Goal: Task Accomplishment & Management: Manage account settings

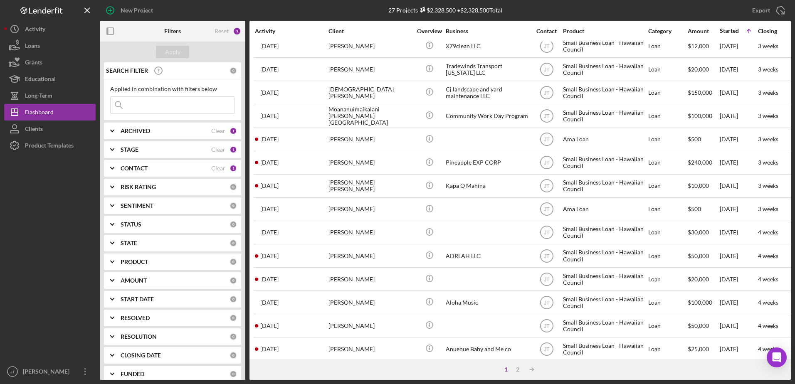
scroll to position [110, 0]
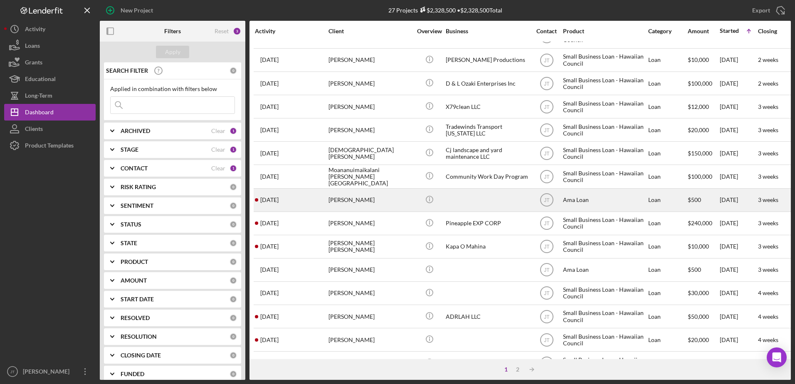
click at [352, 200] on div "[PERSON_NAME]" at bounding box center [369, 200] width 83 height 22
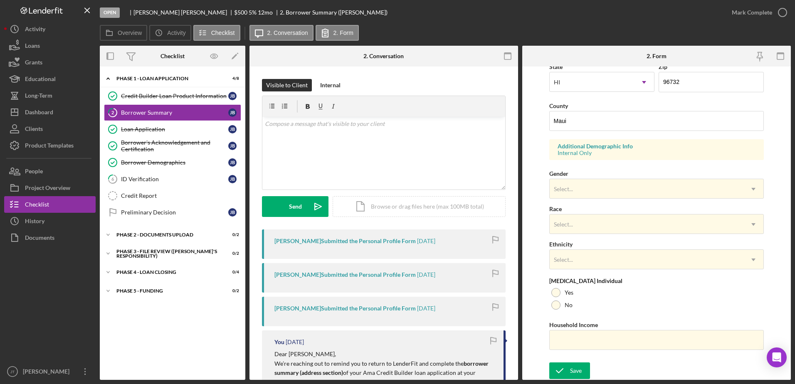
scroll to position [242, 0]
click at [172, 185] on link "6 ID Verification [PERSON_NAME]" at bounding box center [172, 179] width 137 height 17
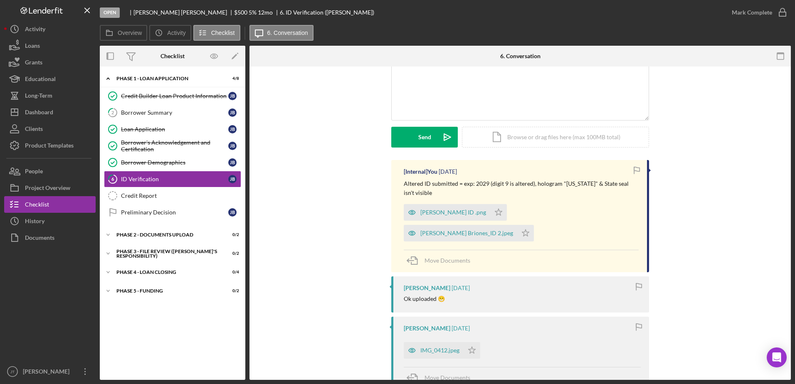
scroll to position [83, 0]
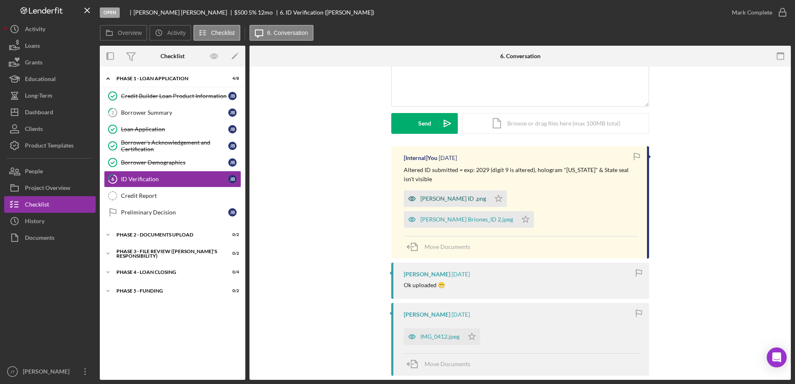
click at [442, 200] on div "[PERSON_NAME] ID .png" at bounding box center [453, 198] width 66 height 7
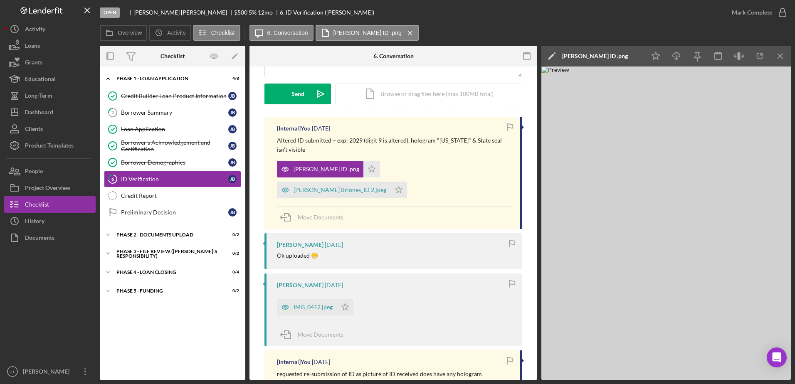
scroll to position [0, 0]
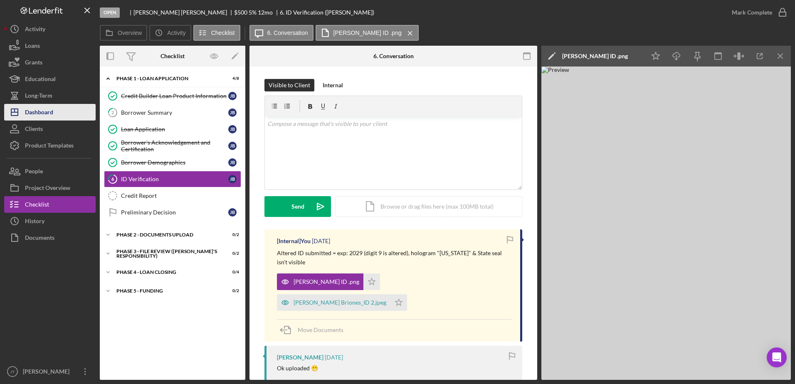
click at [66, 117] on button "Icon/Dashboard Dashboard" at bounding box center [49, 112] width 91 height 17
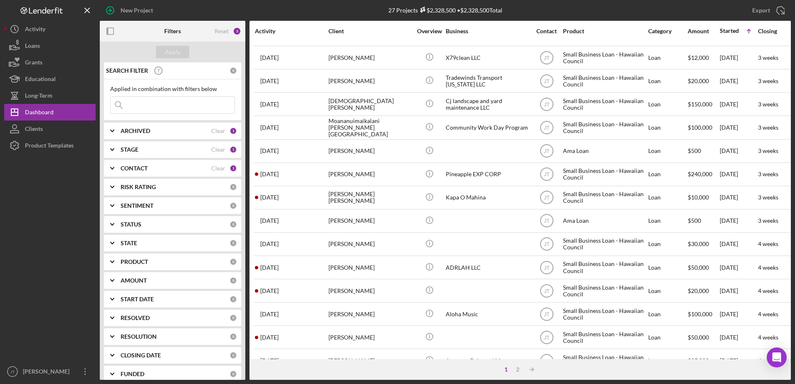
scroll to position [151, 0]
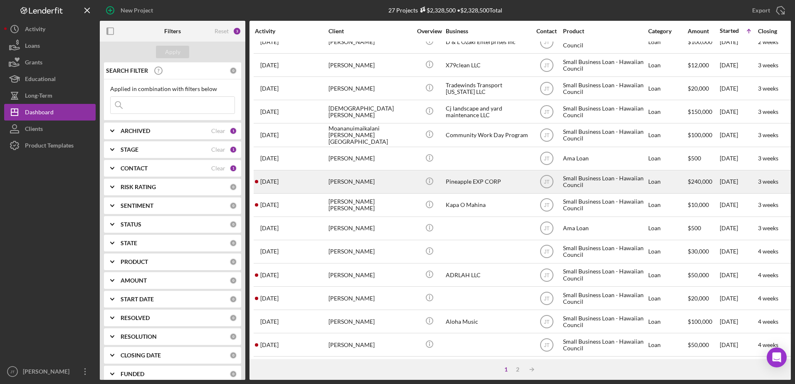
click at [347, 180] on div "[PERSON_NAME]" at bounding box center [369, 182] width 83 height 22
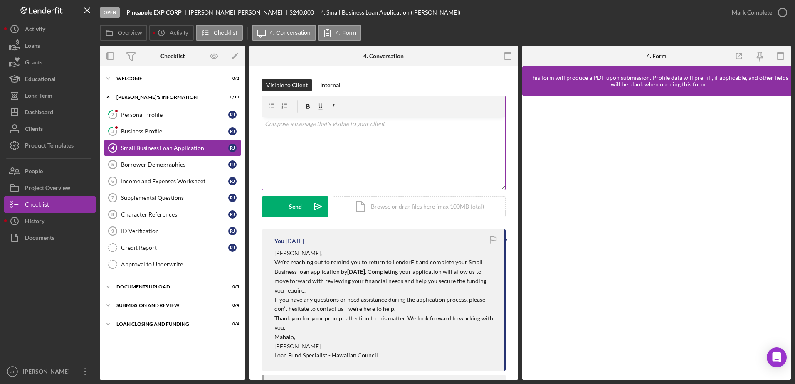
click at [319, 135] on div "v Color teal Color pink Remove color Add row above Add row below Add column bef…" at bounding box center [383, 153] width 243 height 73
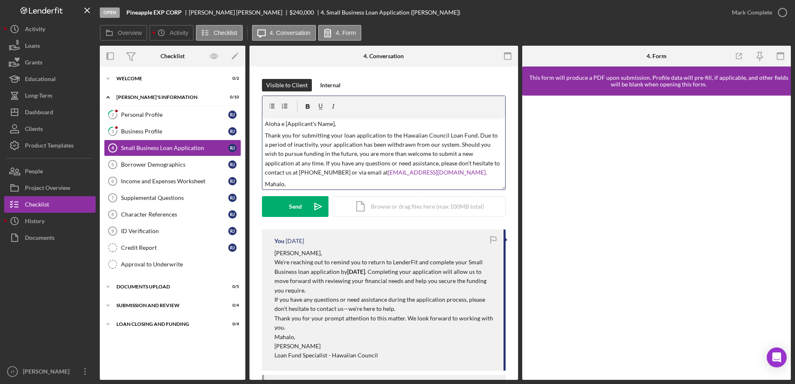
click at [333, 125] on p "Aloha e [Applicant's Name]," at bounding box center [384, 123] width 238 height 9
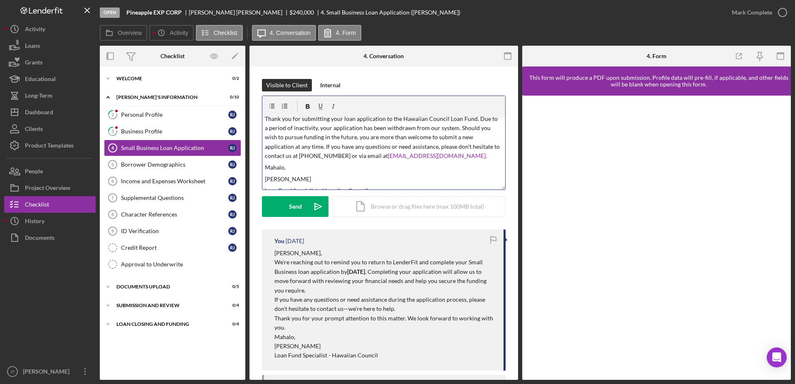
scroll to position [25, 0]
click at [417, 165] on div "v Color teal Color pink Remove color Add row above Add row below Add column bef…" at bounding box center [383, 153] width 243 height 73
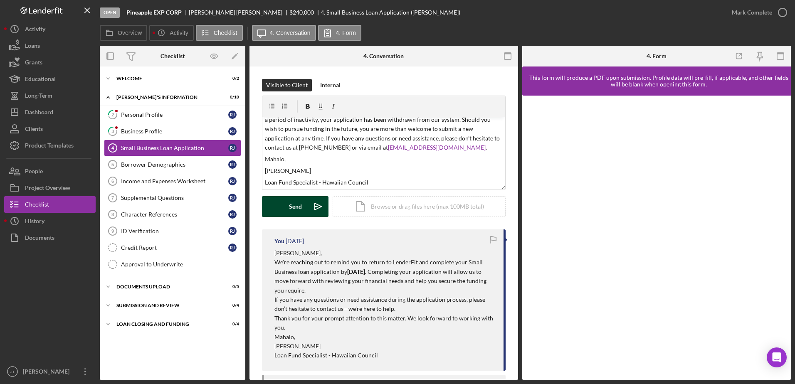
click at [293, 212] on div "Send" at bounding box center [295, 206] width 13 height 21
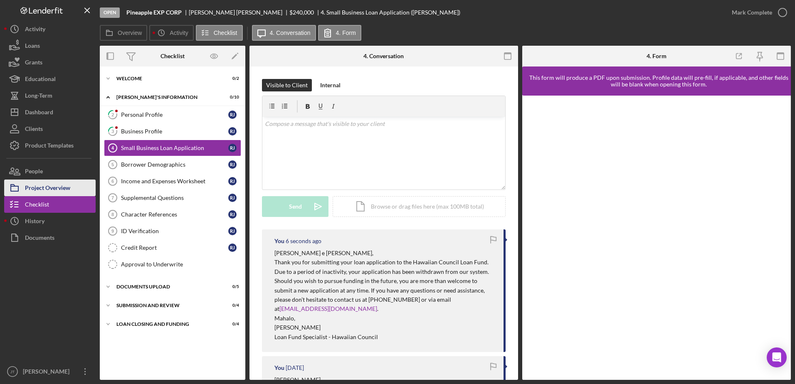
click at [50, 187] on div "Project Overview" at bounding box center [47, 189] width 45 height 19
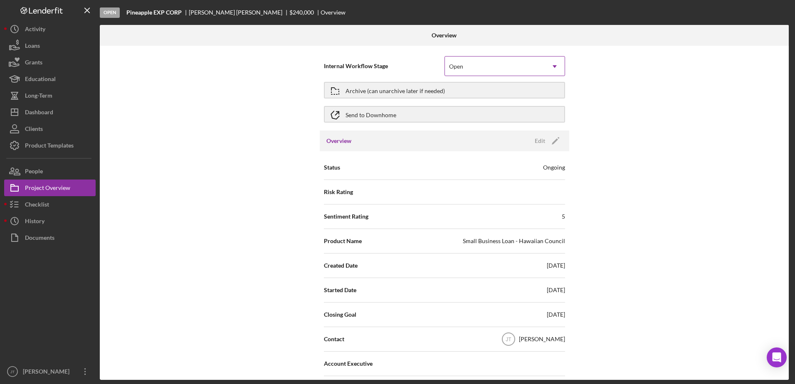
click at [478, 64] on div "Open" at bounding box center [495, 66] width 100 height 19
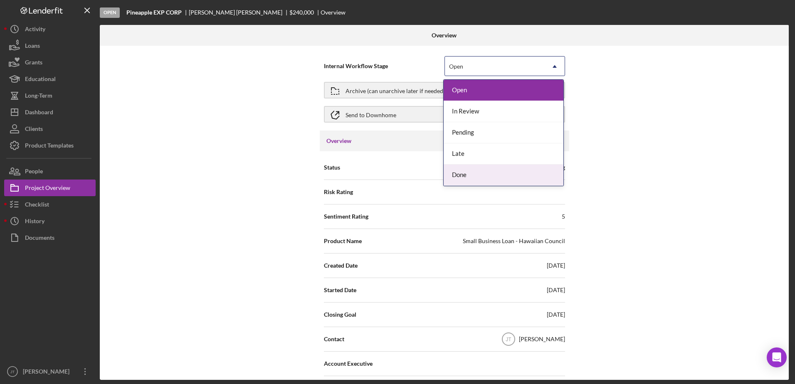
click at [491, 177] on div "Done" at bounding box center [504, 175] width 120 height 21
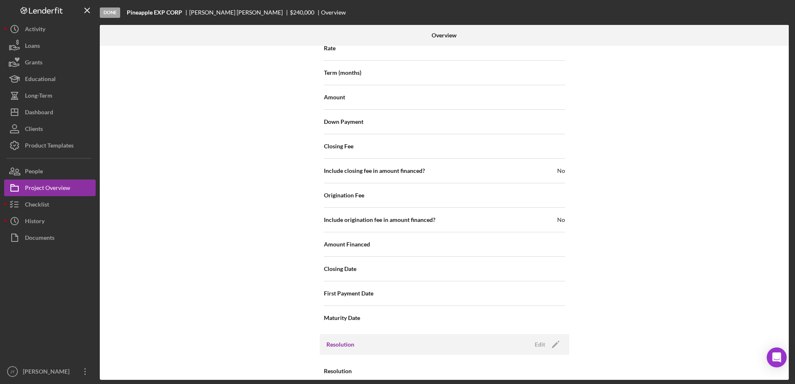
scroll to position [909, 0]
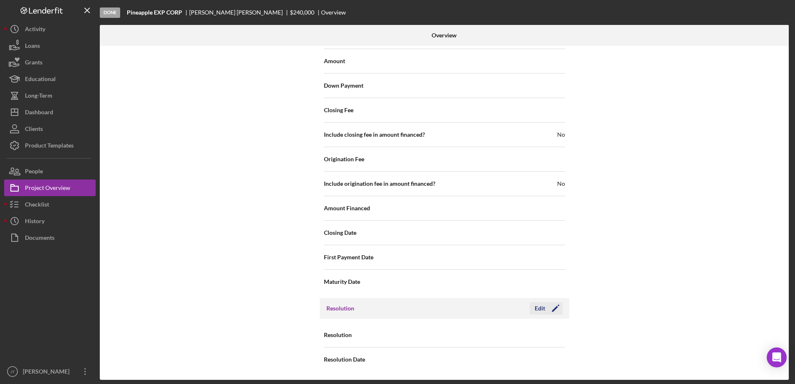
click at [545, 310] on icon "Icon/Edit" at bounding box center [555, 308] width 21 height 21
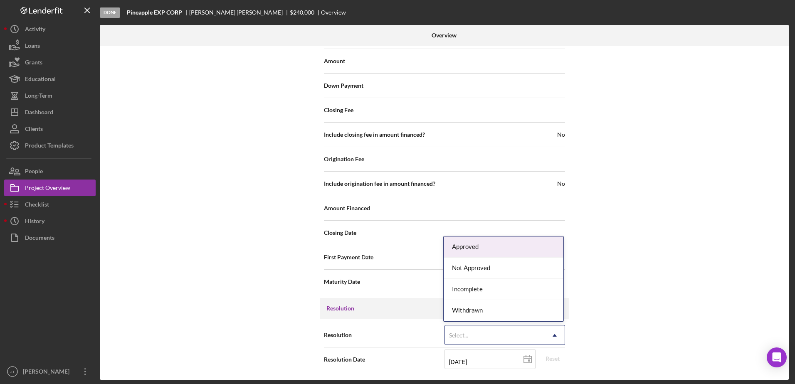
click at [548, 338] on icon "Icon/Dropdown Arrow" at bounding box center [555, 336] width 20 height 20
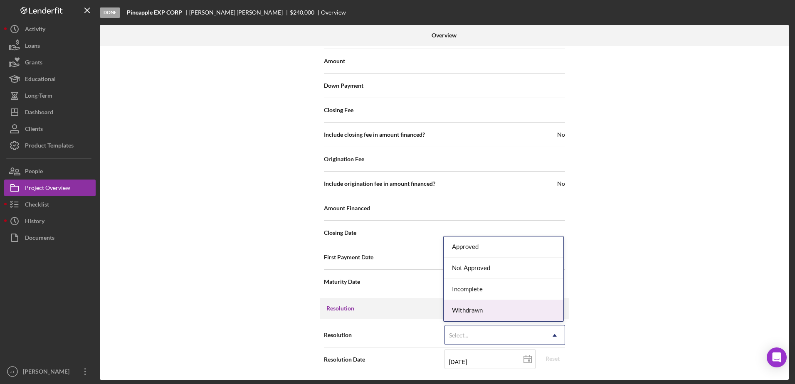
click at [533, 313] on div "Withdrawn" at bounding box center [504, 310] width 120 height 21
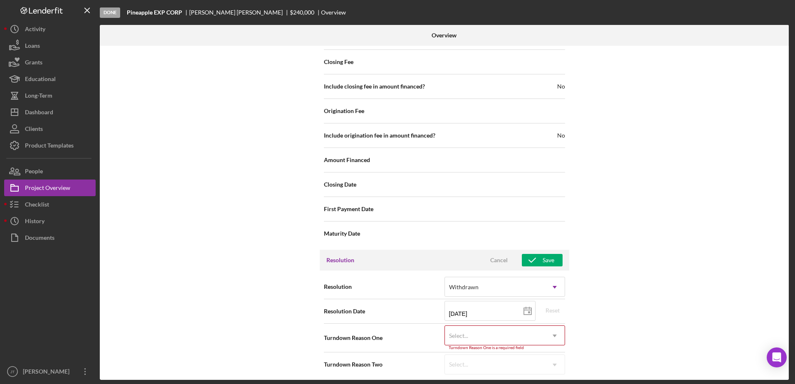
scroll to position [962, 0]
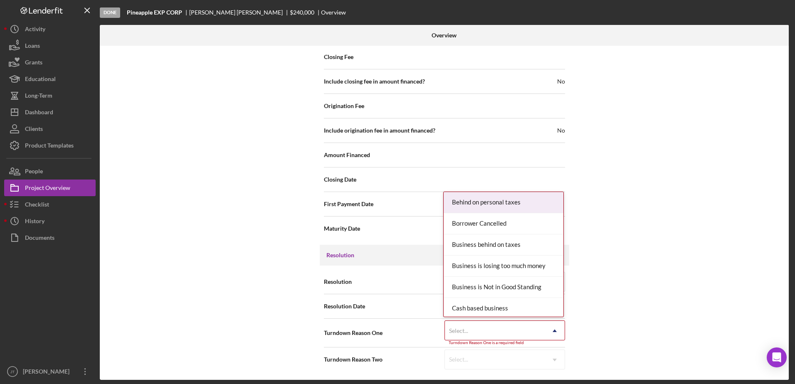
click at [557, 333] on icon "Icon/Dropdown Arrow" at bounding box center [555, 331] width 20 height 20
type input "no"
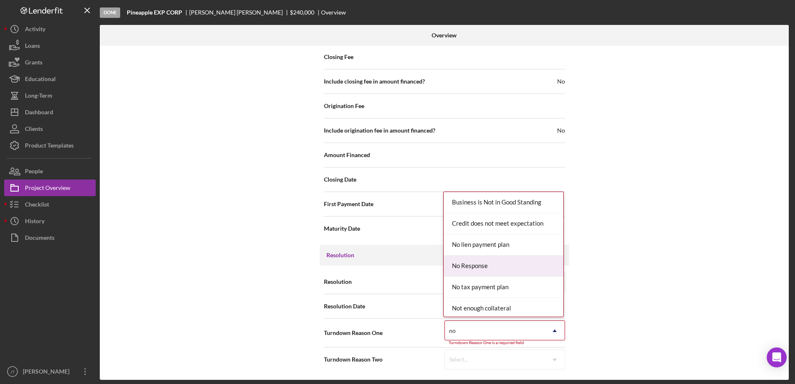
click at [524, 266] on div "No Response" at bounding box center [504, 266] width 120 height 21
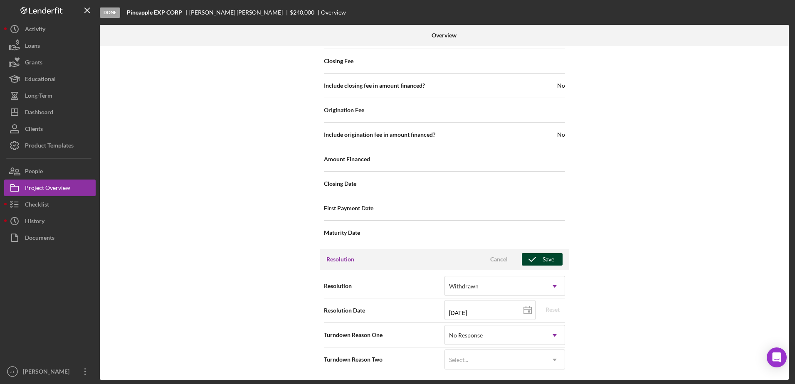
scroll to position [958, 0]
click at [543, 262] on div "Save" at bounding box center [549, 259] width 12 height 12
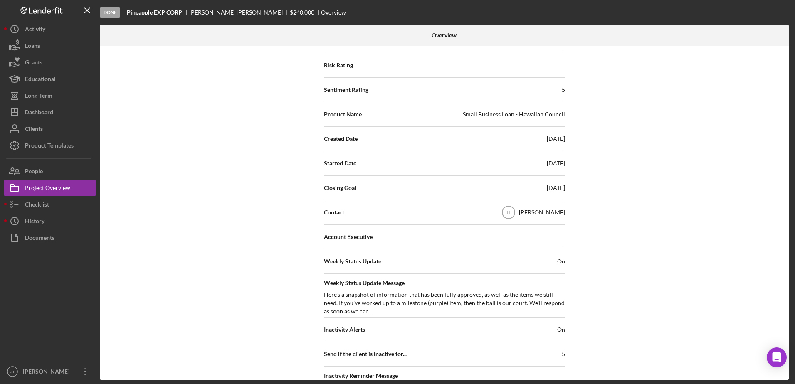
scroll to position [0, 0]
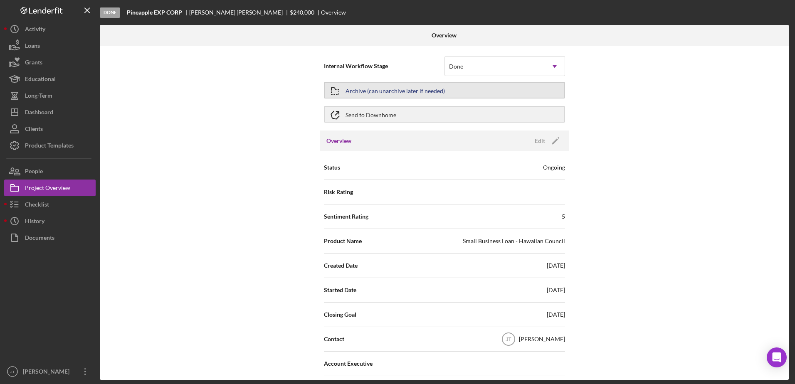
click at [436, 92] on div "Archive (can unarchive later if needed)" at bounding box center [394, 90] width 99 height 15
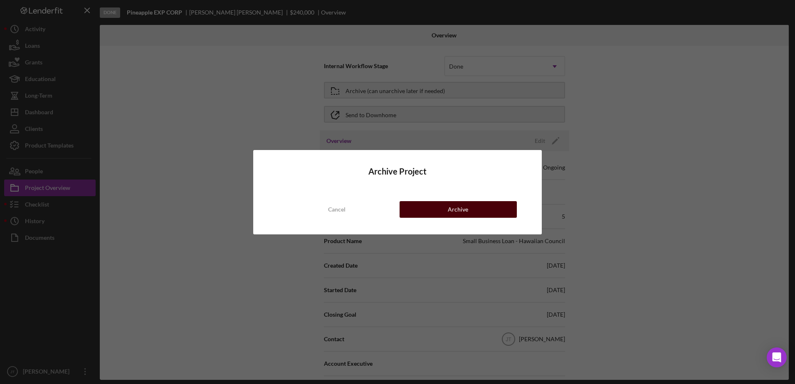
click at [474, 213] on button "Archive" at bounding box center [458, 209] width 117 height 17
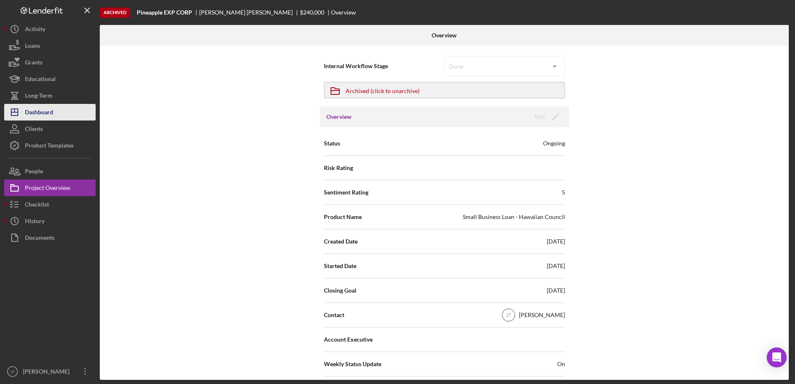
click at [52, 114] on div "Dashboard" at bounding box center [39, 113] width 28 height 19
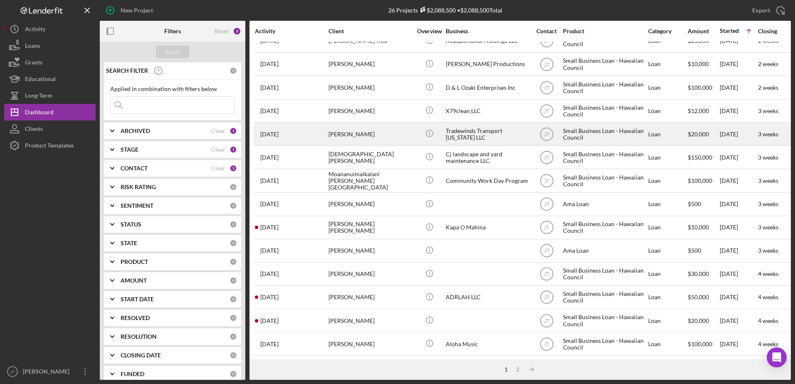
scroll to position [151, 0]
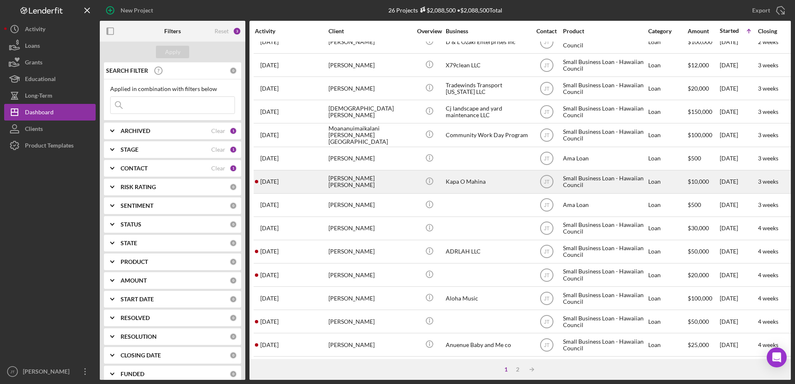
click at [337, 183] on div "[PERSON_NAME] [PERSON_NAME]" at bounding box center [369, 182] width 83 height 22
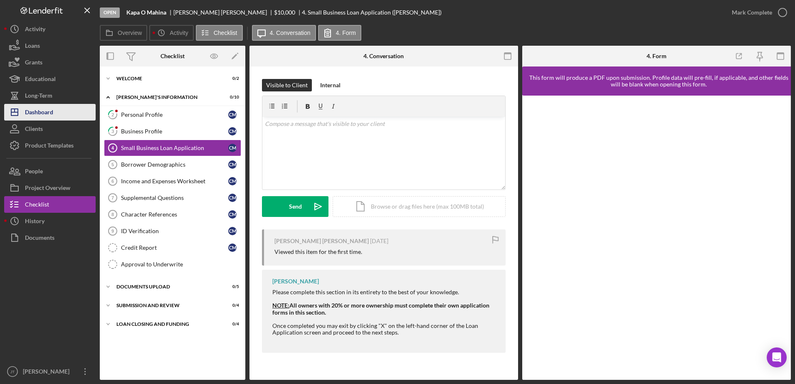
click at [57, 114] on button "Icon/Dashboard Dashboard" at bounding box center [49, 112] width 91 height 17
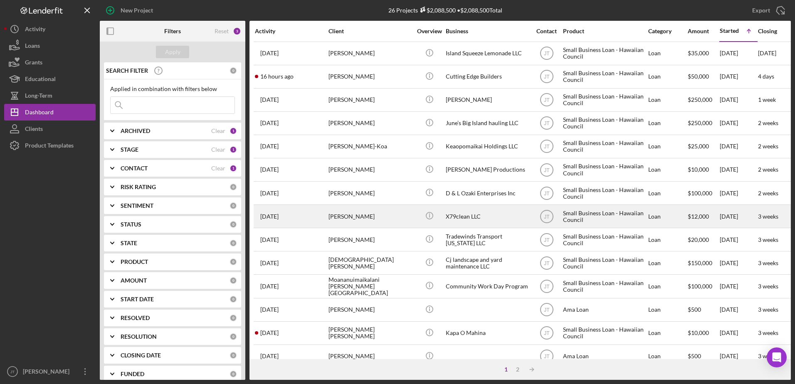
click at [359, 220] on div "[PERSON_NAME]" at bounding box center [369, 216] width 83 height 22
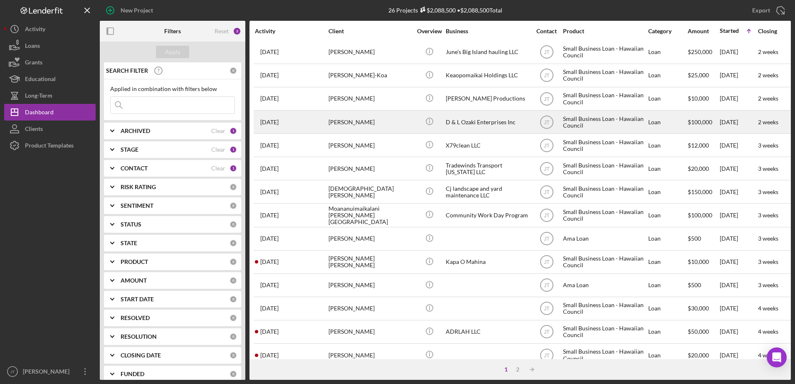
scroll to position [83, 0]
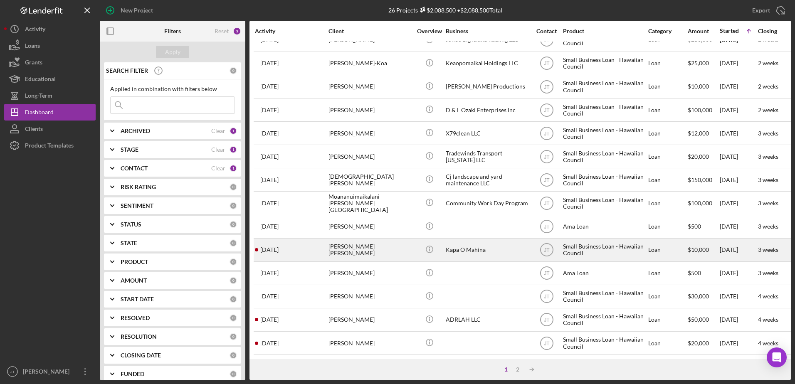
click at [363, 252] on div "[PERSON_NAME] [PERSON_NAME]" at bounding box center [369, 250] width 83 height 22
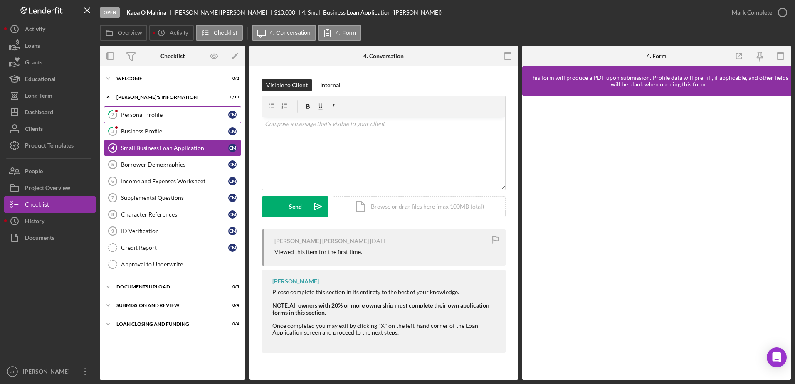
click at [148, 118] on div "Personal Profile" at bounding box center [174, 114] width 107 height 7
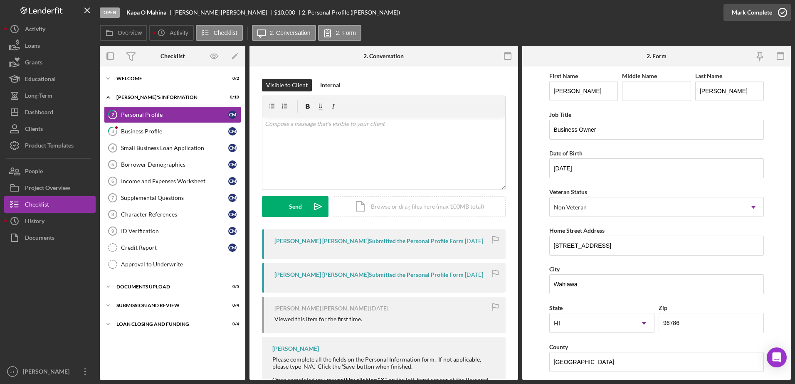
click at [782, 12] on icon "button" at bounding box center [782, 12] width 21 height 21
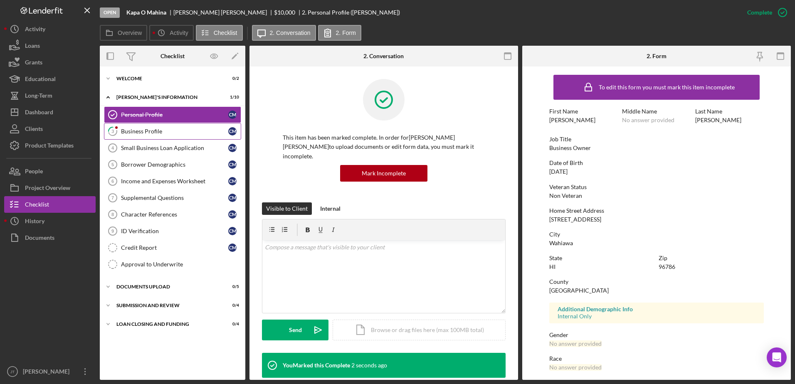
click at [178, 132] on div "Business Profile" at bounding box center [174, 131] width 107 height 7
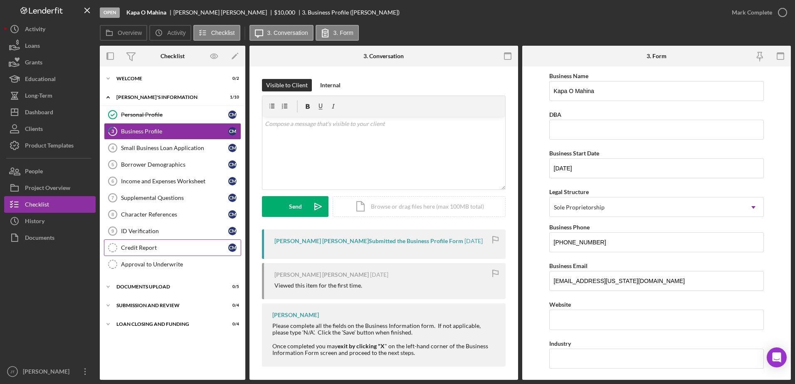
click at [193, 253] on link "Credit Report Credit Report C M" at bounding box center [172, 247] width 137 height 17
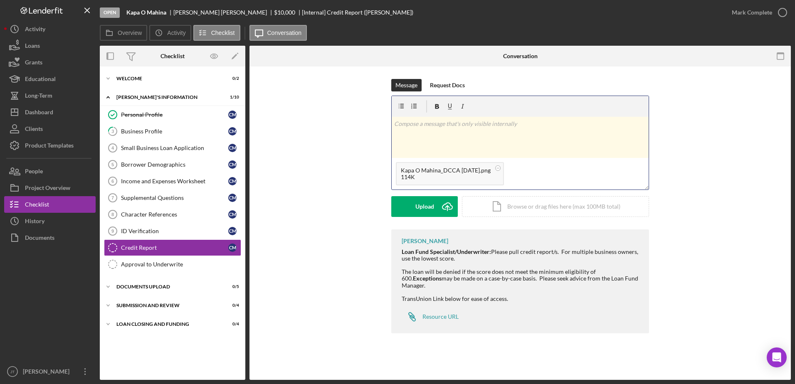
click at [404, 129] on div "v Color teal Color pink Remove color Add row above Add row below Add column bef…" at bounding box center [520, 137] width 257 height 41
click at [420, 136] on div "v Color teal Color pink Remove color Add row above Add row below Add column bef…" at bounding box center [520, 137] width 257 height 41
click at [445, 125] on p at bounding box center [520, 123] width 252 height 9
click at [410, 207] on button "Post Icon/icon-invite-send" at bounding box center [424, 206] width 67 height 21
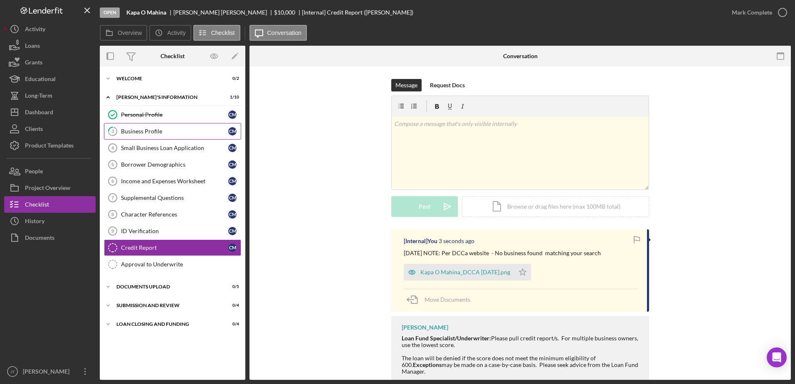
click at [168, 131] on div "Business Profile" at bounding box center [174, 131] width 107 height 7
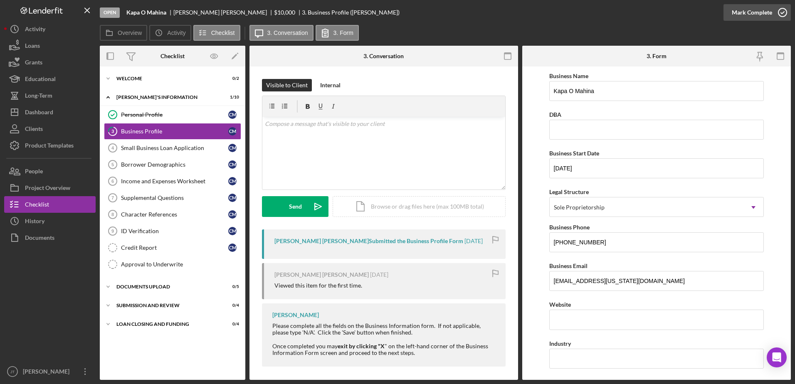
click at [777, 10] on icon "button" at bounding box center [782, 12] width 21 height 21
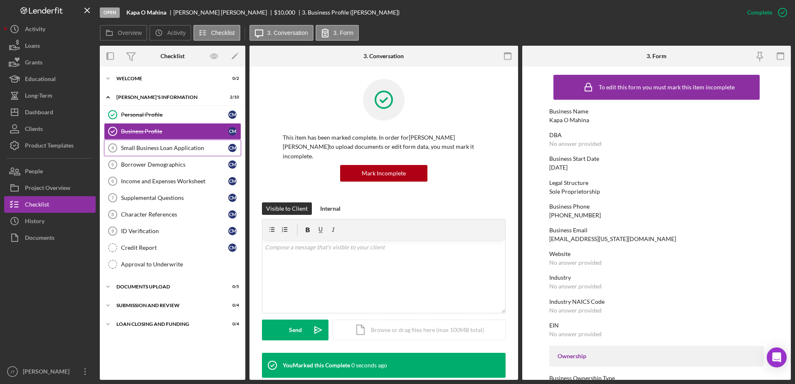
click at [195, 149] on div "Small Business Loan Application" at bounding box center [174, 148] width 107 height 7
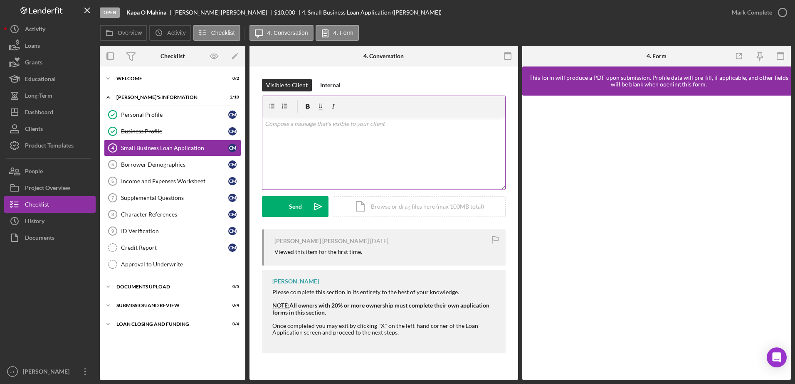
click at [292, 133] on div "v Color teal Color pink Remove color Add row above Add row below Add column bef…" at bounding box center [383, 153] width 243 height 73
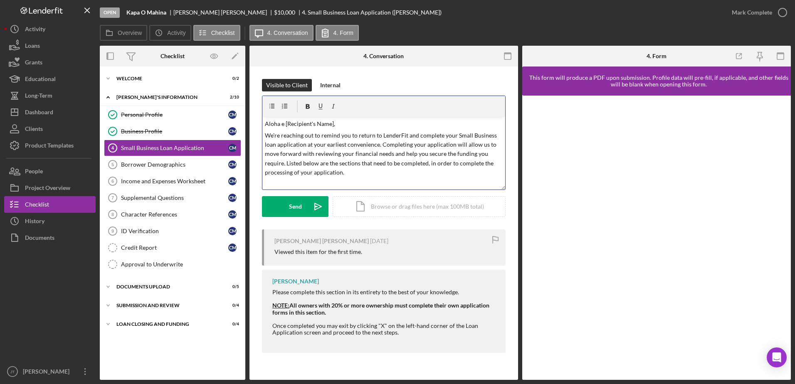
click at [333, 123] on p "Aloha e [Recipient's Name]," at bounding box center [384, 123] width 238 height 9
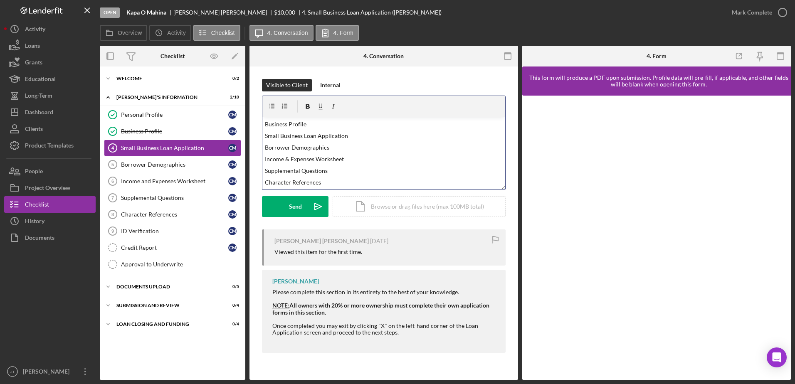
scroll to position [42, 0]
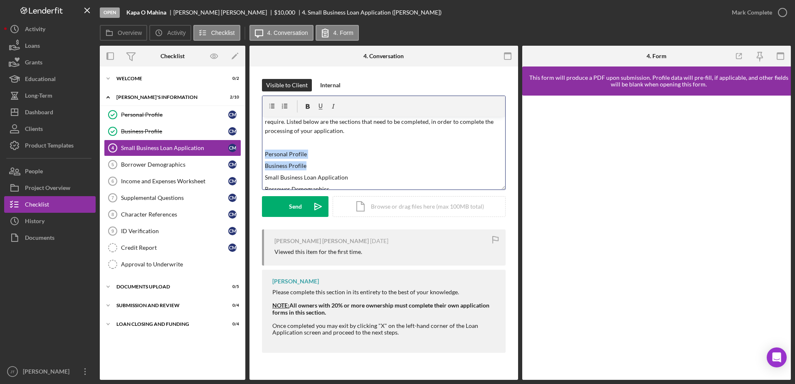
drag, startPoint x: 306, startPoint y: 165, endPoint x: 259, endPoint y: 154, distance: 48.5
click at [259, 154] on div "Visible to Client Internal v Color teal Color pink Remove color Add row above A…" at bounding box center [383, 218] width 269 height 303
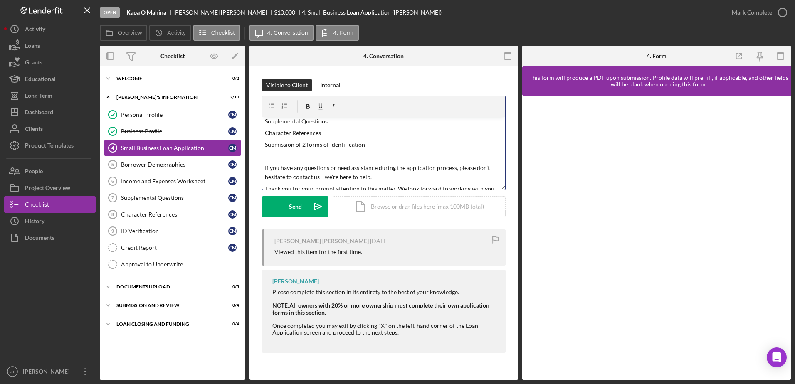
scroll to position [83, 0]
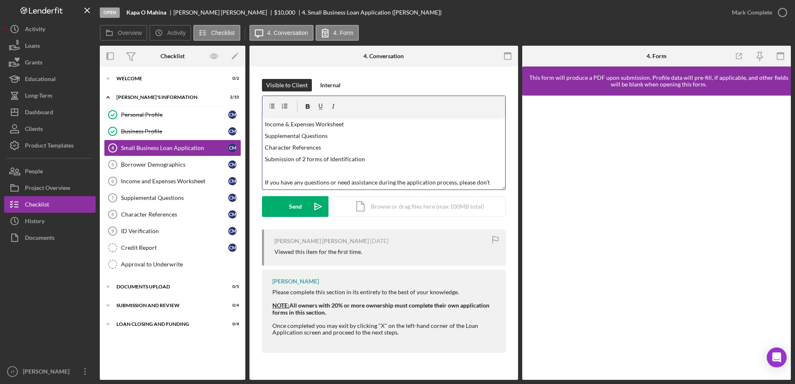
click at [322, 176] on div "v Color teal Color pink Remove color Add row above Add row below Add column bef…" at bounding box center [383, 153] width 243 height 73
click at [270, 171] on p at bounding box center [384, 170] width 238 height 9
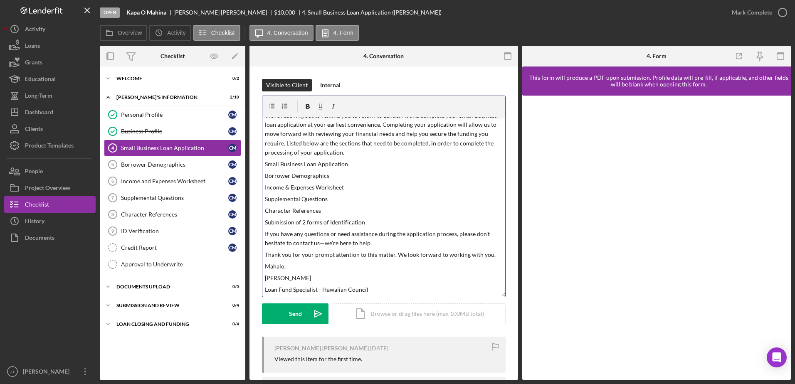
scroll to position [20, 0]
drag, startPoint x: 503, startPoint y: 188, endPoint x: 518, endPoint y: 295, distance: 108.2
click at [518, 295] on div "Small Business Loan Application 4 Small Business Loan Application Visible to Cl…" at bounding box center [383, 223] width 269 height 313
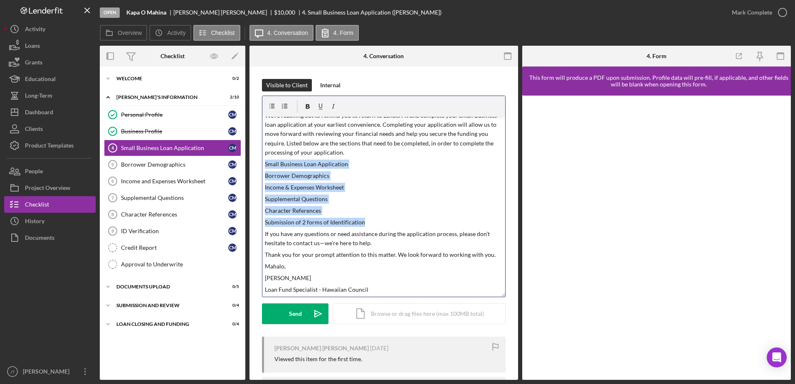
drag, startPoint x: 263, startPoint y: 165, endPoint x: 368, endPoint y: 225, distance: 121.4
click at [368, 225] on div "v Color teal Color pink Remove color Add row above Add row below Add column bef…" at bounding box center [383, 207] width 243 height 180
click at [310, 109] on icon "button" at bounding box center [307, 106] width 19 height 19
click at [271, 108] on icon "button" at bounding box center [272, 106] width 19 height 19
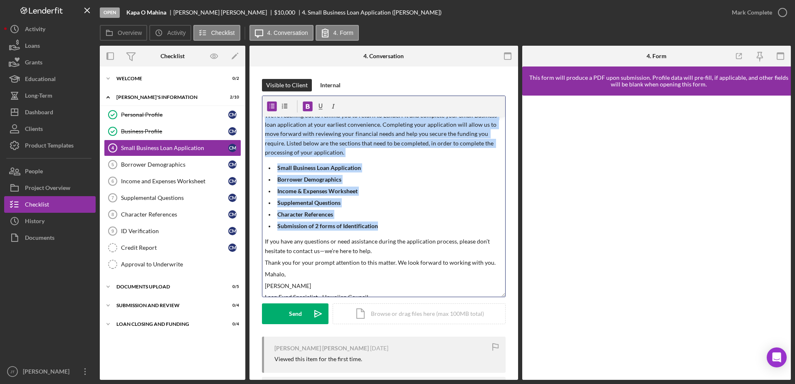
click at [396, 183] on p "Borrower Demographics" at bounding box center [390, 179] width 226 height 9
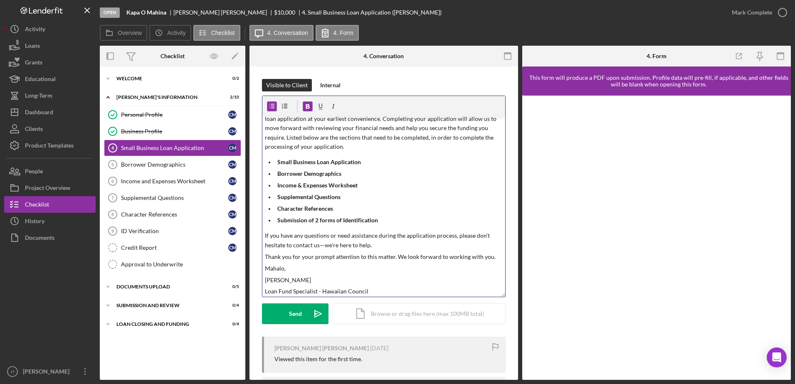
scroll to position [27, 0]
click at [308, 313] on icon "Icon/icon-invite-send" at bounding box center [318, 313] width 21 height 21
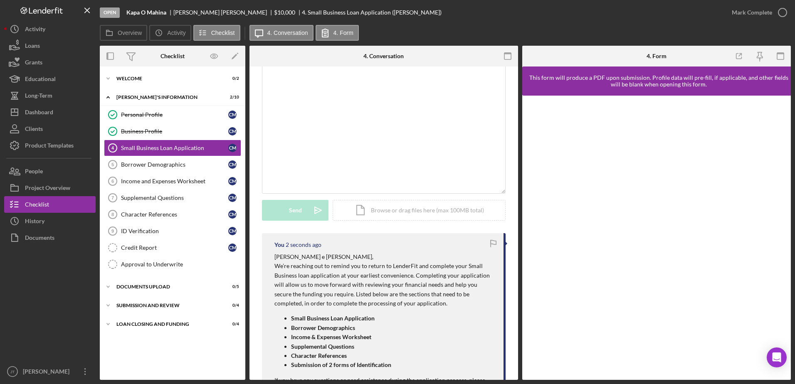
scroll to position [125, 0]
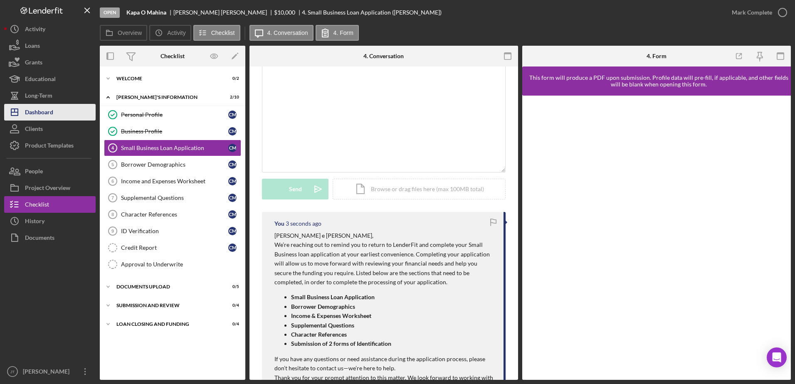
click at [48, 114] on div "Dashboard" at bounding box center [39, 113] width 28 height 19
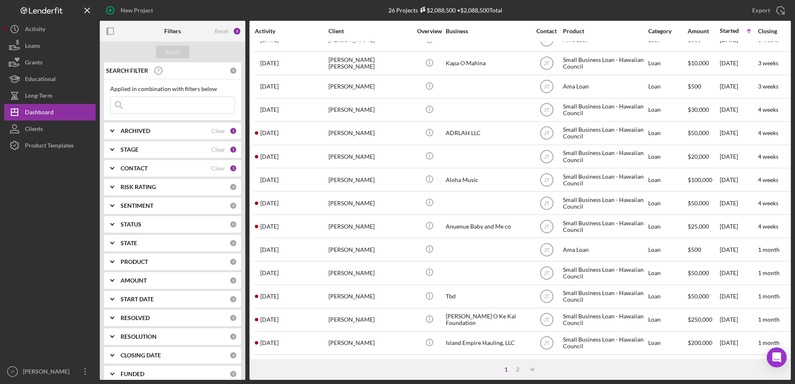
scroll to position [276, 0]
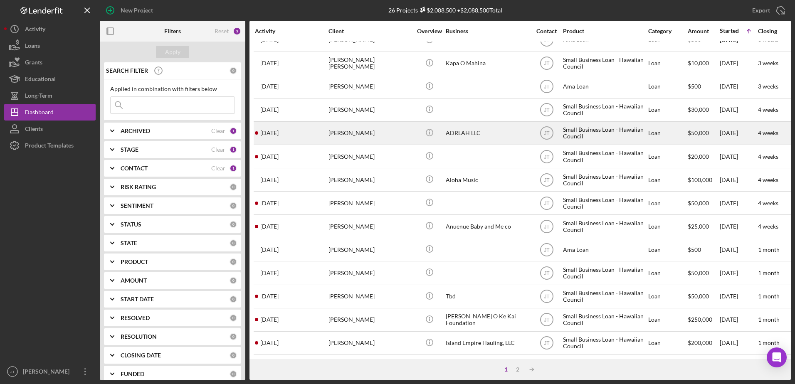
click at [353, 124] on div "[PERSON_NAME]" at bounding box center [369, 133] width 83 height 22
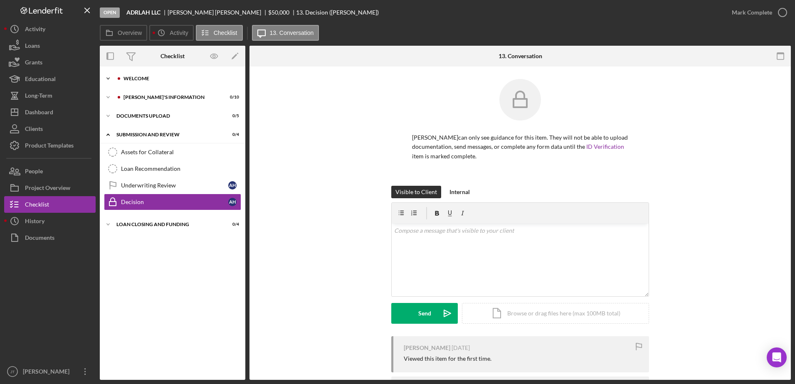
click at [110, 79] on icon "Icon/Expander" at bounding box center [108, 78] width 17 height 17
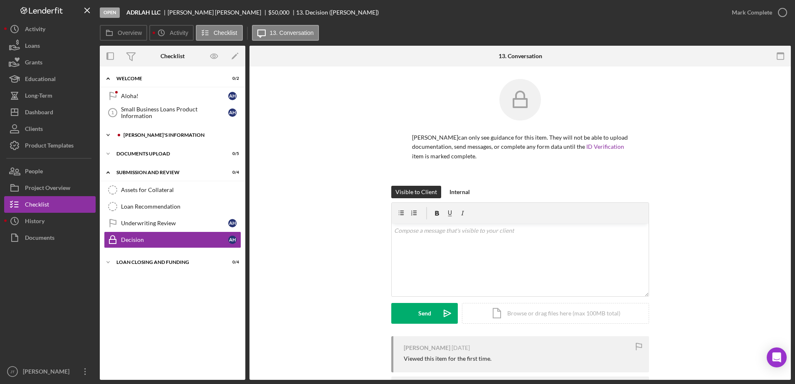
click at [109, 134] on polyline at bounding box center [108, 135] width 2 height 2
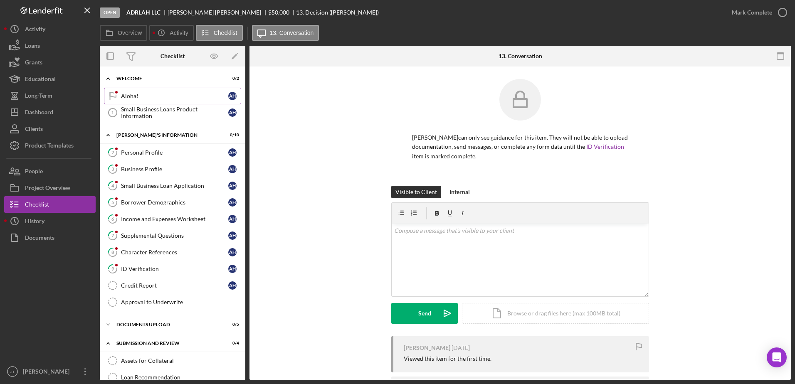
click at [145, 99] on div "Aloha!" at bounding box center [174, 96] width 107 height 7
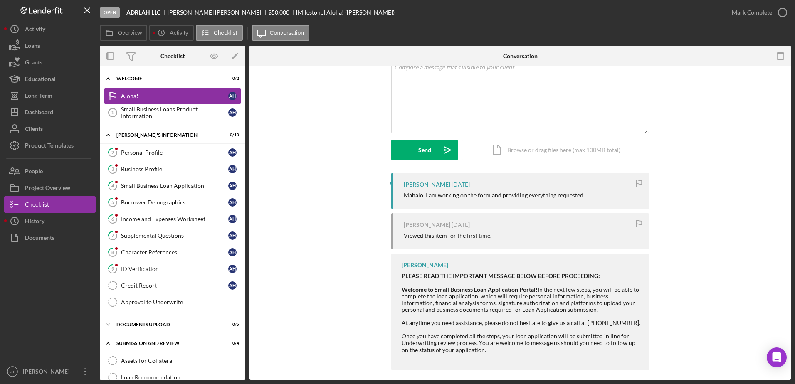
scroll to position [64, 0]
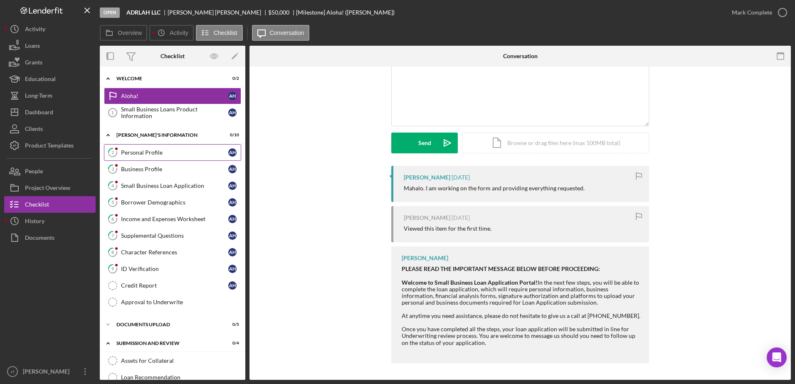
click at [156, 151] on div "Personal Profile" at bounding box center [174, 152] width 107 height 7
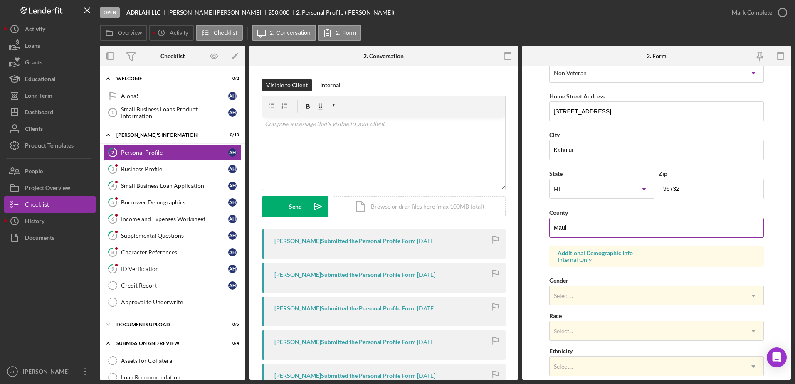
scroll to position [117, 0]
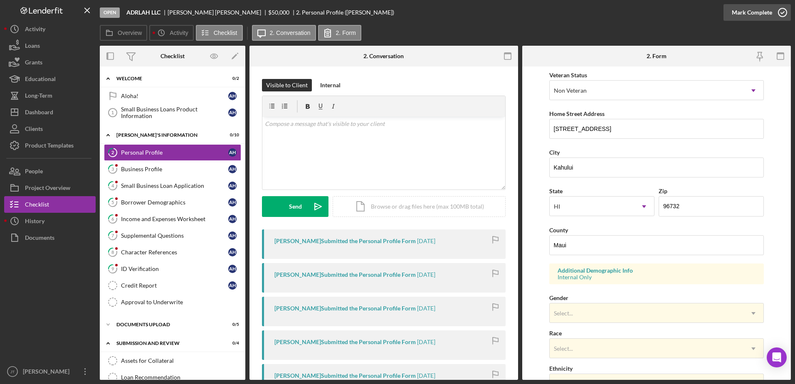
click at [782, 10] on icon "button" at bounding box center [782, 12] width 21 height 21
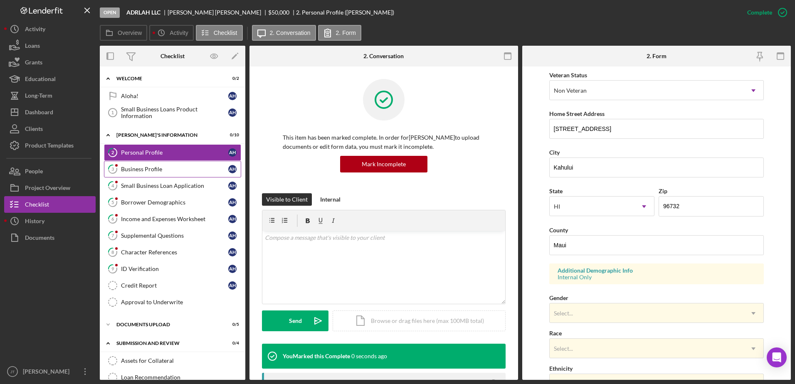
click at [172, 170] on div "Business Profile" at bounding box center [174, 169] width 107 height 7
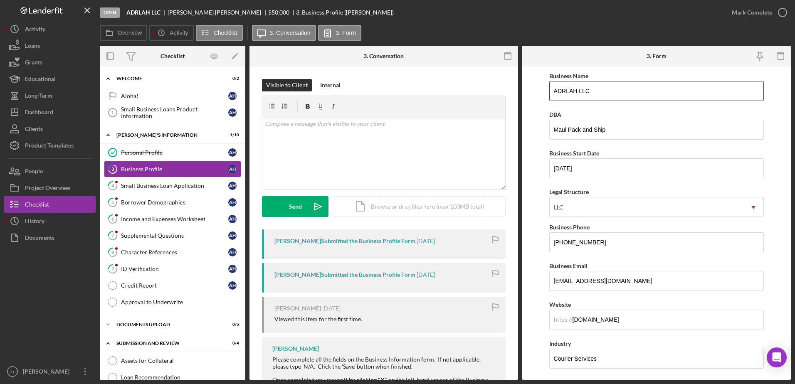
drag, startPoint x: 597, startPoint y: 91, endPoint x: 525, endPoint y: 91, distance: 71.9
click at [525, 91] on form "Business Name ADRLAH LLC DBA Maui Pack and Ship Business Start Date [DATE] Lega…" at bounding box center [656, 223] width 269 height 313
click at [175, 152] on div "Personal Profile" at bounding box center [174, 152] width 107 height 7
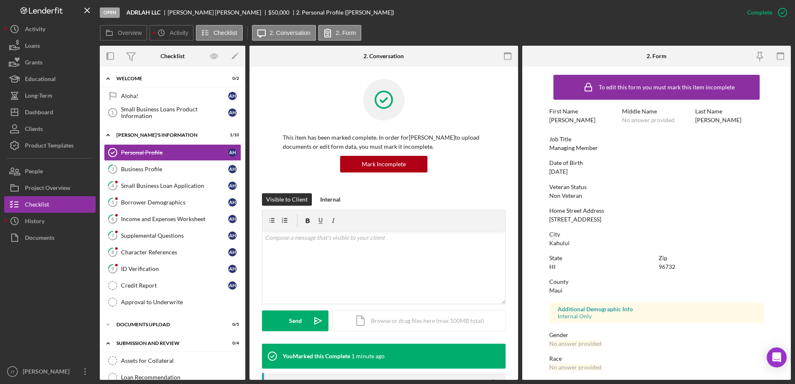
drag, startPoint x: 175, startPoint y: 171, endPoint x: 248, endPoint y: 184, distance: 74.4
click at [175, 171] on div "Business Profile" at bounding box center [174, 169] width 107 height 7
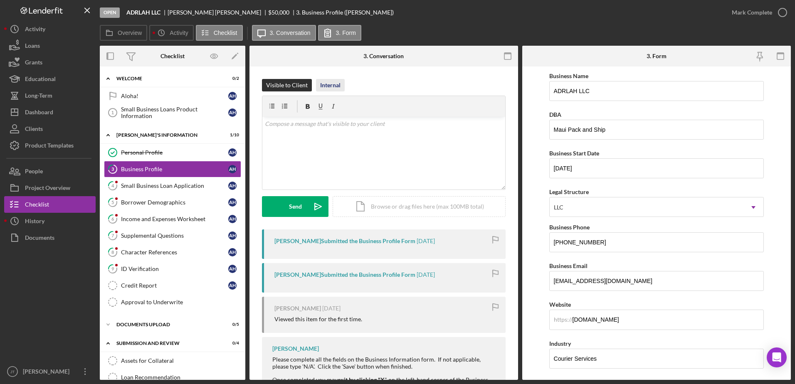
click at [333, 85] on div "Internal" at bounding box center [330, 85] width 20 height 12
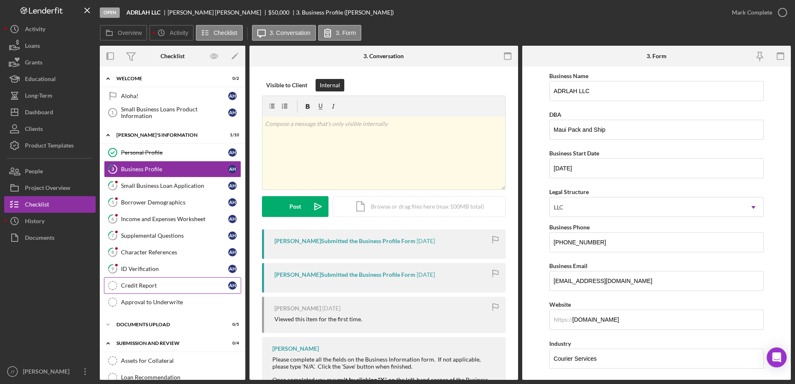
click at [175, 289] on div "Credit Report" at bounding box center [174, 285] width 107 height 7
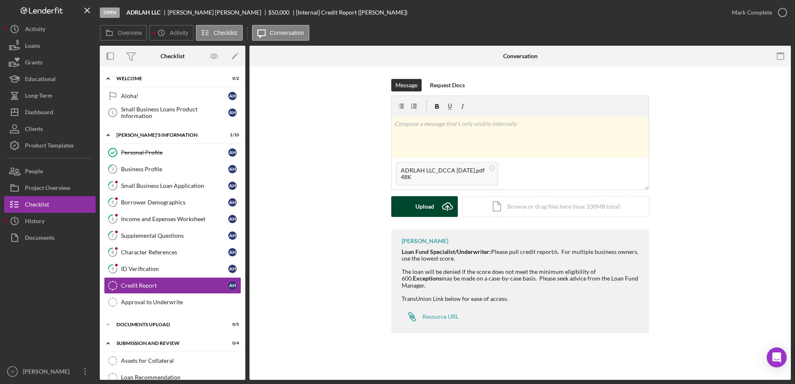
click at [425, 205] on div "Upload" at bounding box center [424, 206] width 19 height 21
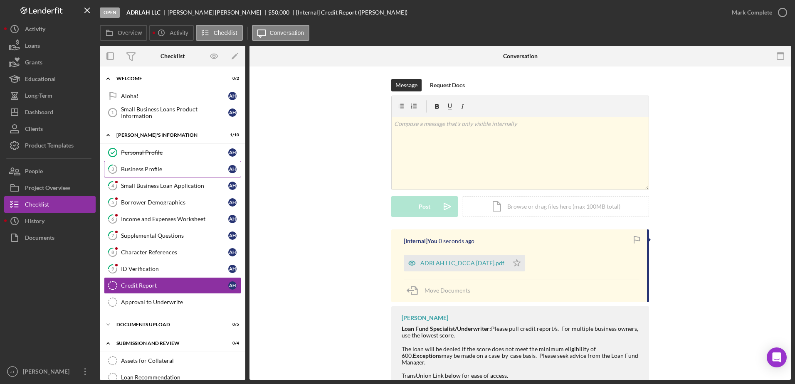
click at [161, 172] on div "Business Profile" at bounding box center [174, 169] width 107 height 7
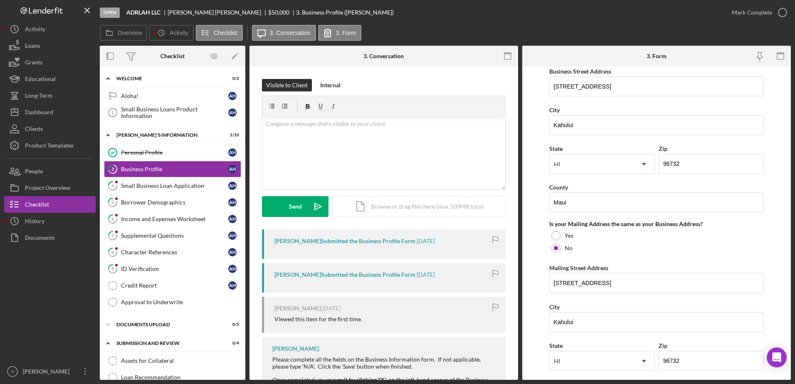
scroll to position [473, 0]
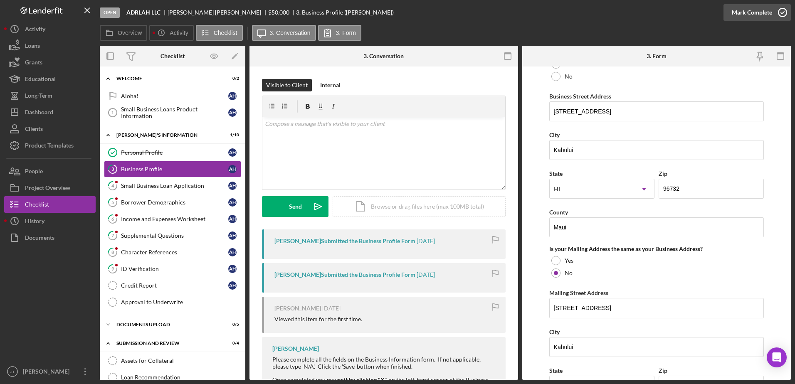
click at [784, 14] on icon "button" at bounding box center [782, 12] width 21 height 21
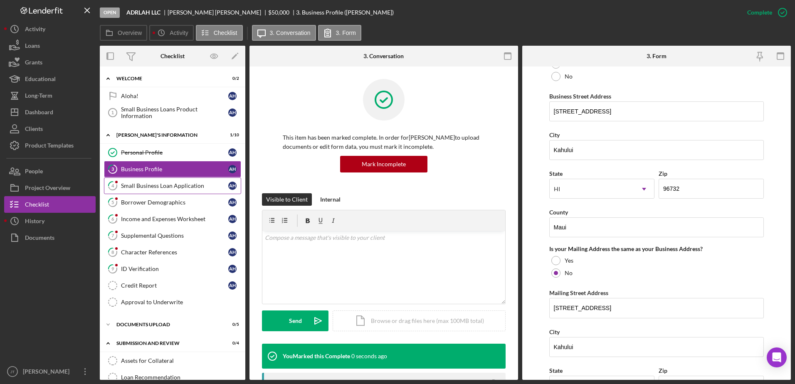
scroll to position [350, 0]
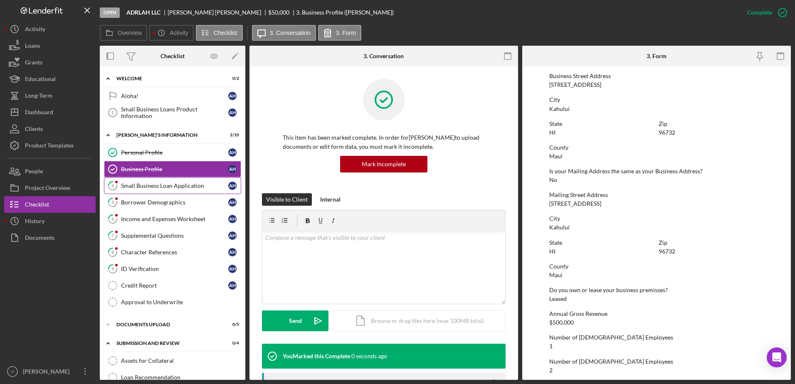
click at [180, 191] on link "4 Small Business Loan Application A H" at bounding box center [172, 186] width 137 height 17
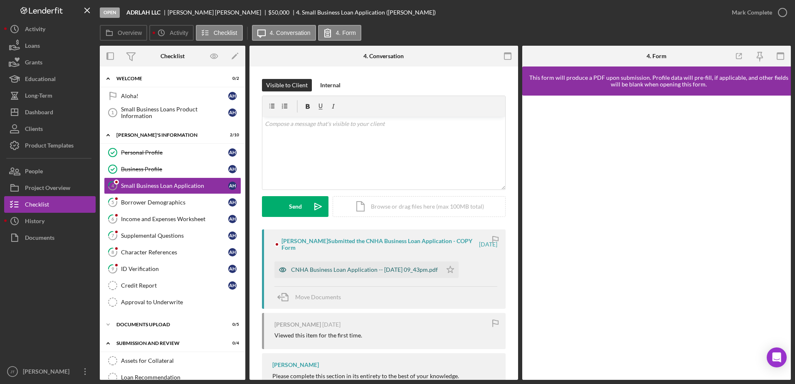
click at [377, 268] on div "CNHA Business Loan Application -- [DATE] 09_43pm.pdf" at bounding box center [364, 269] width 147 height 7
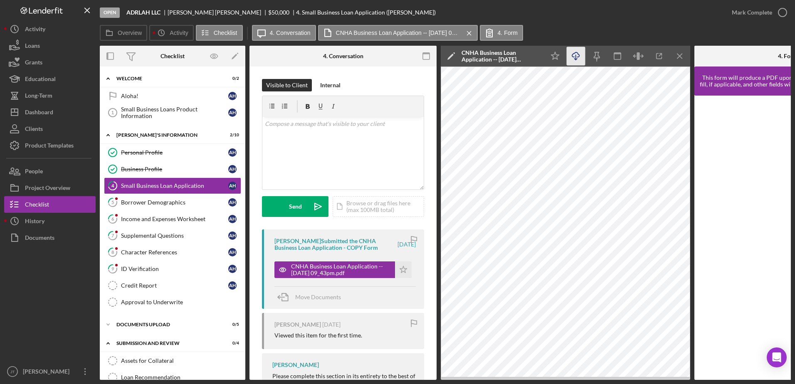
click at [577, 54] on icon "Icon/Download" at bounding box center [576, 56] width 19 height 19
click at [680, 53] on icon "Icon/Menu Close" at bounding box center [680, 56] width 19 height 19
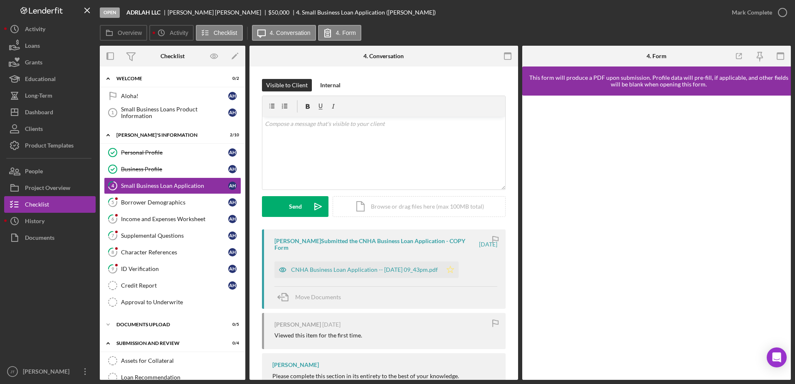
click at [459, 268] on icon "Icon/Star" at bounding box center [450, 269] width 17 height 17
click at [784, 14] on icon "button" at bounding box center [782, 12] width 21 height 21
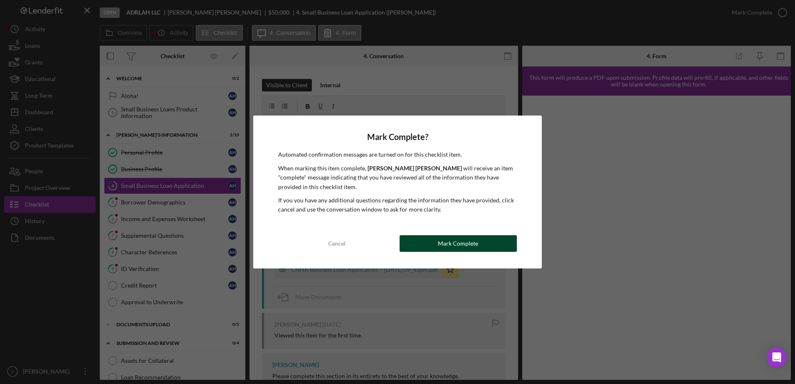
click at [465, 246] on div "Mark Complete" at bounding box center [458, 243] width 40 height 17
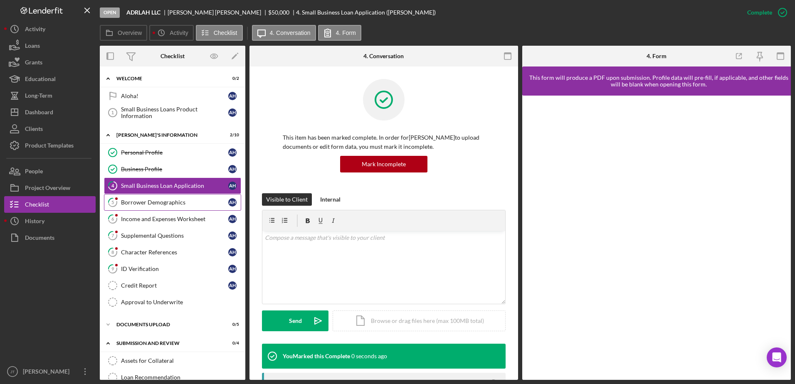
click at [179, 205] on div "Borrower Demographics" at bounding box center [174, 202] width 107 height 7
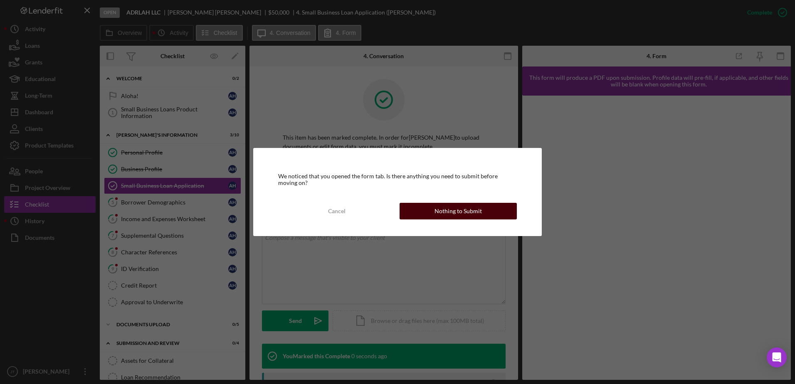
click at [468, 207] on div "Nothing to Submit" at bounding box center [457, 211] width 47 height 17
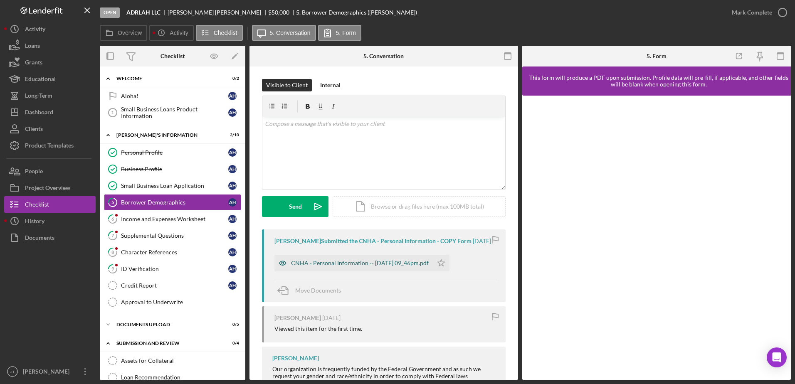
click at [375, 266] on div "CNHA - Personal Information -- [DATE] 09_46pm.pdf" at bounding box center [360, 263] width 138 height 7
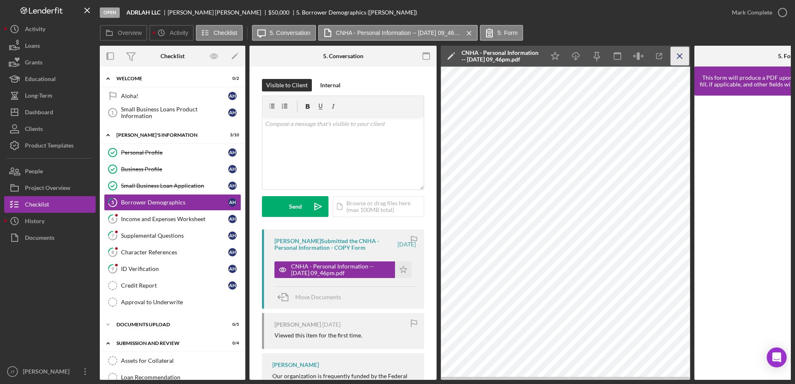
click at [678, 55] on line "button" at bounding box center [679, 56] width 5 height 5
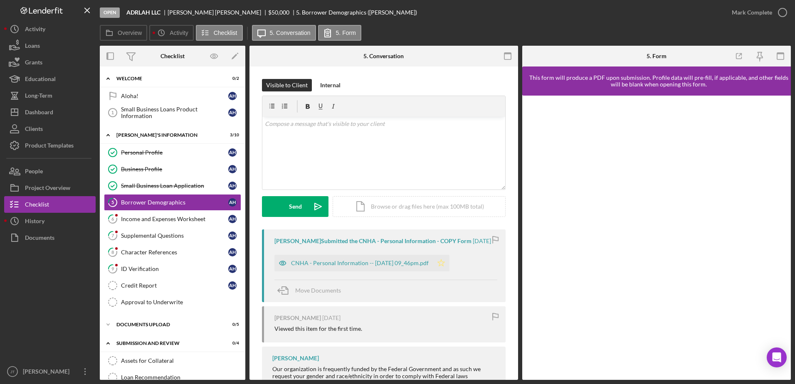
click at [449, 266] on icon "Icon/Star" at bounding box center [441, 263] width 17 height 17
click at [781, 14] on icon "button" at bounding box center [782, 12] width 21 height 21
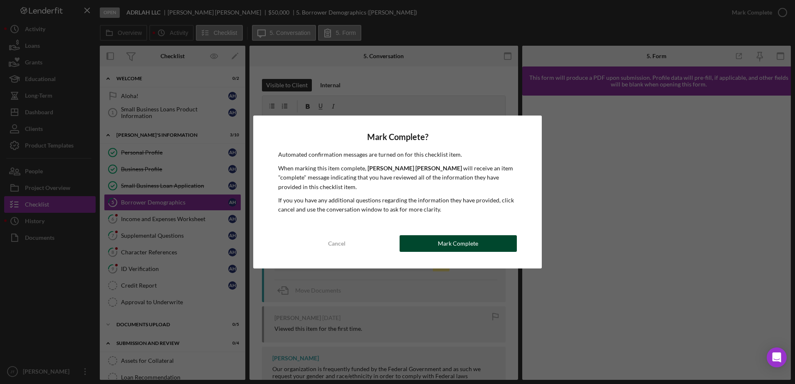
click at [428, 242] on button "Mark Complete" at bounding box center [458, 243] width 117 height 17
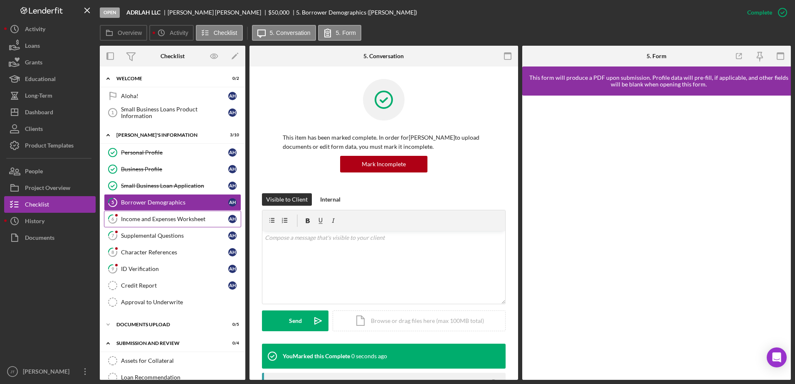
click at [200, 222] on div "Income and Expenses Worksheet" at bounding box center [174, 219] width 107 height 7
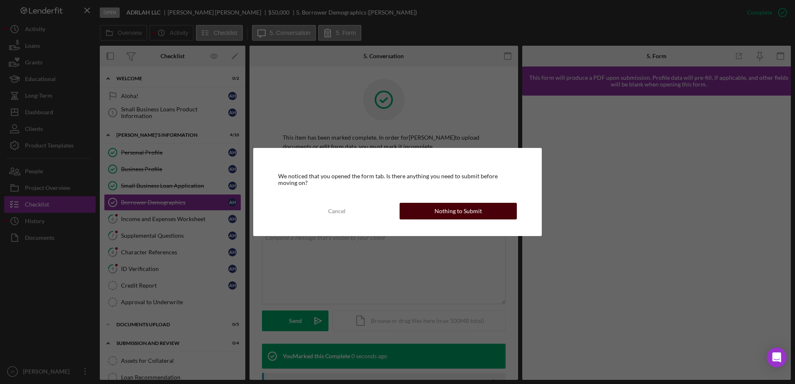
click at [420, 210] on button "Nothing to Submit" at bounding box center [458, 211] width 117 height 17
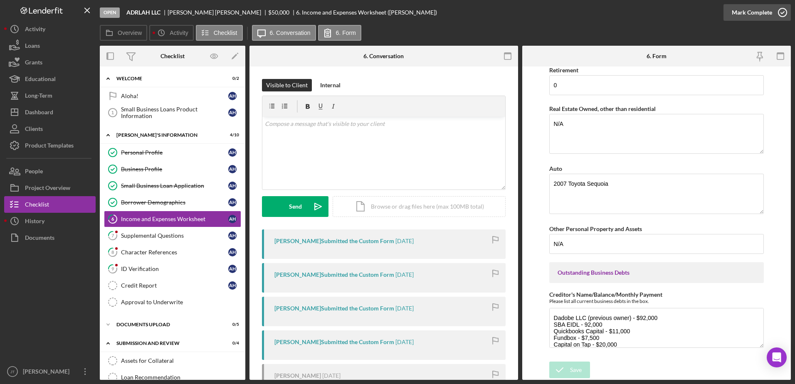
click at [782, 12] on icon "button" at bounding box center [782, 12] width 21 height 21
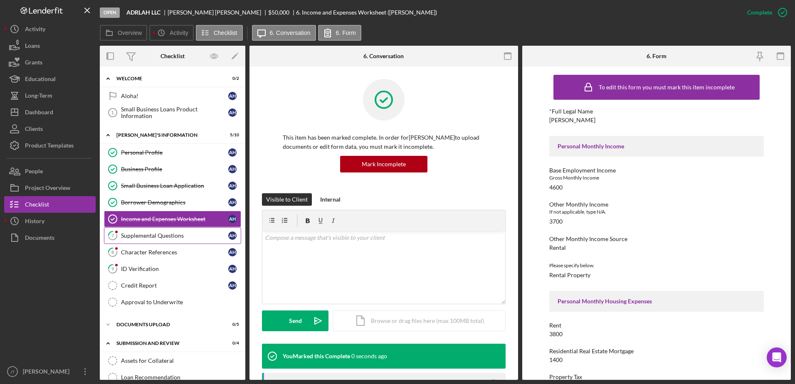
click at [184, 239] on div "Supplemental Questions" at bounding box center [174, 235] width 107 height 7
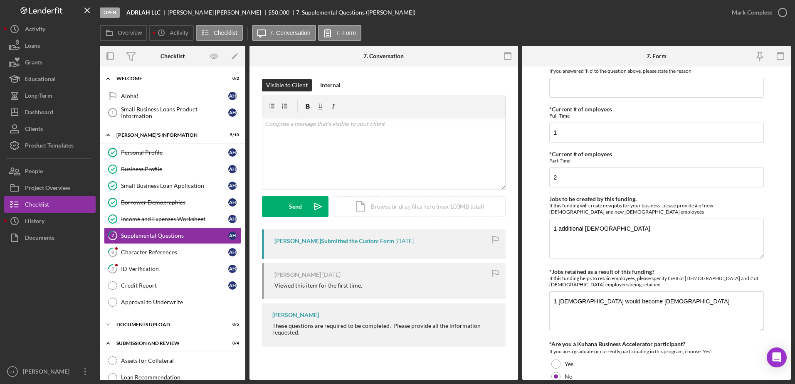
scroll to position [532, 0]
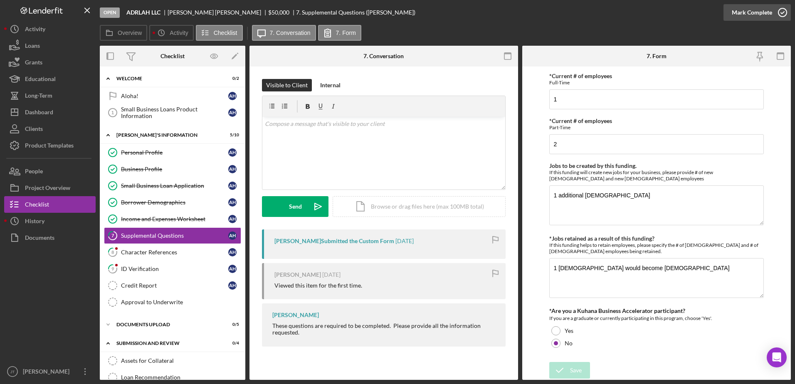
click at [783, 9] on circle "button" at bounding box center [782, 12] width 8 height 8
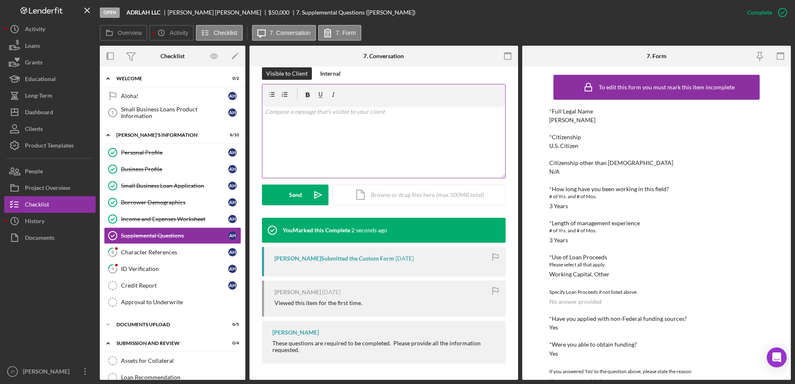
scroll to position [126, 0]
click at [151, 259] on link "8 Character References A H" at bounding box center [172, 252] width 137 height 17
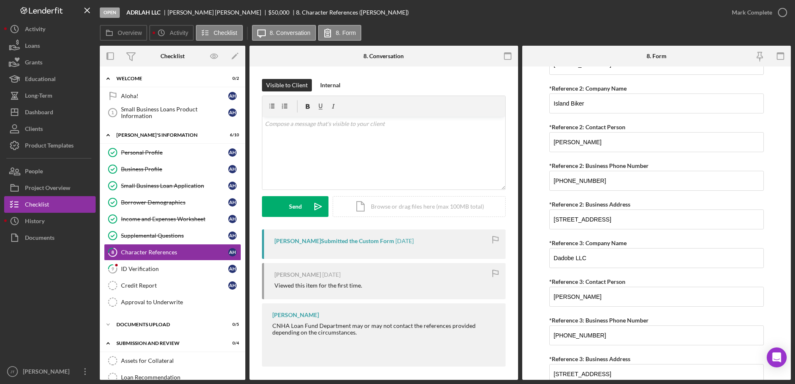
scroll to position [700, 0]
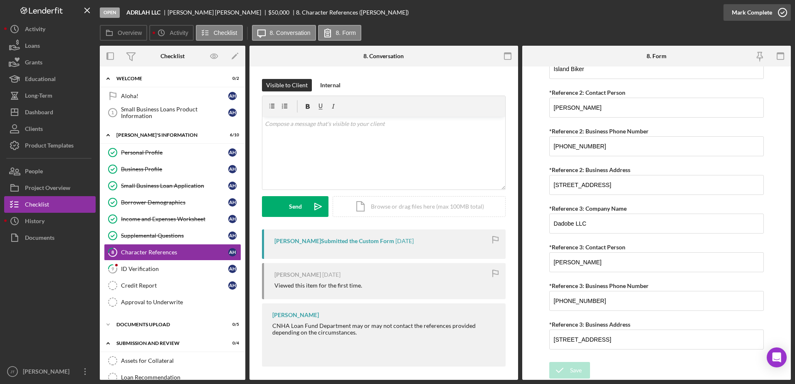
click at [784, 11] on icon "button" at bounding box center [782, 12] width 21 height 21
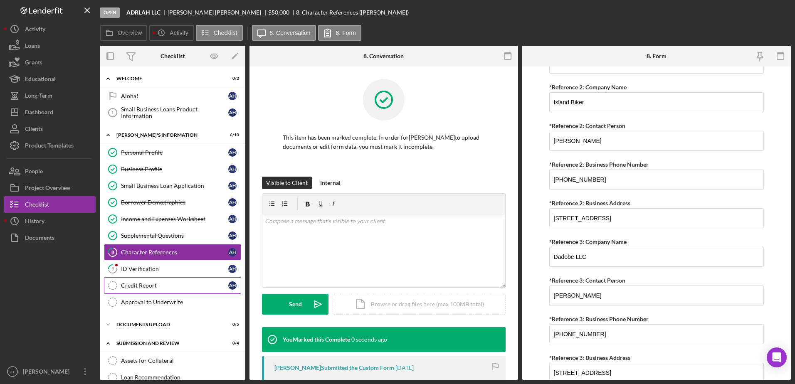
scroll to position [733, 0]
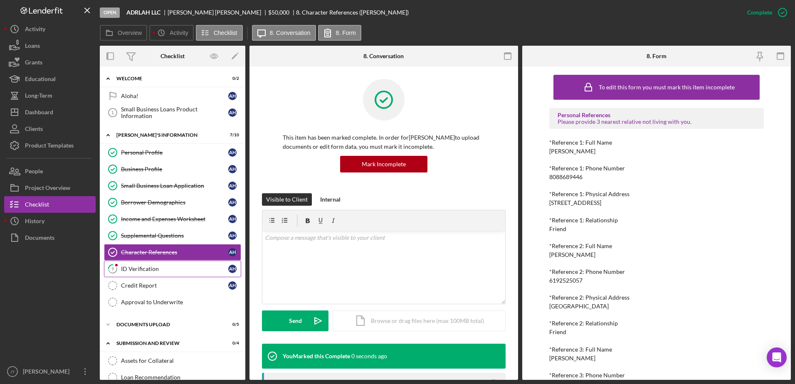
click at [171, 275] on link "9 ID Verification A H" at bounding box center [172, 269] width 137 height 17
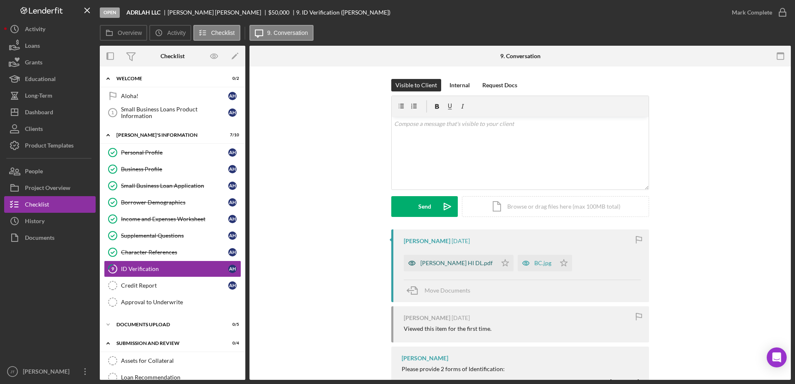
click at [448, 262] on div "[PERSON_NAME] HI DL.pdf" at bounding box center [456, 263] width 72 height 7
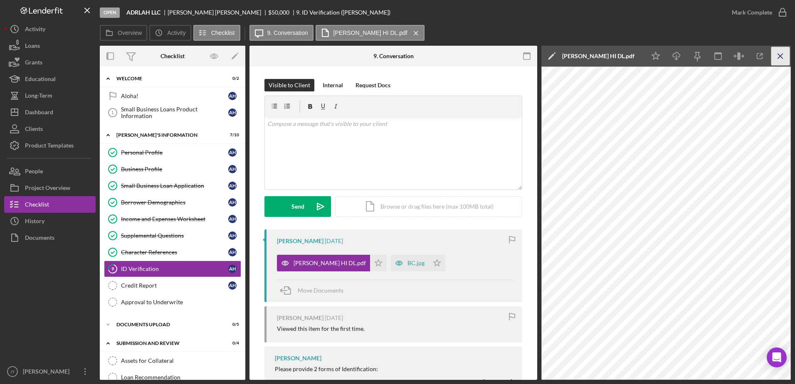
click at [782, 54] on icon "Icon/Menu Close" at bounding box center [780, 56] width 19 height 19
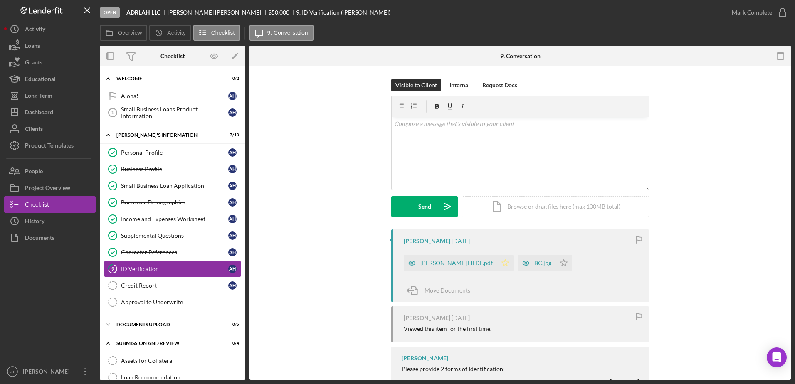
click at [497, 263] on icon "Icon/Star" at bounding box center [505, 263] width 17 height 17
click at [534, 265] on div "BC.jpg" at bounding box center [542, 263] width 17 height 7
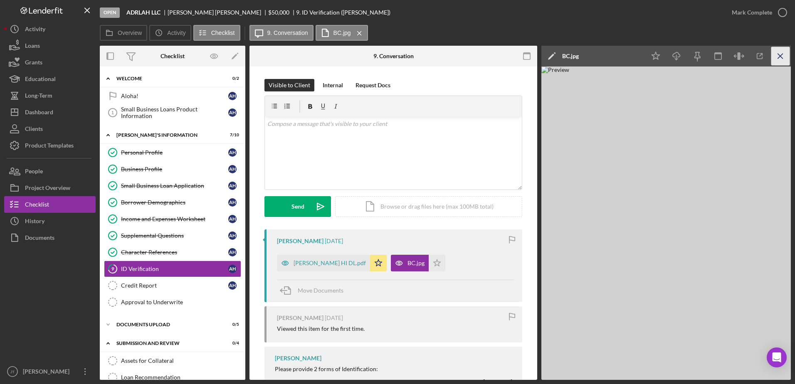
click at [778, 56] on icon "Icon/Menu Close" at bounding box center [780, 56] width 19 height 19
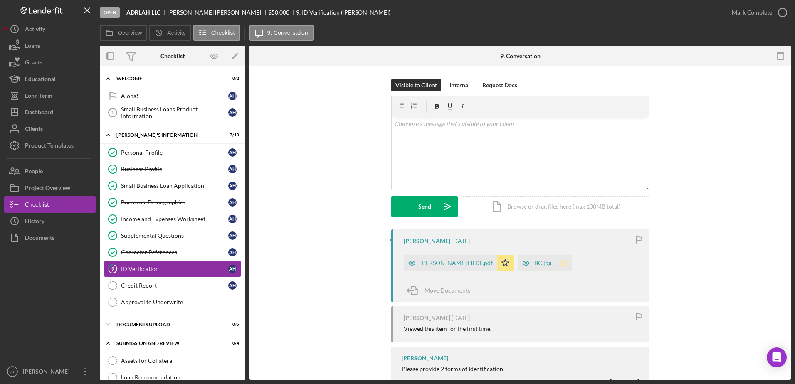
click at [555, 263] on icon "Icon/Star" at bounding box center [563, 263] width 17 height 17
click at [176, 154] on div "Personal Profile" at bounding box center [174, 152] width 107 height 7
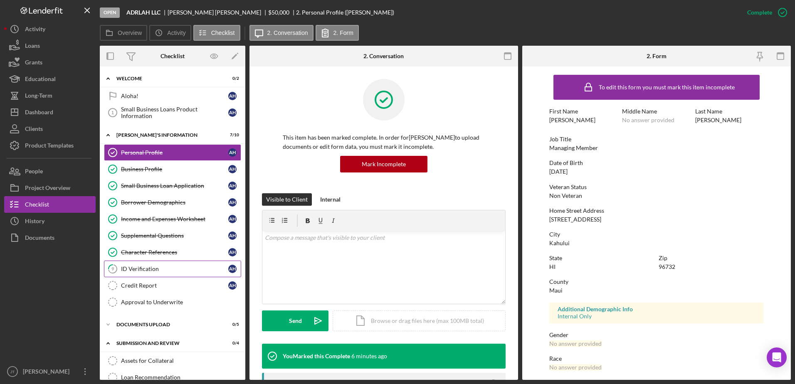
click at [155, 272] on div "ID Verification" at bounding box center [174, 269] width 107 height 7
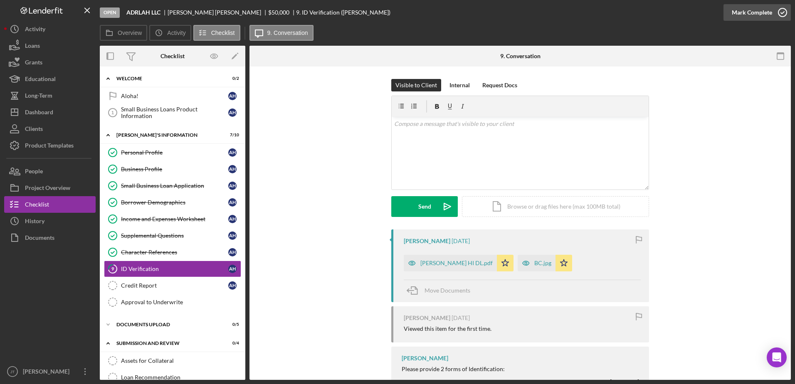
click at [781, 9] on icon "button" at bounding box center [782, 12] width 21 height 21
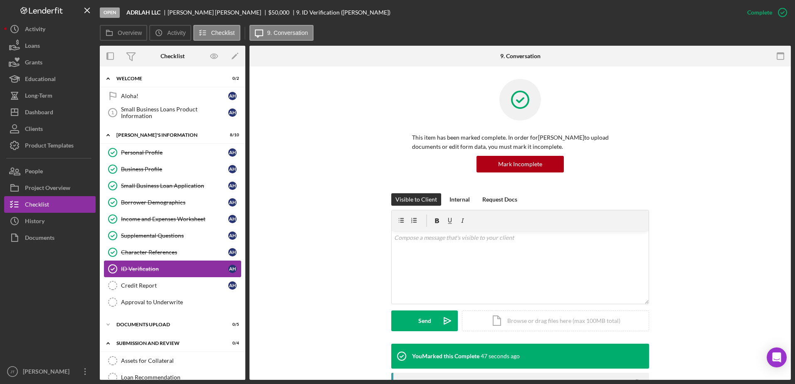
click at [178, 274] on link "ID Verification ID Verification A H" at bounding box center [172, 269] width 137 height 17
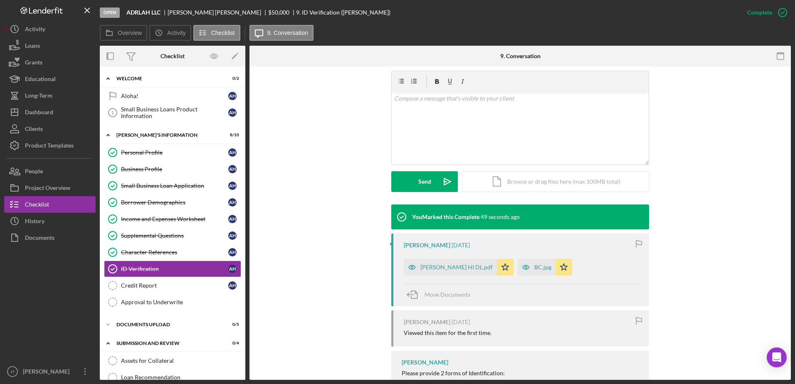
scroll to position [166, 0]
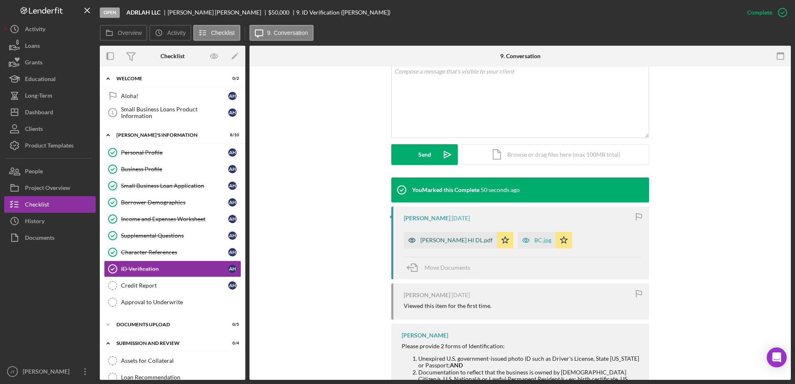
click at [444, 242] on div "[PERSON_NAME] HI DL.pdf" at bounding box center [456, 240] width 72 height 7
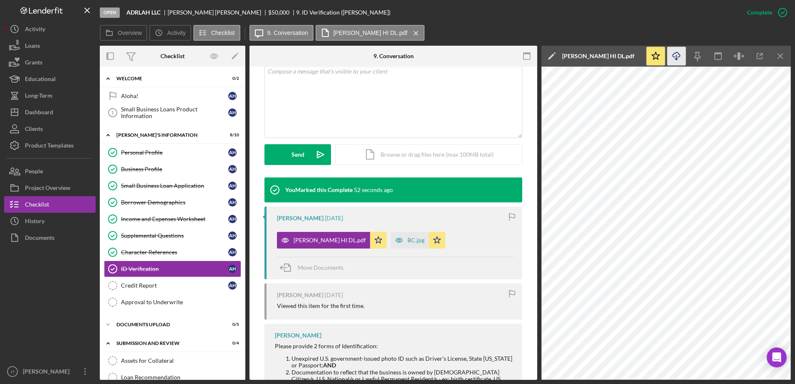
click at [676, 56] on icon "Icon/Download" at bounding box center [676, 56] width 19 height 19
click at [132, 290] on link "Credit Report Credit Report A H" at bounding box center [172, 285] width 137 height 17
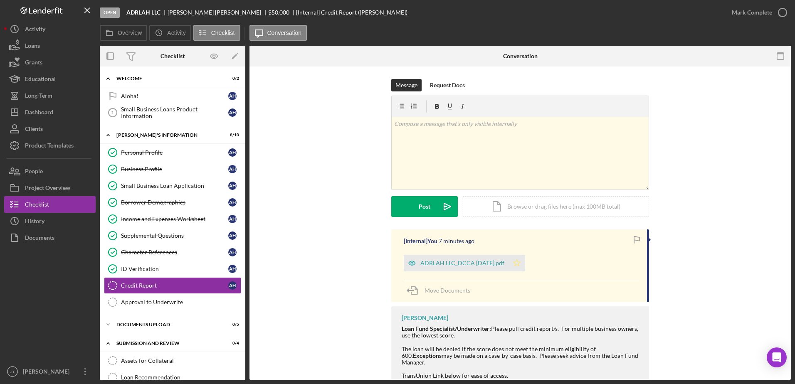
click at [518, 267] on icon "Icon/Star" at bounding box center [516, 263] width 17 height 17
click at [417, 128] on div "v Color teal Color pink Remove color Add row above Add row below Add column bef…" at bounding box center [520, 153] width 257 height 73
click at [414, 136] on p at bounding box center [520, 135] width 252 height 9
click at [494, 139] on p "Past Due Total: $3473" at bounding box center [520, 135] width 252 height 9
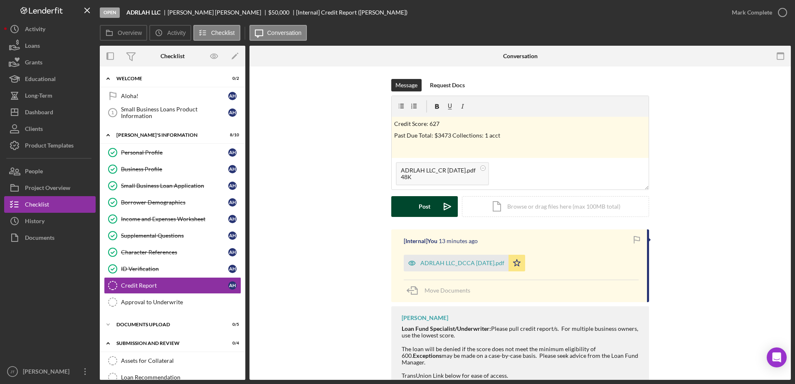
click at [411, 212] on button "Post Icon/icon-invite-send" at bounding box center [424, 206] width 67 height 21
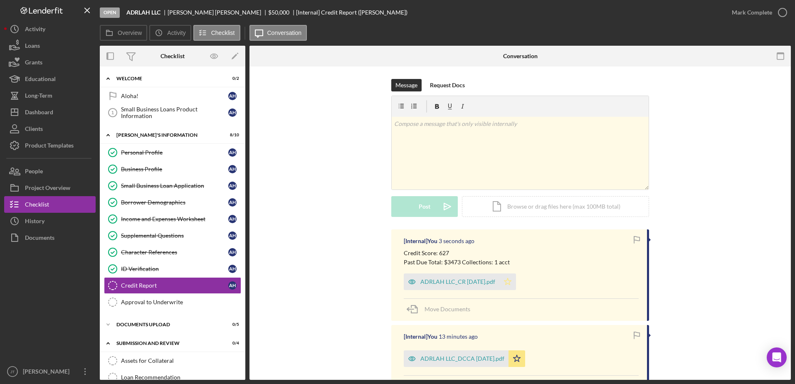
click at [511, 281] on polygon "button" at bounding box center [507, 281] width 7 height 7
click at [48, 195] on div "Project Overview" at bounding box center [47, 189] width 45 height 19
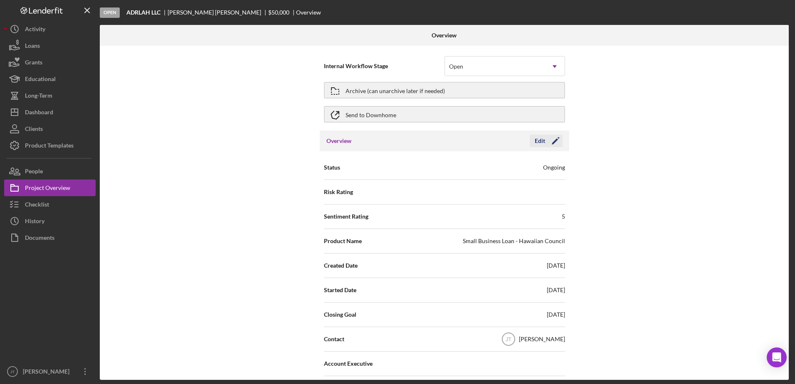
click at [546, 140] on icon "Icon/Edit" at bounding box center [555, 141] width 21 height 21
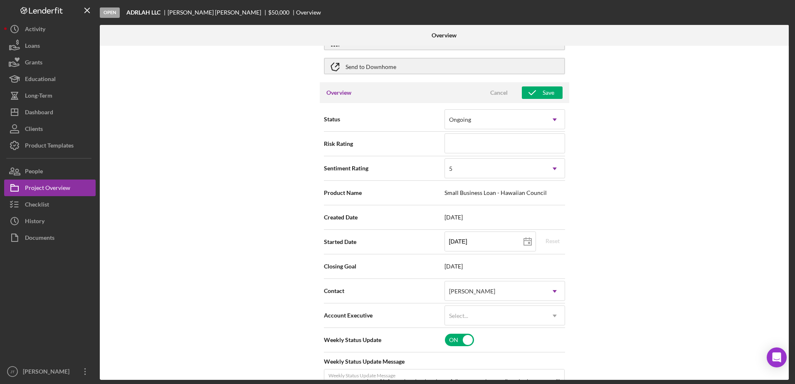
scroll to position [125, 0]
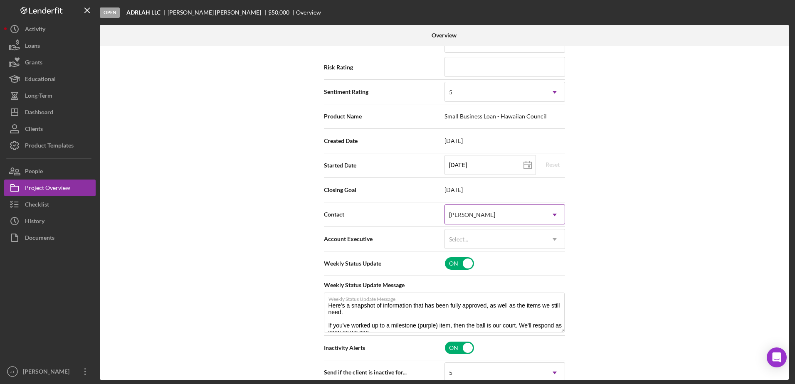
click at [529, 216] on div "[PERSON_NAME]" at bounding box center [495, 214] width 100 height 19
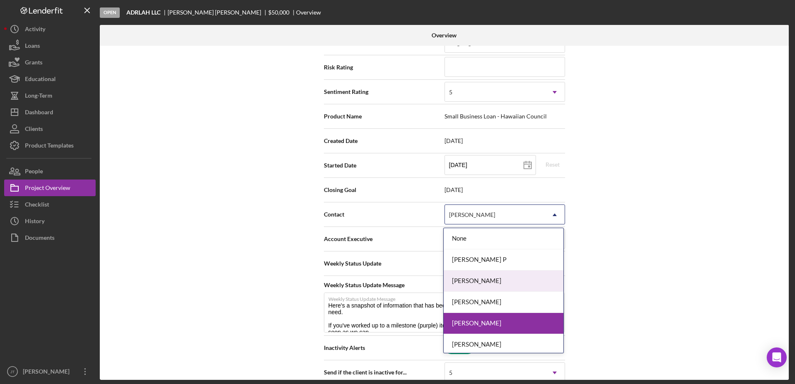
click at [524, 279] on div "[PERSON_NAME]" at bounding box center [504, 281] width 120 height 21
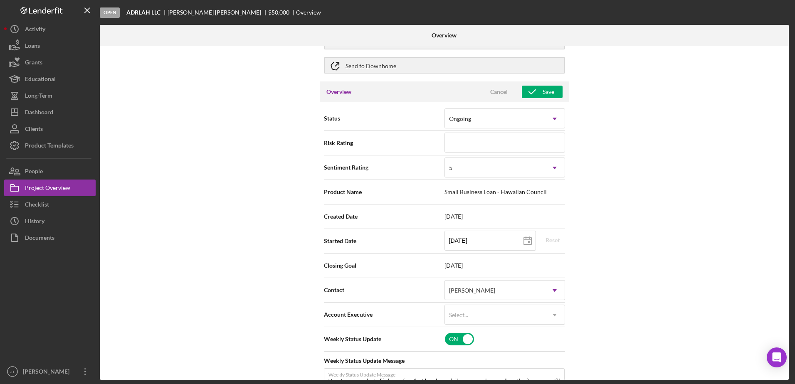
scroll to position [42, 0]
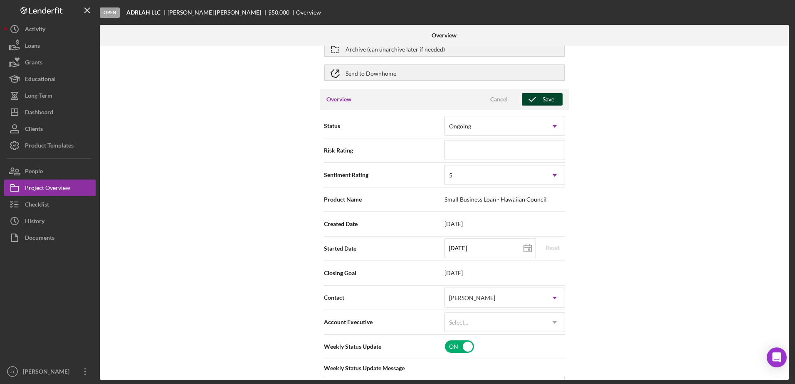
click at [543, 97] on div "Save" at bounding box center [549, 99] width 12 height 12
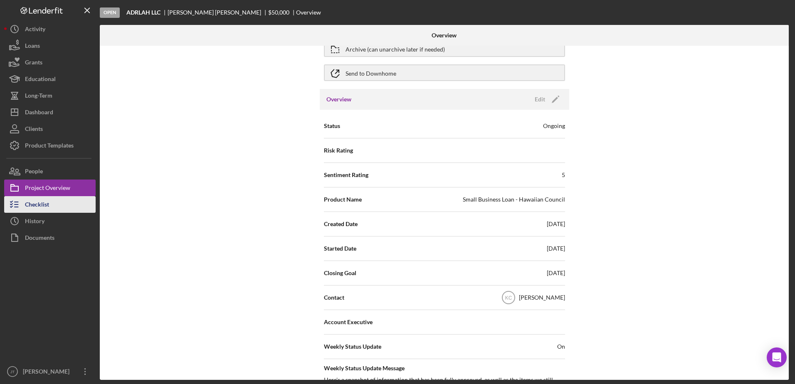
click at [57, 210] on button "Checklist" at bounding box center [49, 204] width 91 height 17
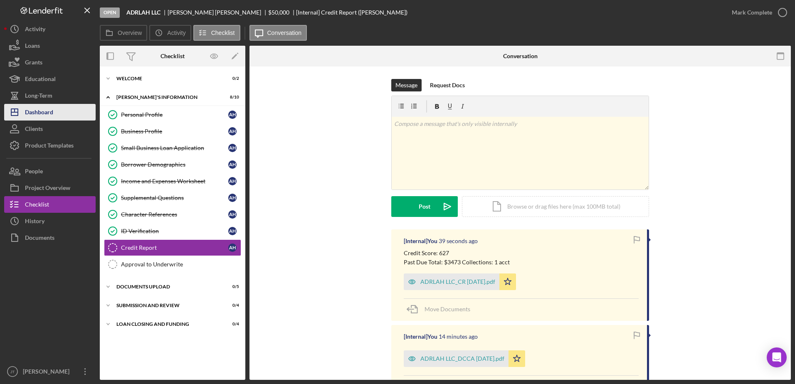
click at [50, 117] on div "Dashboard" at bounding box center [39, 113] width 28 height 19
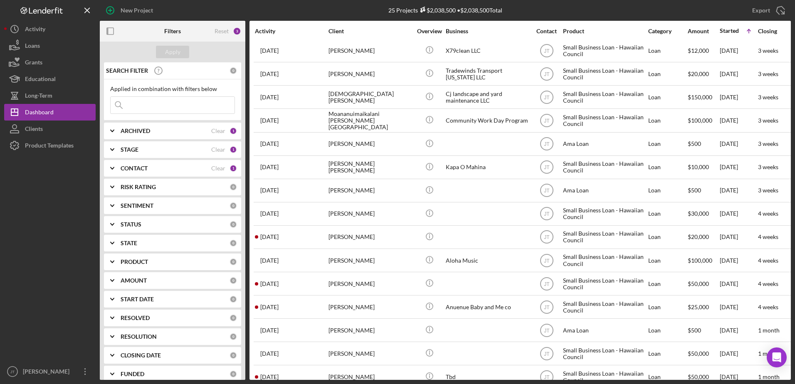
scroll to position [166, 0]
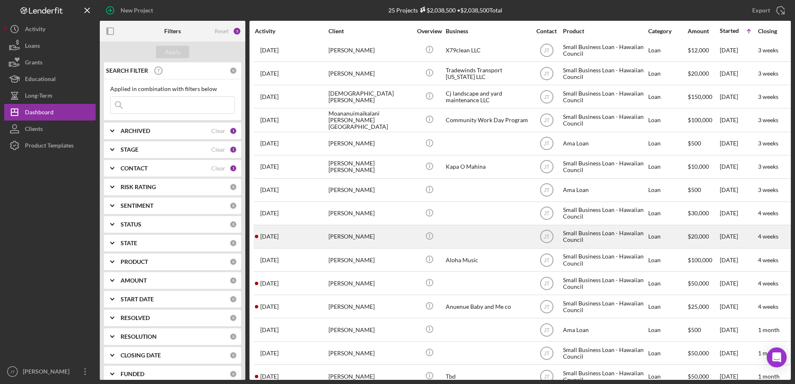
click at [340, 237] on div "[PERSON_NAME]" at bounding box center [369, 237] width 83 height 22
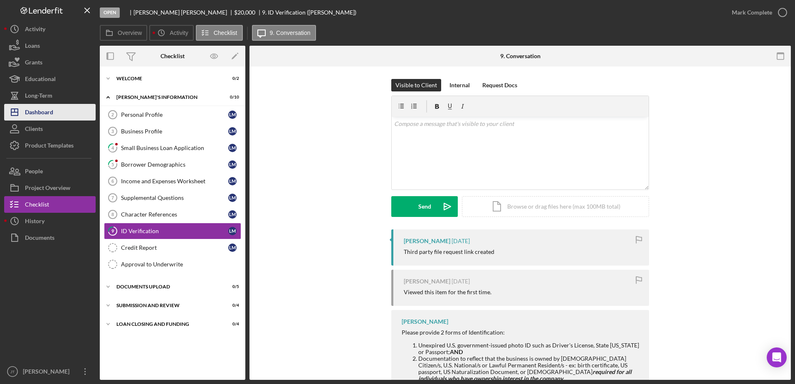
click at [63, 116] on button "Icon/Dashboard Dashboard" at bounding box center [49, 112] width 91 height 17
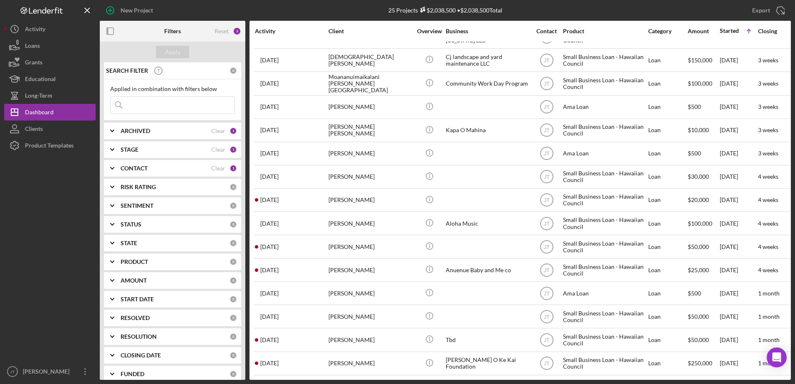
scroll to position [208, 0]
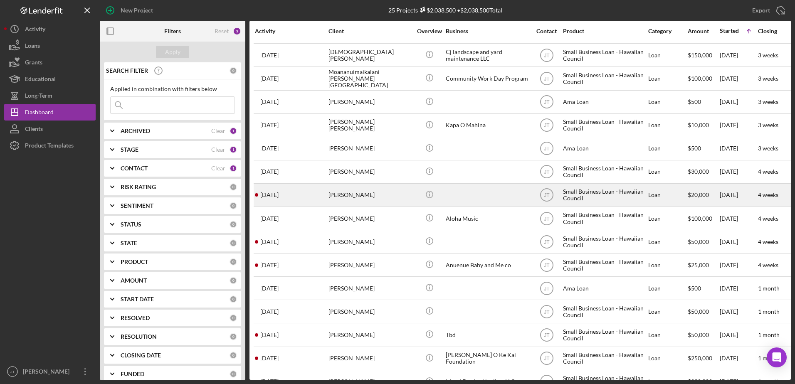
click at [351, 196] on div "[PERSON_NAME]" at bounding box center [369, 195] width 83 height 22
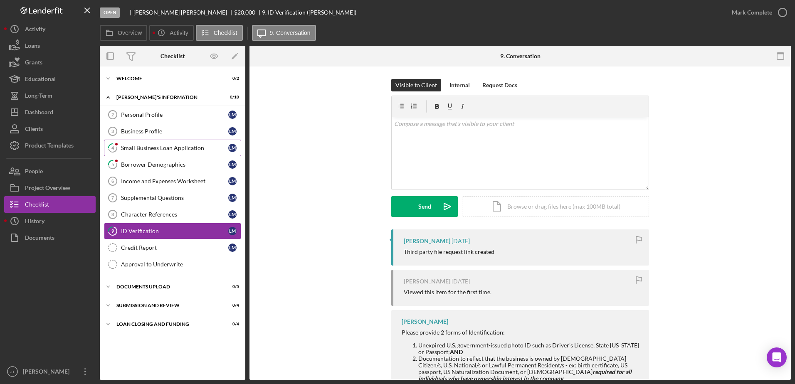
click at [208, 147] on div "Small Business Loan Application" at bounding box center [174, 148] width 107 height 7
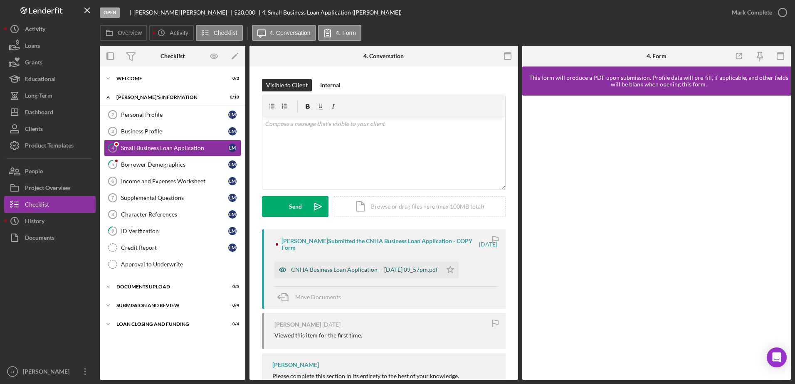
click at [388, 272] on div "CNHA Business Loan Application -- [DATE] 09_57pm.pdf" at bounding box center [364, 269] width 147 height 7
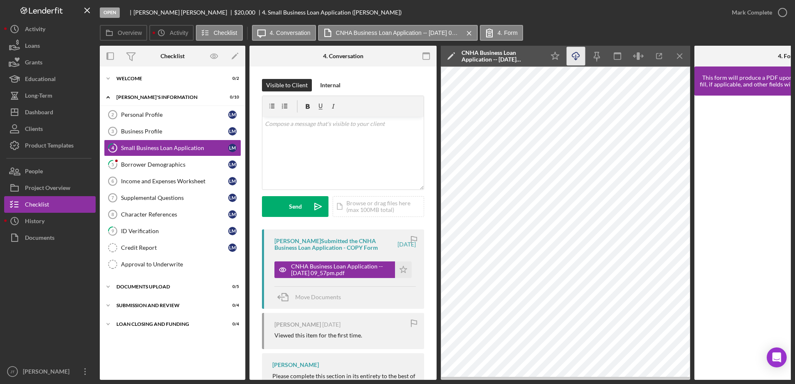
click at [576, 60] on icon "Icon/Download" at bounding box center [576, 56] width 19 height 19
click at [400, 270] on polygon "button" at bounding box center [403, 269] width 7 height 7
click at [161, 165] on div "Borrower Demographics" at bounding box center [174, 164] width 107 height 7
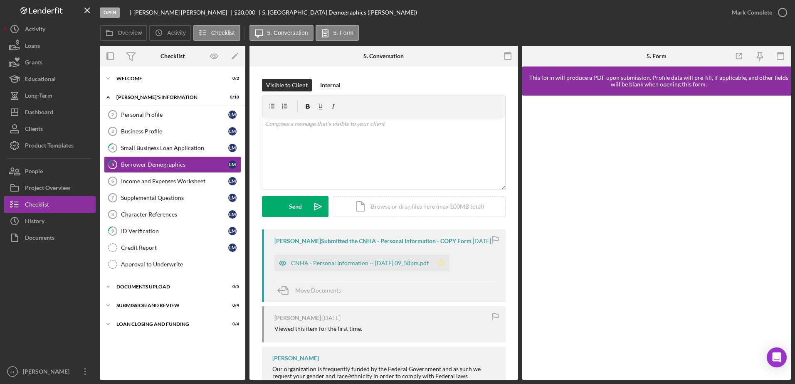
click at [449, 264] on icon "Icon/Star" at bounding box center [441, 263] width 17 height 17
click at [407, 266] on div "CNHA - Personal Information -- [DATE] 09_58pm.pdf" at bounding box center [360, 263] width 138 height 7
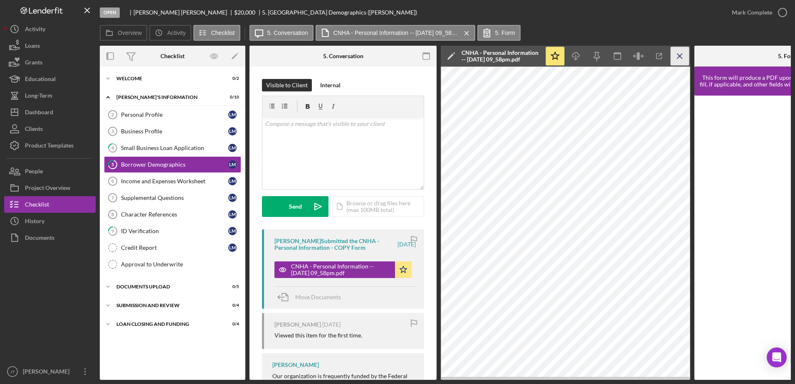
click at [678, 58] on line "button" at bounding box center [679, 56] width 5 height 5
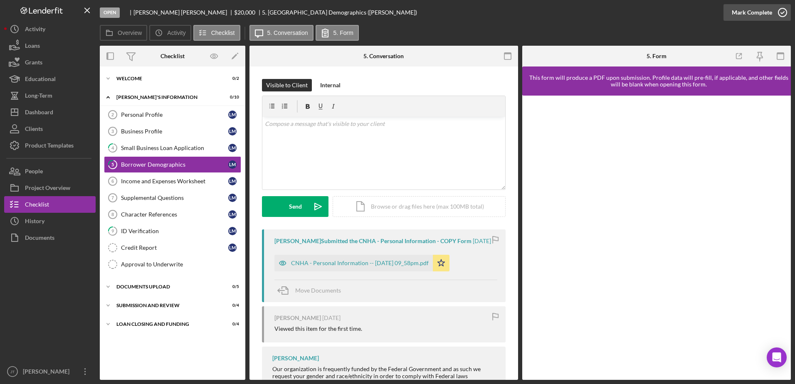
click at [784, 12] on icon "button" at bounding box center [782, 12] width 21 height 21
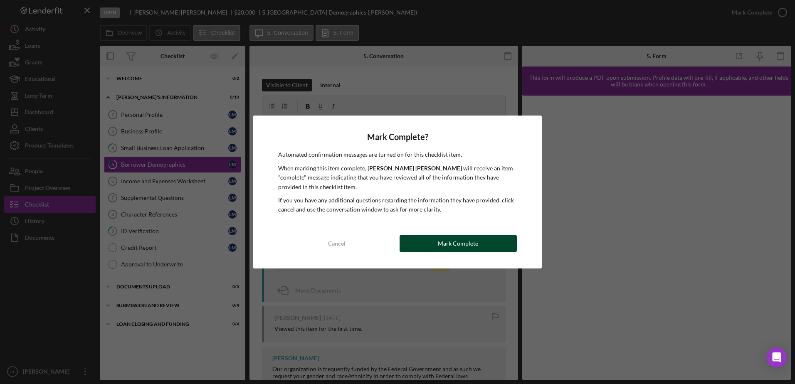
click at [418, 242] on button "Mark Complete" at bounding box center [458, 243] width 117 height 17
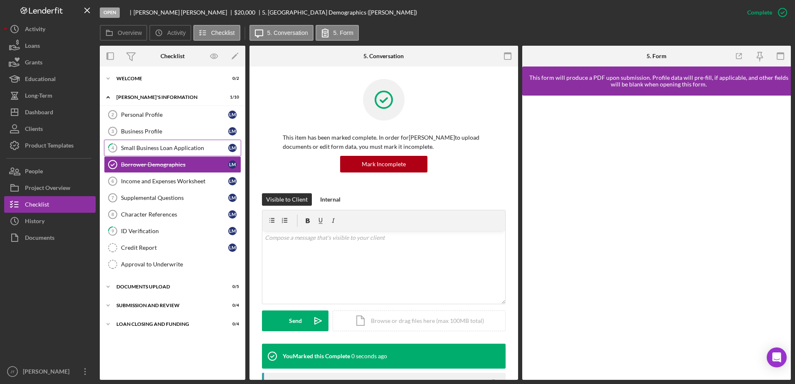
click at [178, 148] on div "Small Business Loan Application" at bounding box center [174, 148] width 107 height 7
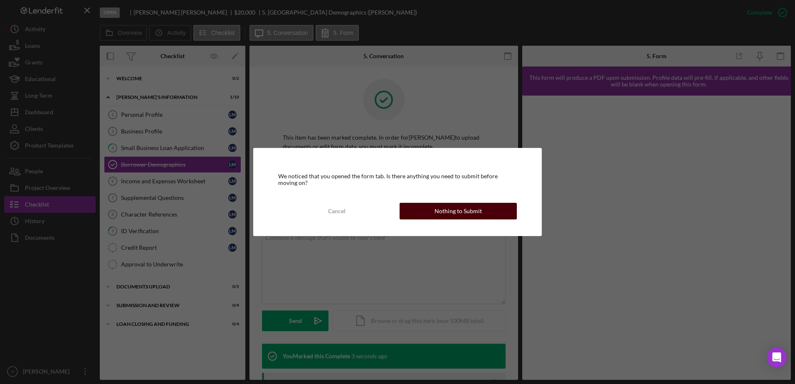
click at [444, 210] on div "Nothing to Submit" at bounding box center [457, 211] width 47 height 17
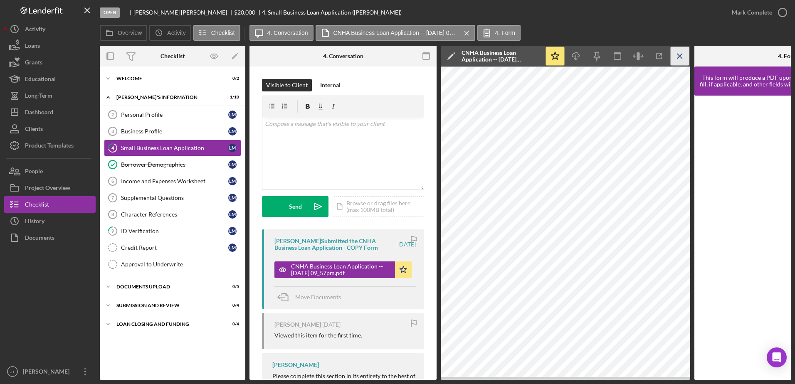
click at [678, 55] on line "button" at bounding box center [679, 56] width 5 height 5
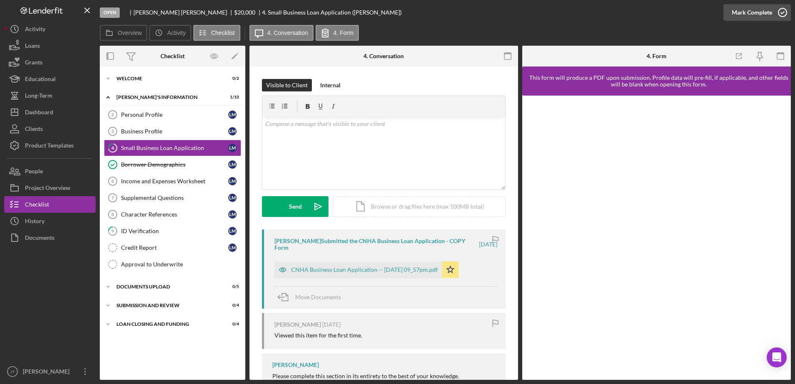
click at [779, 13] on icon "button" at bounding box center [782, 12] width 21 height 21
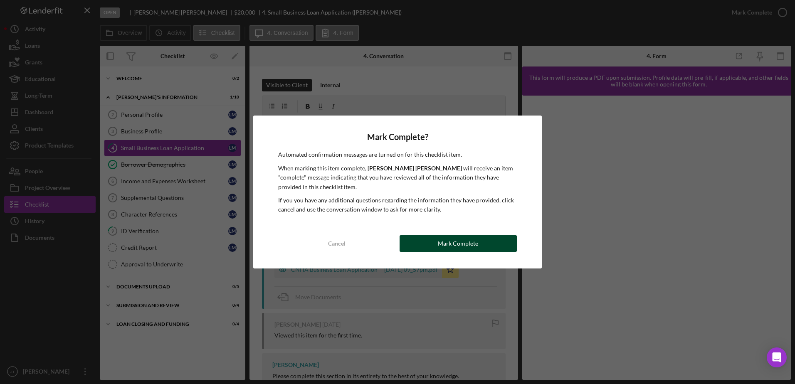
click at [481, 246] on button "Mark Complete" at bounding box center [458, 243] width 117 height 17
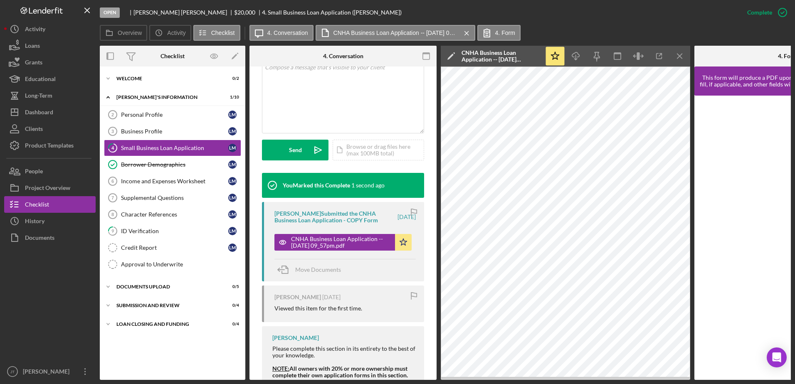
scroll to position [197, 0]
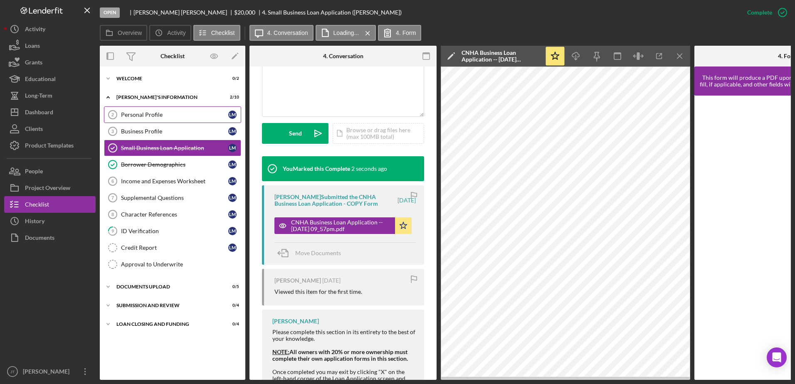
click at [175, 118] on div "Personal Profile" at bounding box center [174, 114] width 107 height 7
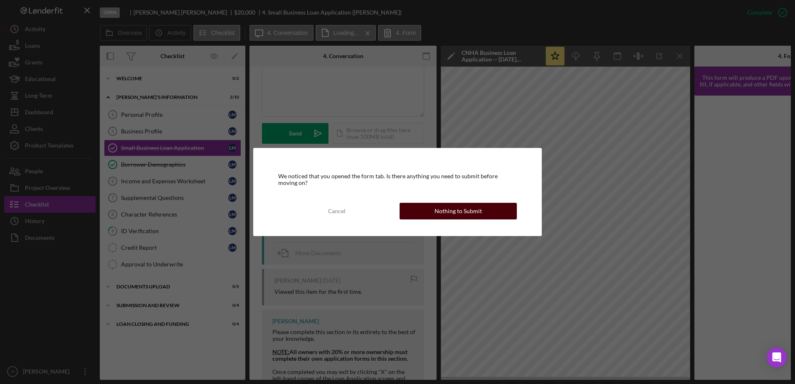
click at [416, 207] on button "Nothing to Submit" at bounding box center [458, 211] width 117 height 17
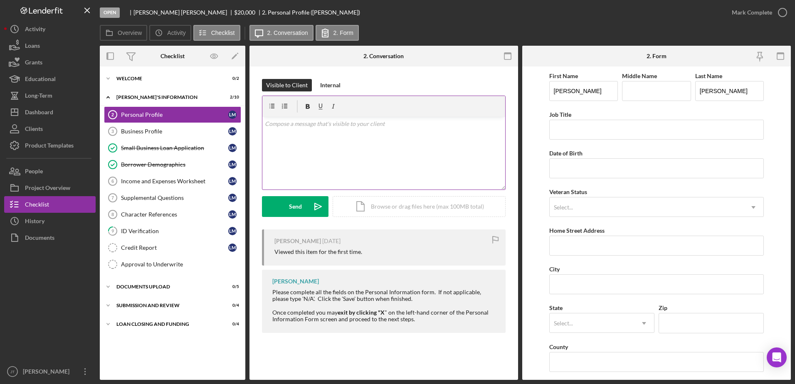
click at [304, 125] on p at bounding box center [384, 123] width 238 height 9
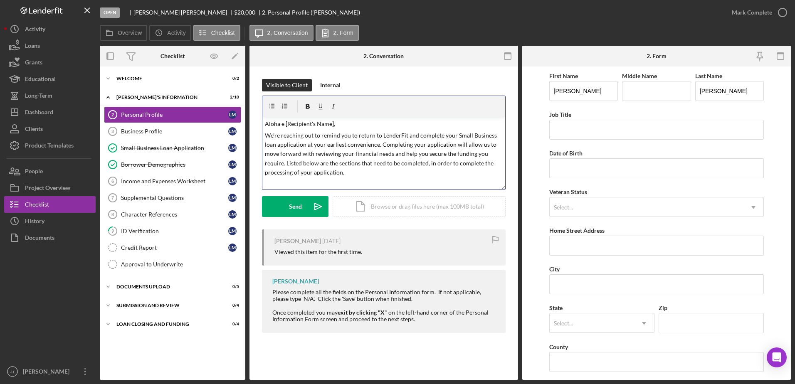
click at [332, 124] on p "Aloha e [Recipient's Name]," at bounding box center [384, 123] width 238 height 9
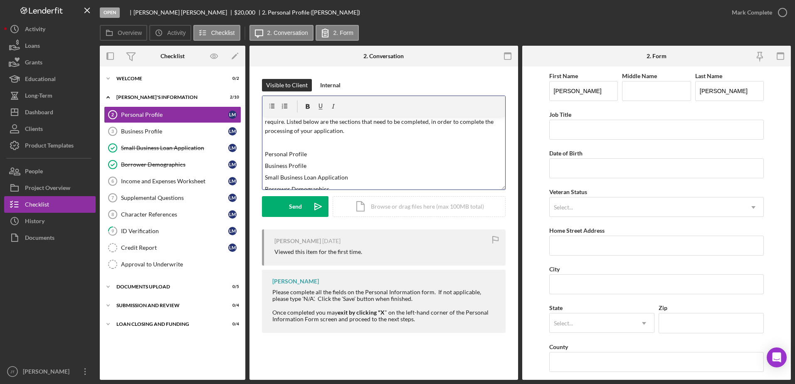
scroll to position [83, 0]
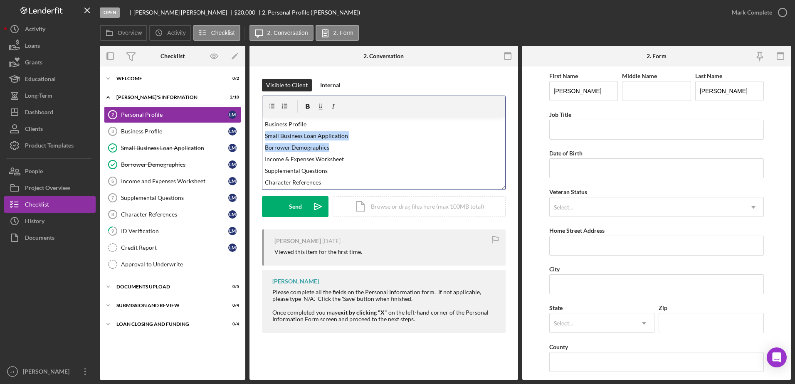
drag, startPoint x: 263, startPoint y: 136, endPoint x: 340, endPoint y: 144, distance: 76.9
click at [340, 144] on div "v Color teal Color pink Remove color Add row above Add row below Add column bef…" at bounding box center [383, 153] width 243 height 73
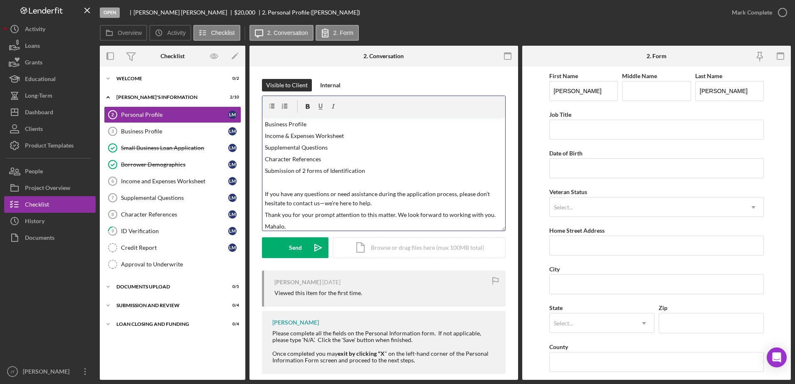
drag, startPoint x: 503, startPoint y: 189, endPoint x: 498, endPoint y: 225, distance: 37.0
click at [503, 230] on div "Visible to Client Internal v Color teal Color pink Remove color Add row above A…" at bounding box center [383, 229] width 269 height 324
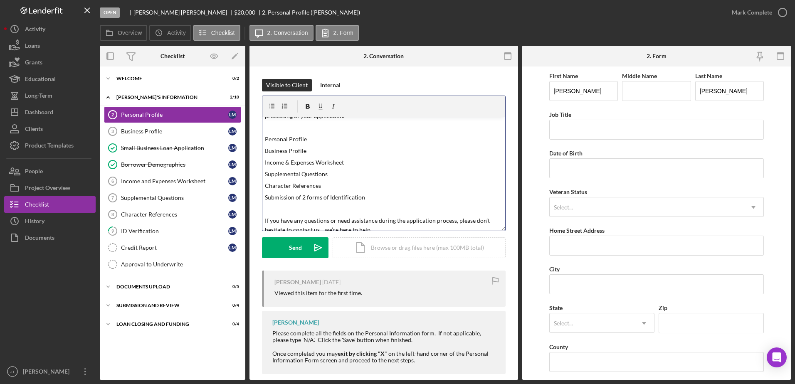
scroll to position [42, 0]
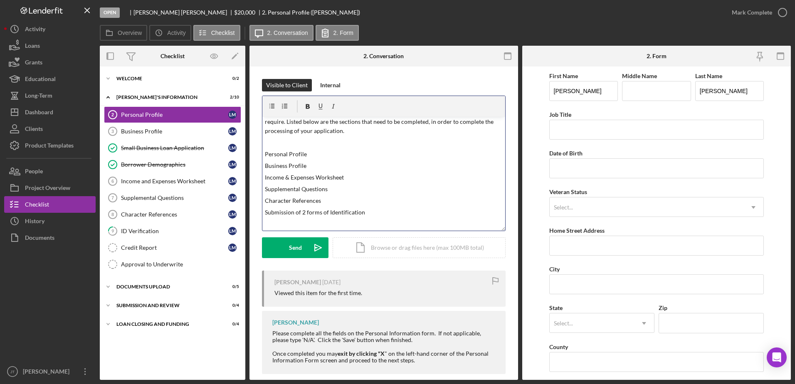
click at [283, 143] on p at bounding box center [384, 142] width 238 height 9
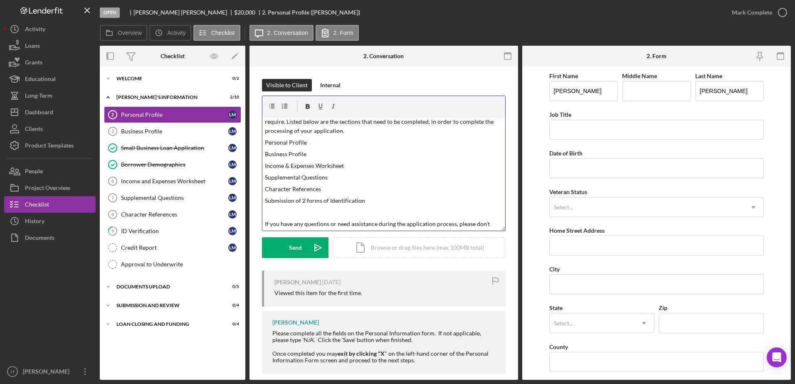
click at [273, 214] on p at bounding box center [384, 212] width 238 height 9
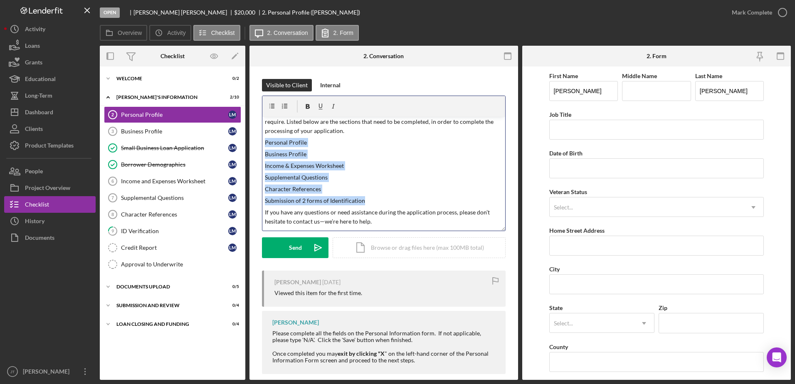
drag, startPoint x: 264, startPoint y: 141, endPoint x: 363, endPoint y: 198, distance: 114.0
click at [363, 198] on div "v Color teal Color pink Remove color Add row above Add row below Add column bef…" at bounding box center [383, 174] width 243 height 114
click at [271, 105] on icon "button" at bounding box center [272, 106] width 19 height 19
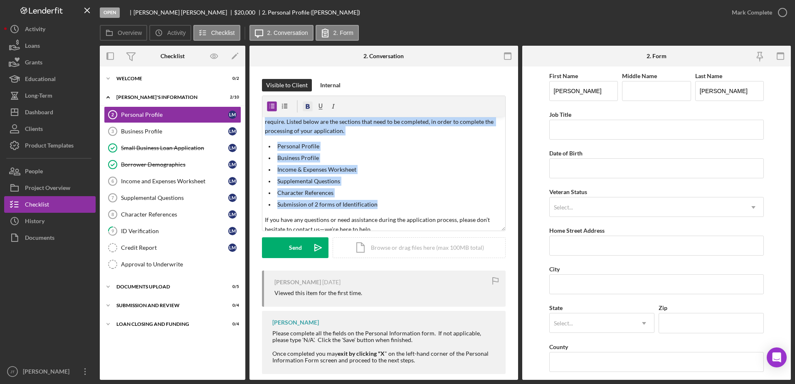
click at [309, 108] on icon "button" at bounding box center [308, 106] width 4 height 5
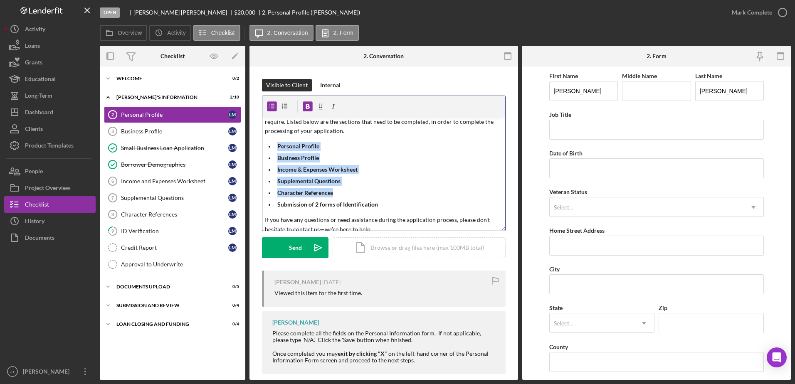
click at [395, 160] on p "Business Profile" at bounding box center [390, 157] width 226 height 9
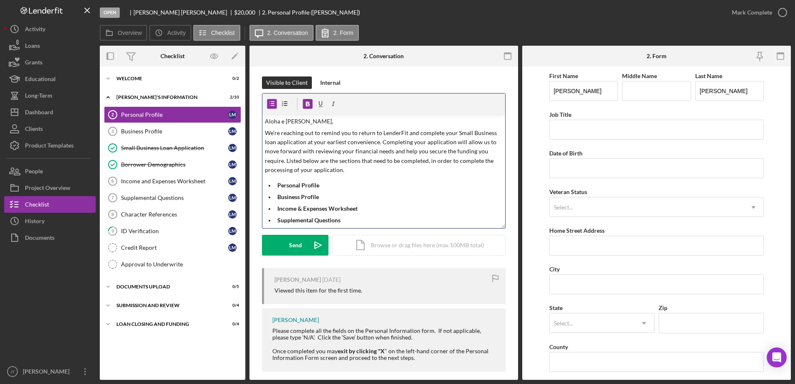
scroll to position [0, 0]
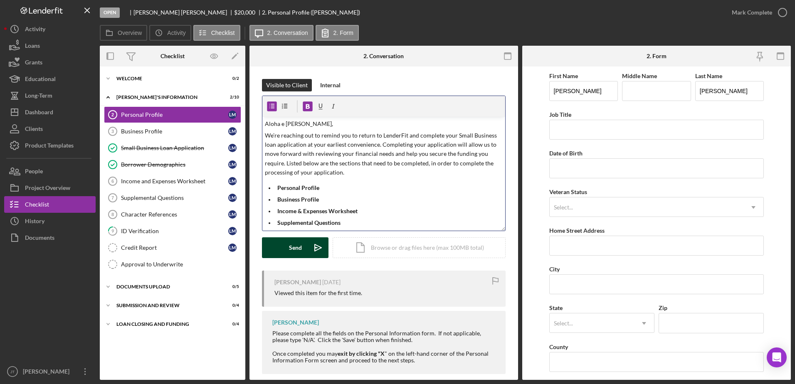
click at [291, 253] on div "Send" at bounding box center [295, 247] width 13 height 21
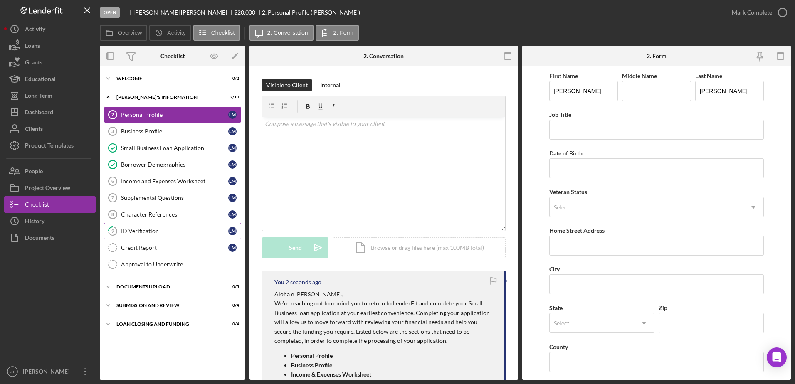
click at [167, 234] on div "ID Verification" at bounding box center [174, 231] width 107 height 7
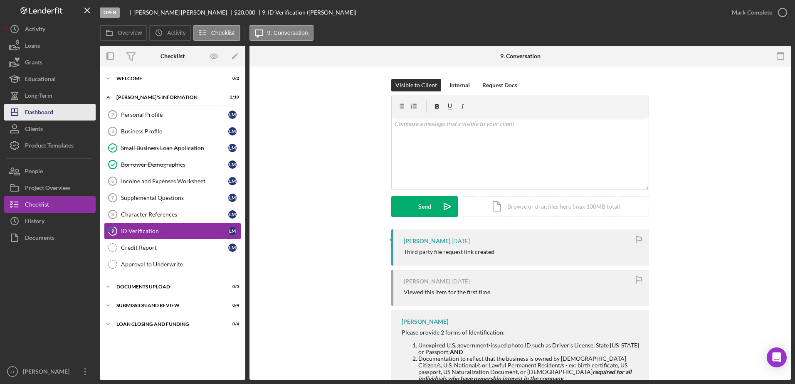
click at [50, 111] on div "Dashboard" at bounding box center [39, 113] width 28 height 19
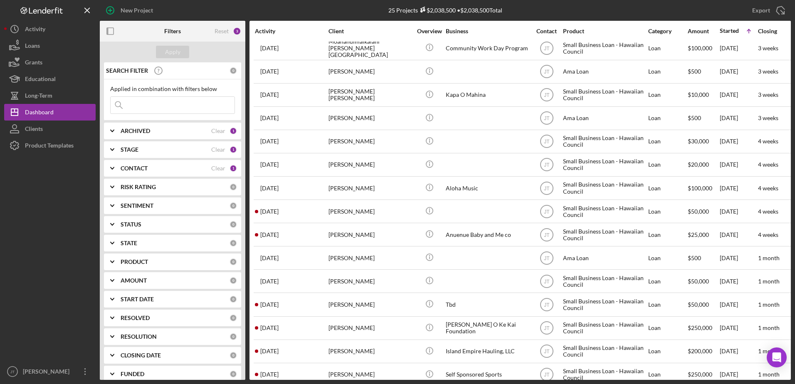
scroll to position [249, 0]
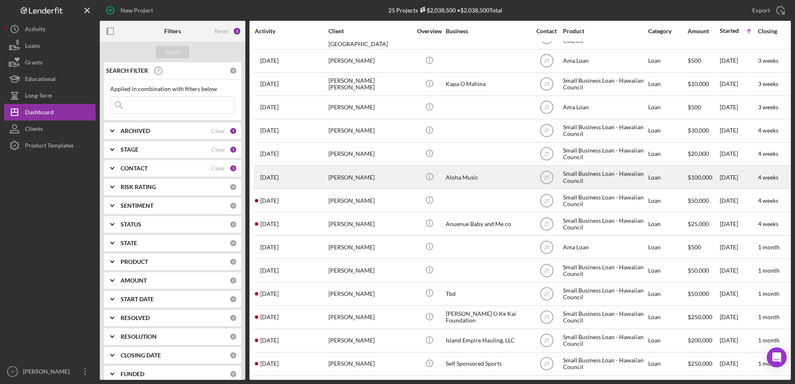
click at [365, 178] on div "[PERSON_NAME]" at bounding box center [369, 177] width 83 height 22
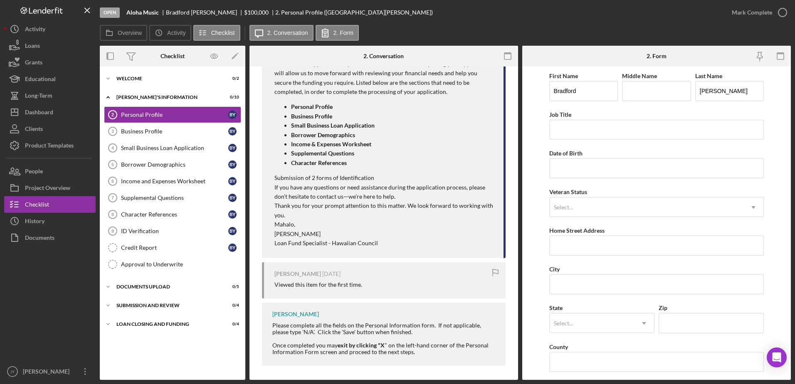
scroll to position [42, 0]
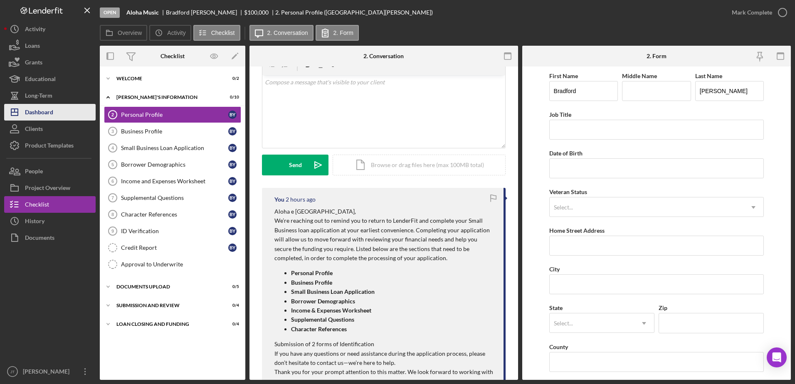
click at [59, 116] on button "Icon/Dashboard Dashboard" at bounding box center [49, 112] width 91 height 17
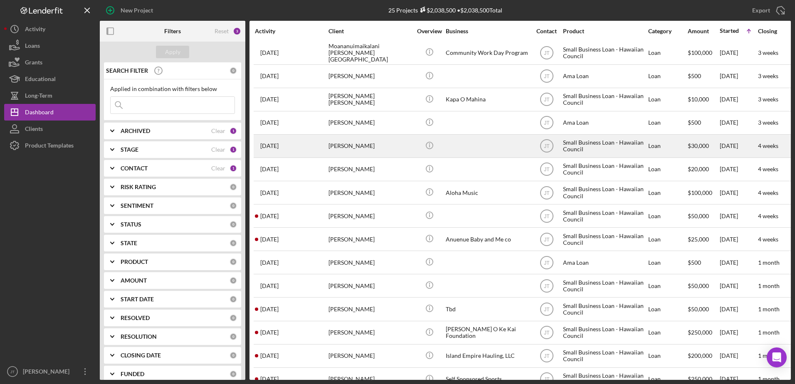
scroll to position [249, 0]
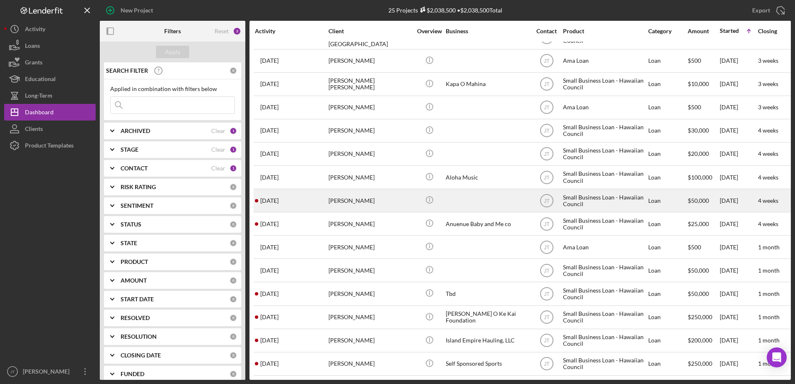
click at [357, 201] on div "[PERSON_NAME]" at bounding box center [369, 201] width 83 height 22
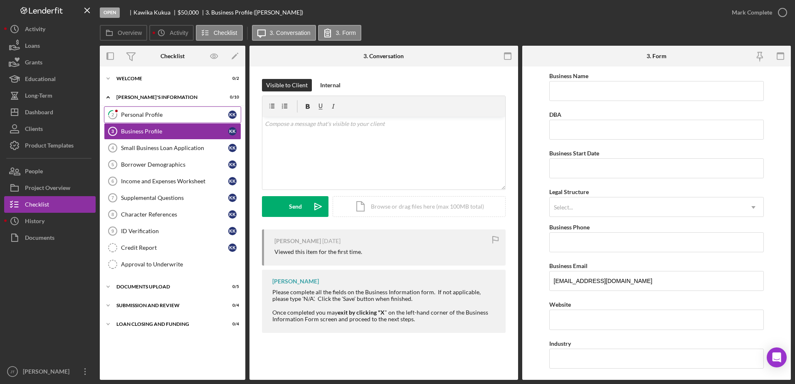
click at [175, 117] on div "Personal Profile" at bounding box center [174, 114] width 107 height 7
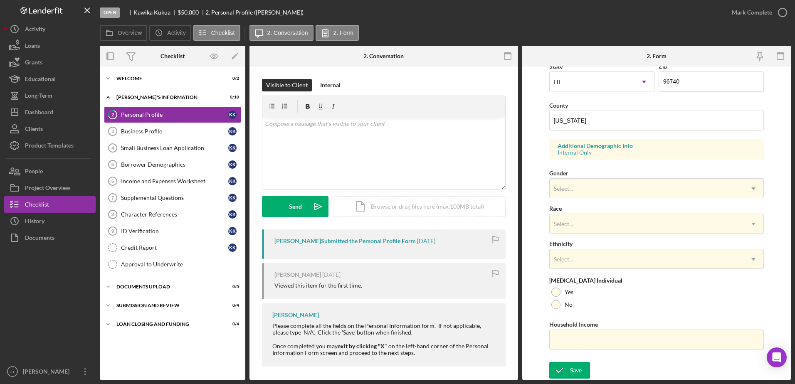
scroll to position [75, 0]
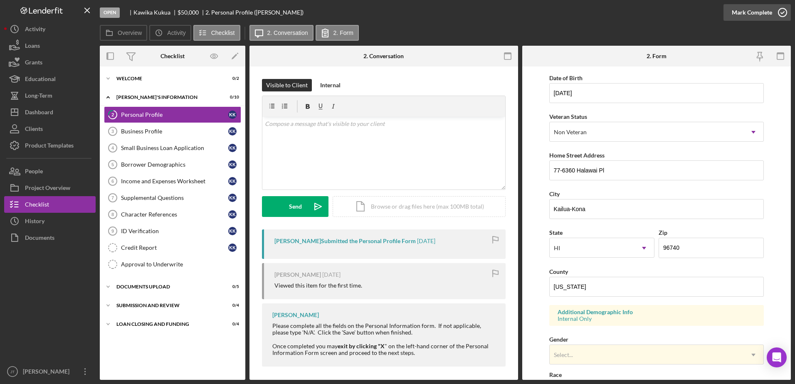
click at [783, 13] on icon "button" at bounding box center [782, 12] width 21 height 21
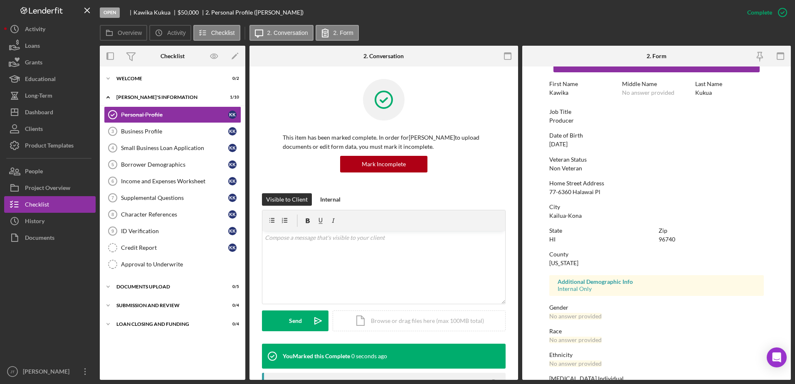
scroll to position [83, 0]
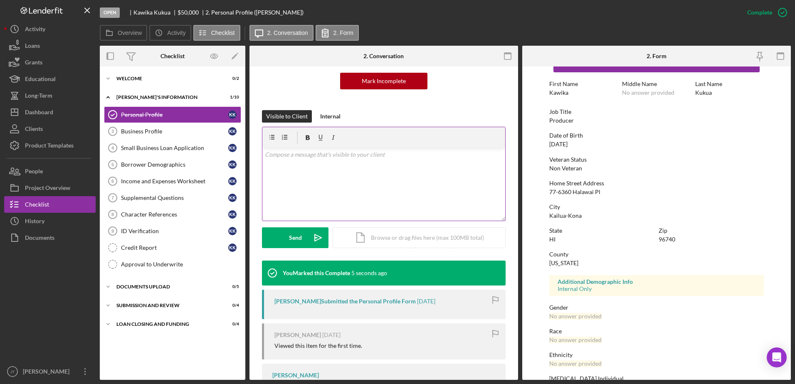
click at [304, 160] on div "v Color teal Color pink Remove color Add row above Add row below Add column bef…" at bounding box center [383, 184] width 243 height 73
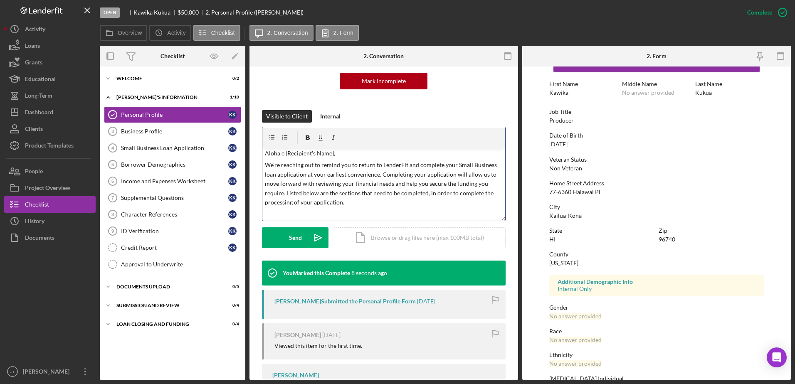
scroll to position [0, 0]
click at [333, 155] on p "Aloha e [Recipient's Name]," at bounding box center [384, 154] width 238 height 9
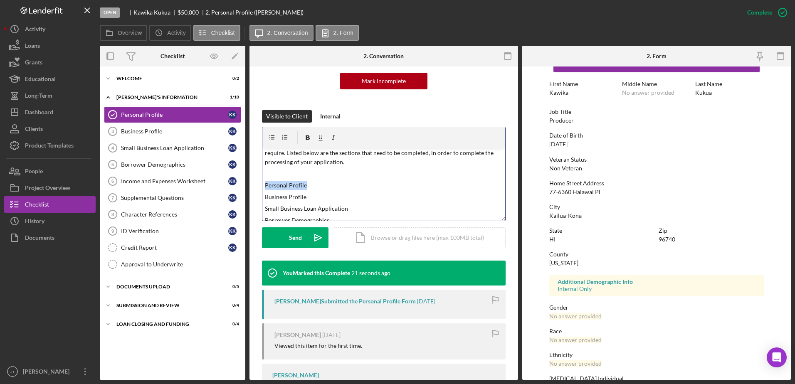
drag, startPoint x: 314, startPoint y: 184, endPoint x: 268, endPoint y: 173, distance: 47.6
click at [253, 186] on div "This item has been marked complete. In order for [PERSON_NAME] to upload docume…" at bounding box center [383, 213] width 269 height 460
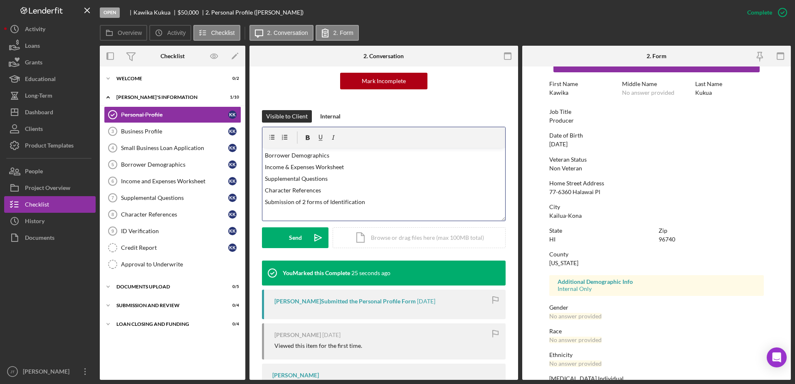
scroll to position [125, 0]
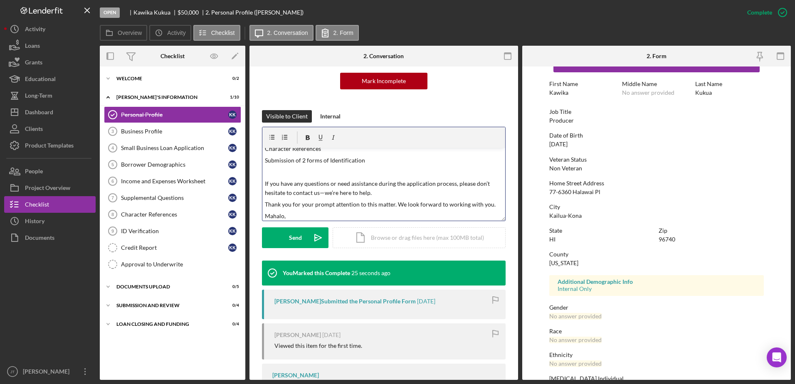
click at [291, 172] on p at bounding box center [384, 172] width 238 height 9
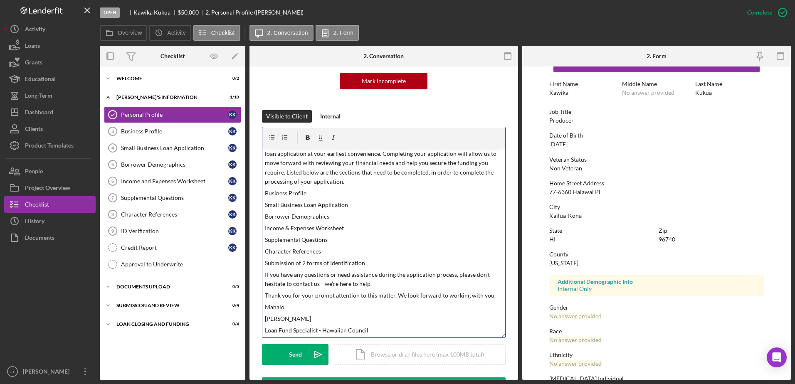
scroll to position [16, 0]
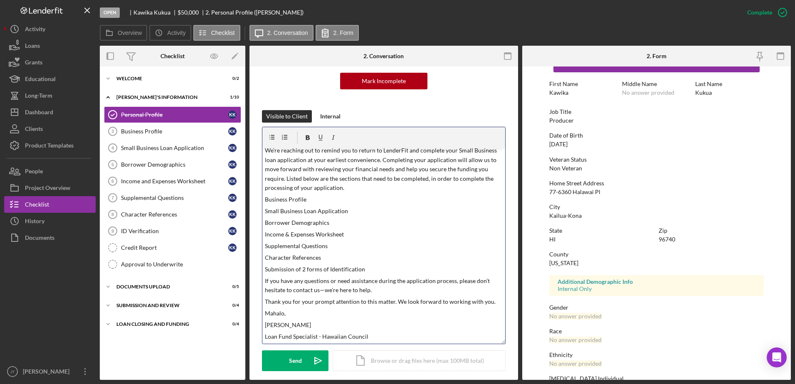
drag, startPoint x: 502, startPoint y: 218, endPoint x: 501, endPoint y: 341, distance: 123.1
click at [501, 341] on div "v Color teal Color pink Remove color Add row above Add row below Add column bef…" at bounding box center [384, 235] width 244 height 217
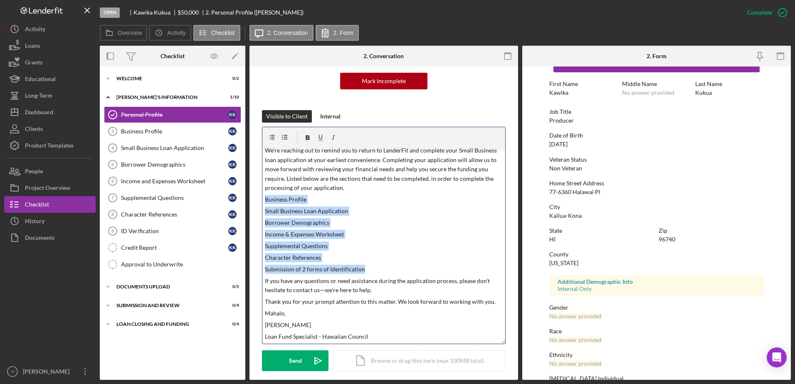
drag, startPoint x: 265, startPoint y: 199, endPoint x: 372, endPoint y: 267, distance: 127.4
click at [372, 267] on div "v Color teal Color pink Remove color Add row above Add row below Add column bef…" at bounding box center [383, 246] width 243 height 196
click at [269, 136] on icon "button" at bounding box center [272, 137] width 19 height 19
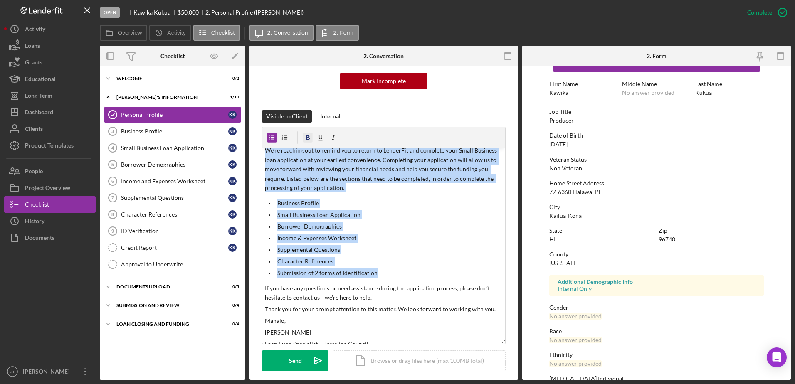
click at [310, 138] on icon "button" at bounding box center [307, 137] width 19 height 19
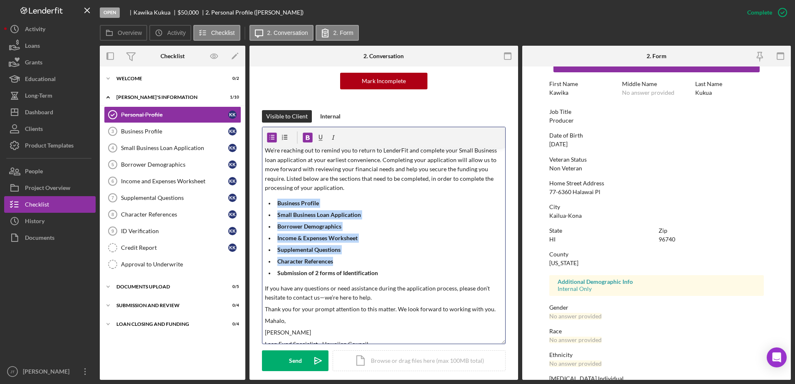
click at [401, 211] on p "Small Business Loan Application" at bounding box center [390, 214] width 226 height 9
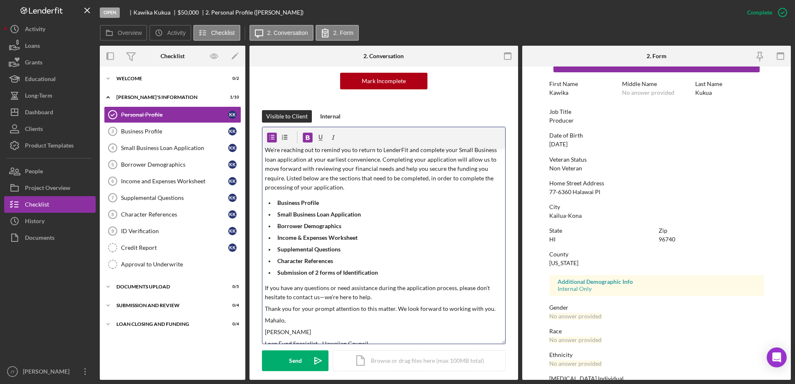
scroll to position [23, 0]
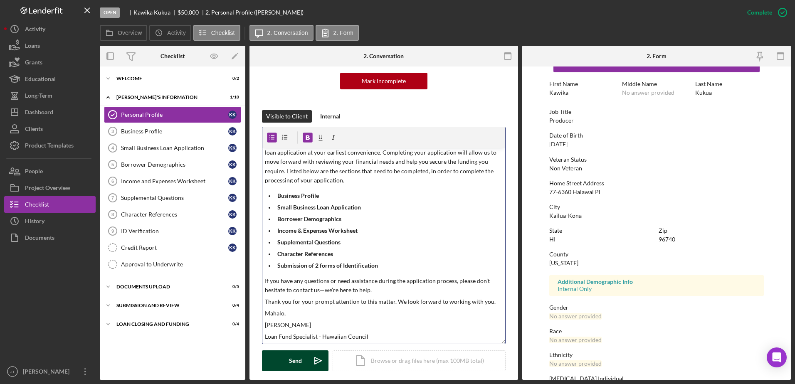
click at [304, 358] on button "Send Icon/icon-invite-send" at bounding box center [295, 360] width 67 height 21
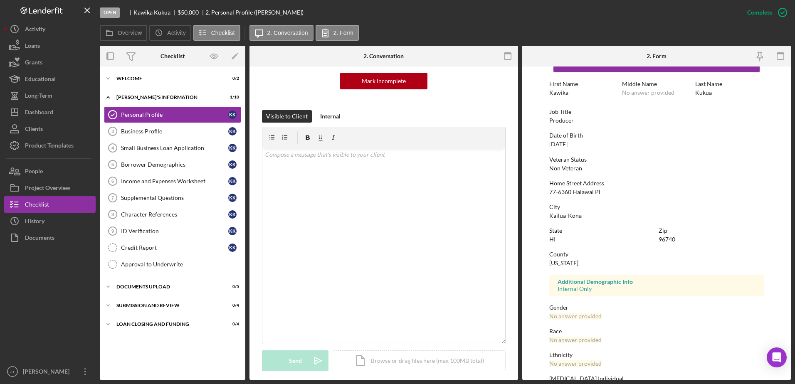
scroll to position [0, 0]
click at [41, 113] on div "Dashboard" at bounding box center [39, 113] width 28 height 19
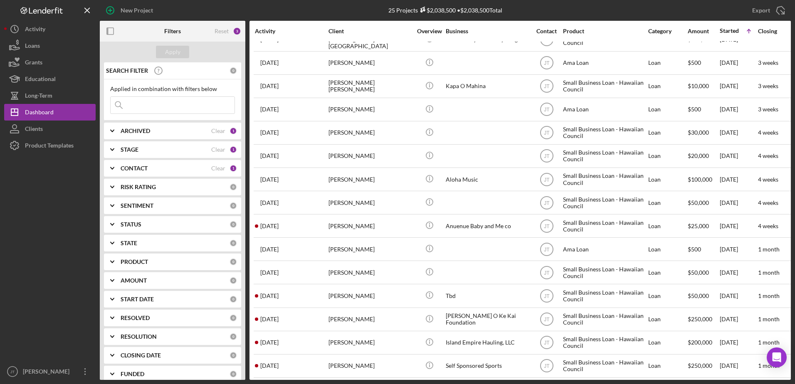
scroll to position [249, 0]
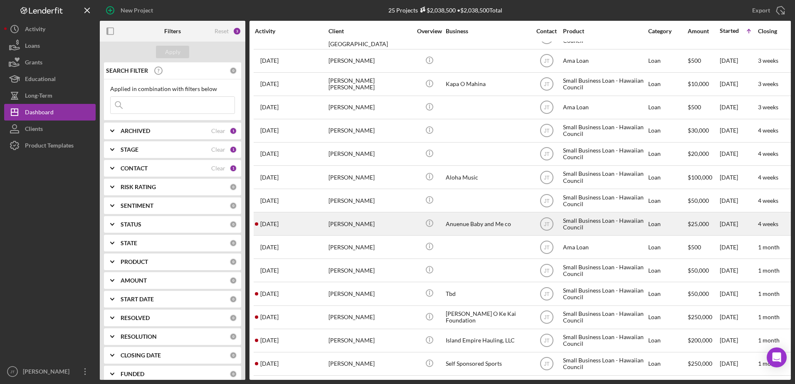
click at [356, 226] on div "[PERSON_NAME]" at bounding box center [369, 224] width 83 height 22
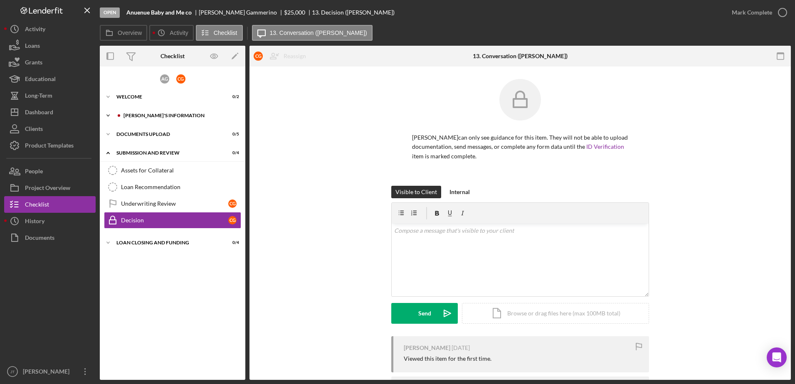
click at [110, 115] on icon "Icon/Expander" at bounding box center [108, 115] width 17 height 17
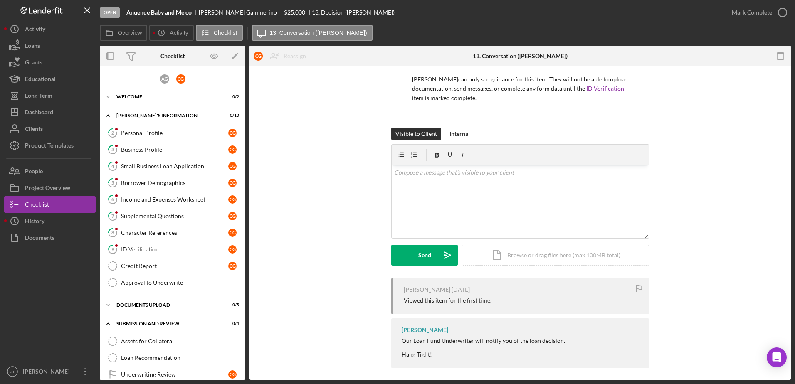
scroll to position [63, 0]
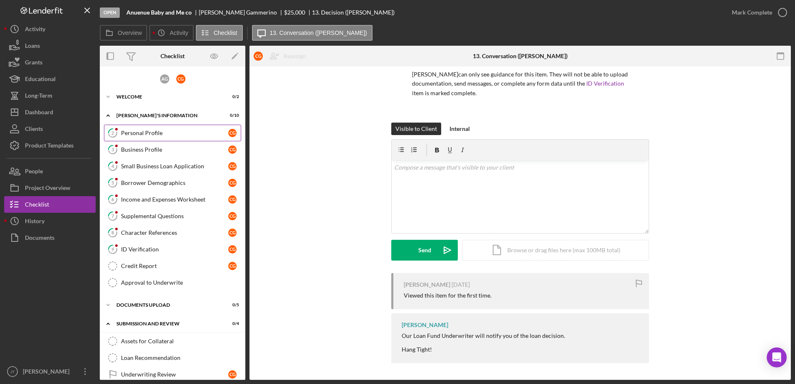
click at [164, 137] on link "2 Personal Profile c G" at bounding box center [172, 133] width 137 height 17
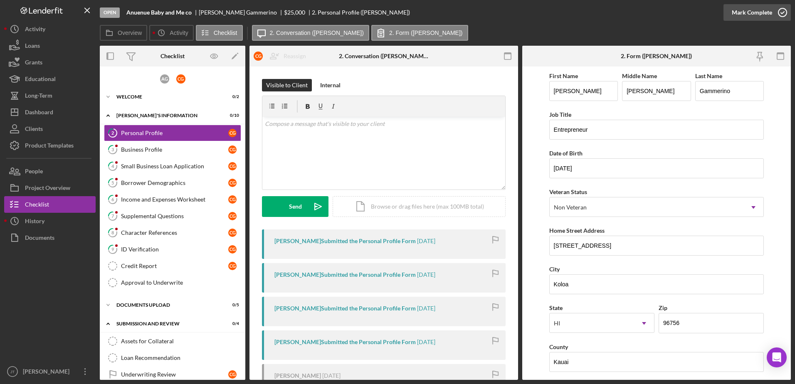
click at [780, 13] on icon "button" at bounding box center [782, 12] width 21 height 21
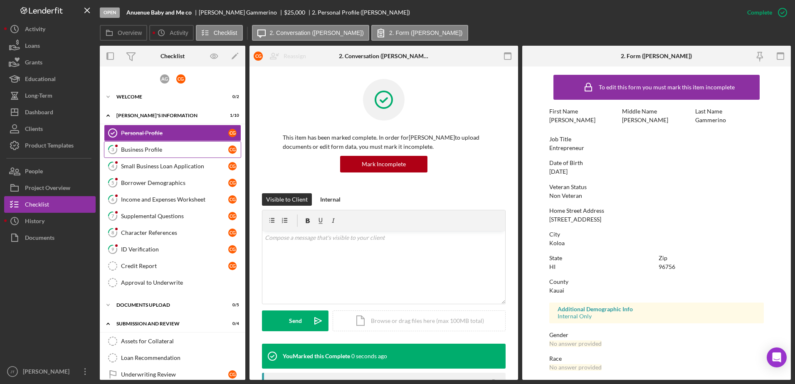
click at [182, 150] on div "Business Profile" at bounding box center [174, 149] width 107 height 7
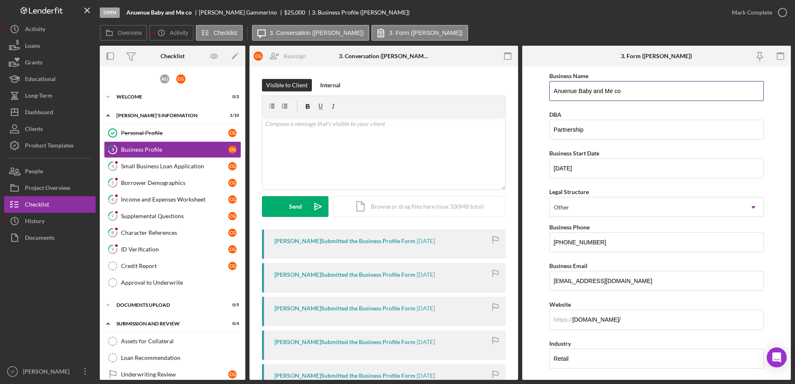
drag, startPoint x: 622, startPoint y: 91, endPoint x: 534, endPoint y: 92, distance: 87.7
click at [534, 92] on form "Business Name Anuenue Baby and Me co DBA Partnership Business Start Date [DATE]…" at bounding box center [656, 223] width 269 height 313
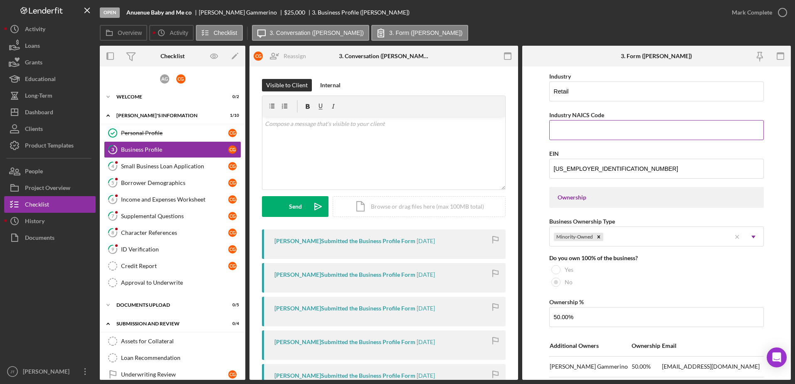
scroll to position [220, 0]
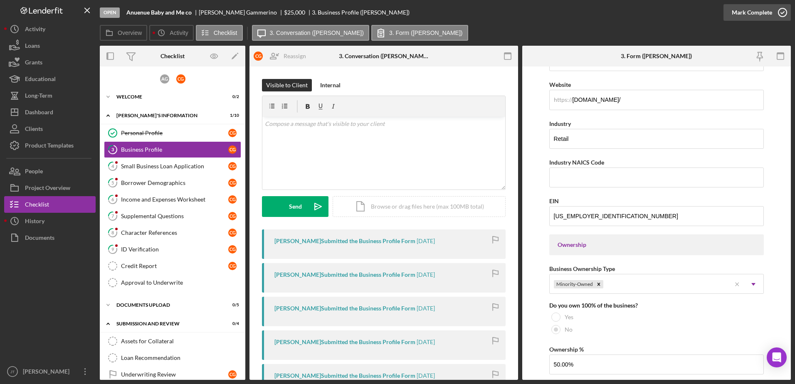
click at [783, 14] on icon "button" at bounding box center [782, 12] width 21 height 21
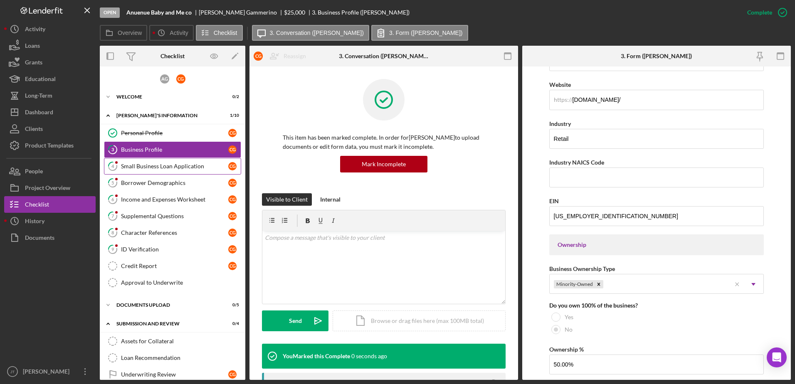
scroll to position [111, 0]
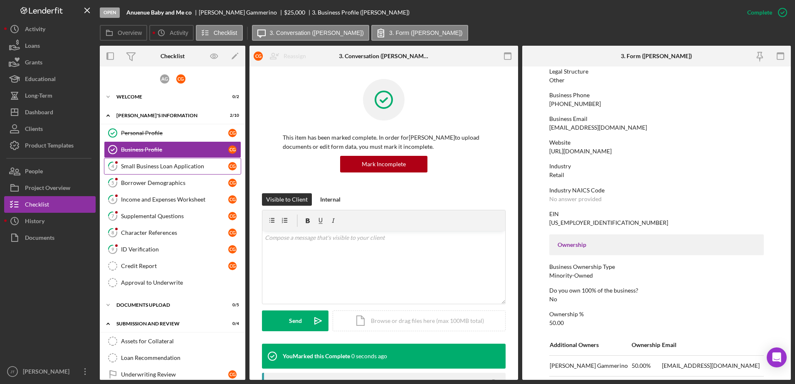
click at [186, 169] on div "Small Business Loan Application" at bounding box center [174, 166] width 107 height 7
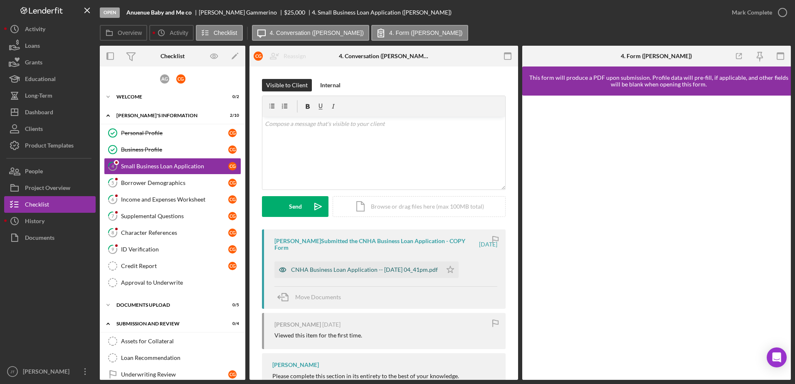
click at [405, 271] on div "CNHA Business Loan Application -- [DATE] 04_41pm.pdf" at bounding box center [364, 269] width 147 height 7
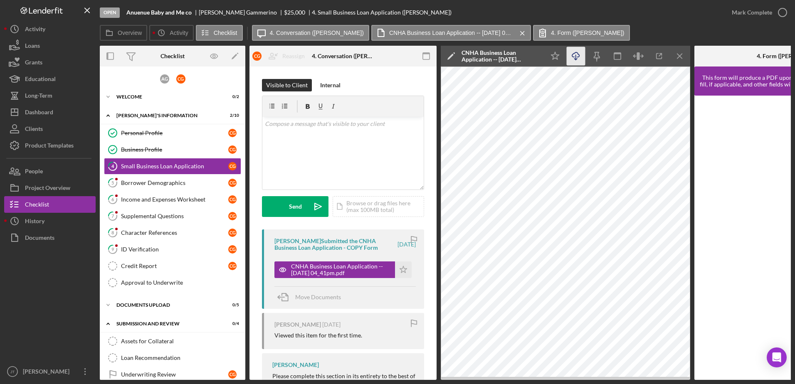
click at [579, 59] on icon "Icon/Download" at bounding box center [576, 56] width 19 height 19
click at [400, 269] on polygon "button" at bounding box center [403, 269] width 7 height 7
click at [784, 14] on icon "button" at bounding box center [782, 12] width 21 height 21
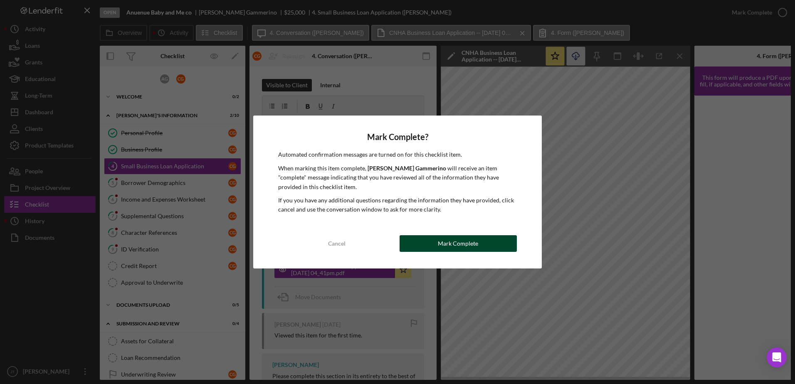
click at [466, 249] on div "Mark Complete" at bounding box center [458, 243] width 40 height 17
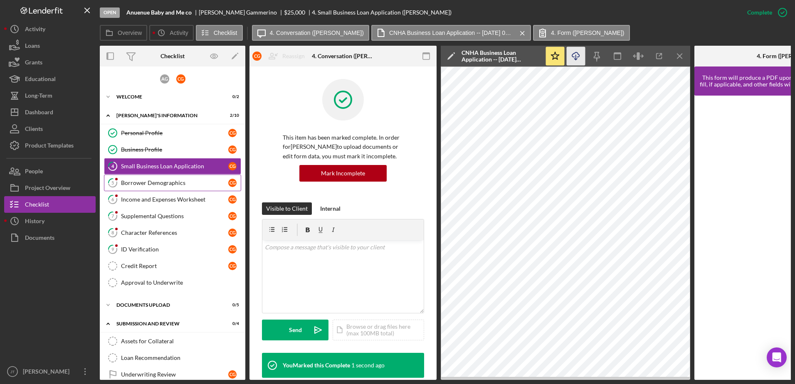
click at [173, 186] on div "Borrower Demographics" at bounding box center [174, 183] width 107 height 7
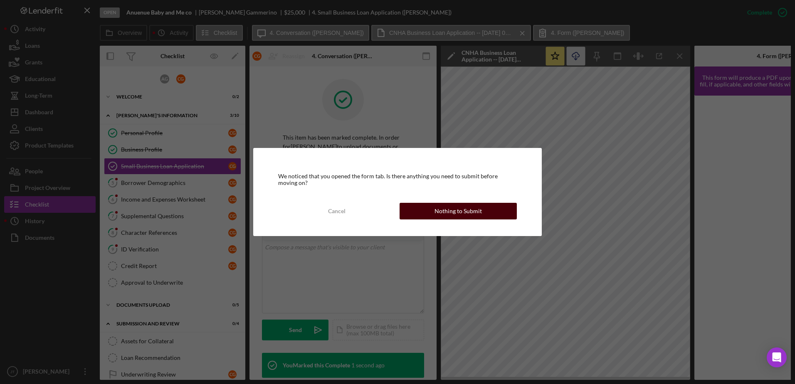
click at [446, 213] on div "Nothing to Submit" at bounding box center [457, 211] width 47 height 17
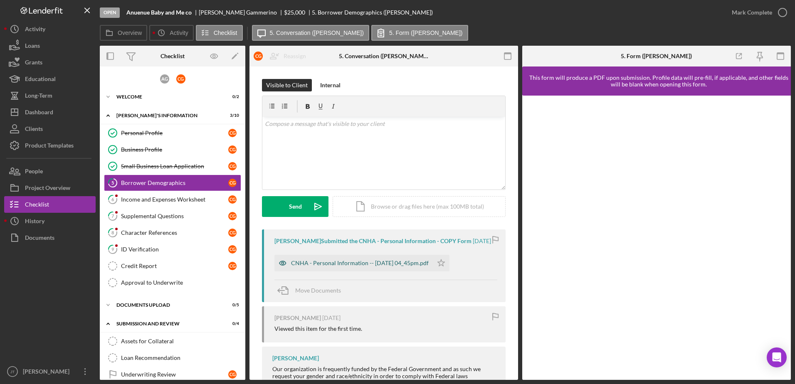
click at [376, 266] on div "CNHA - Personal Information -- [DATE] 04_45pm.pdf" at bounding box center [360, 263] width 138 height 7
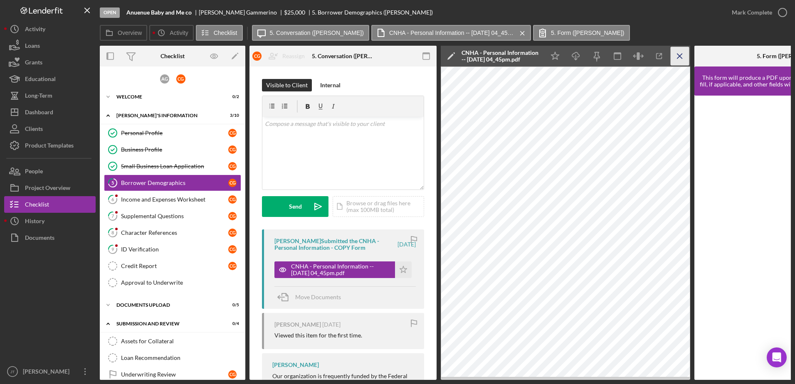
click at [682, 55] on icon "Icon/Menu Close" at bounding box center [680, 56] width 19 height 19
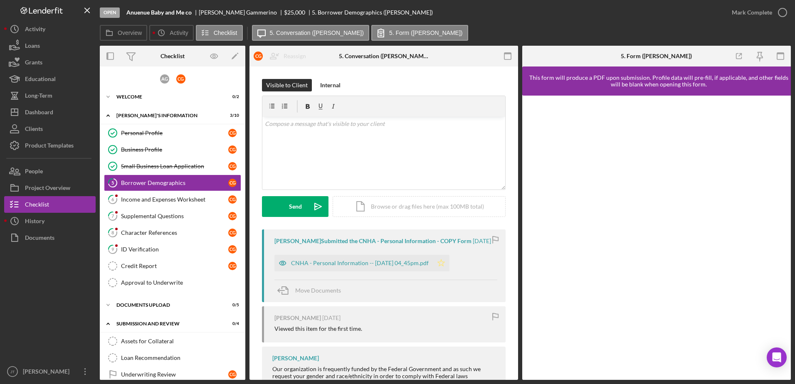
click at [449, 268] on icon "Icon/Star" at bounding box center [441, 263] width 17 height 17
click at [781, 13] on icon "button" at bounding box center [782, 12] width 21 height 21
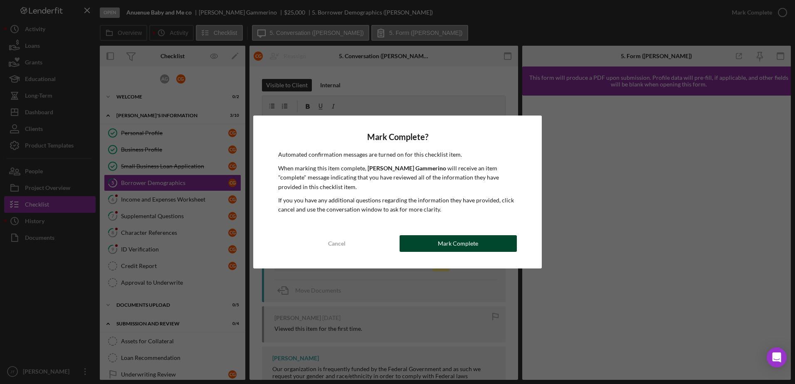
click at [419, 247] on button "Mark Complete" at bounding box center [458, 243] width 117 height 17
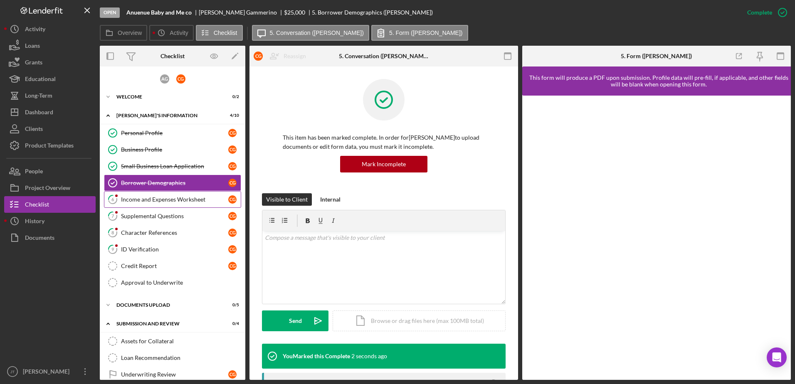
click at [185, 198] on div "Income and Expenses Worksheet" at bounding box center [174, 199] width 107 height 7
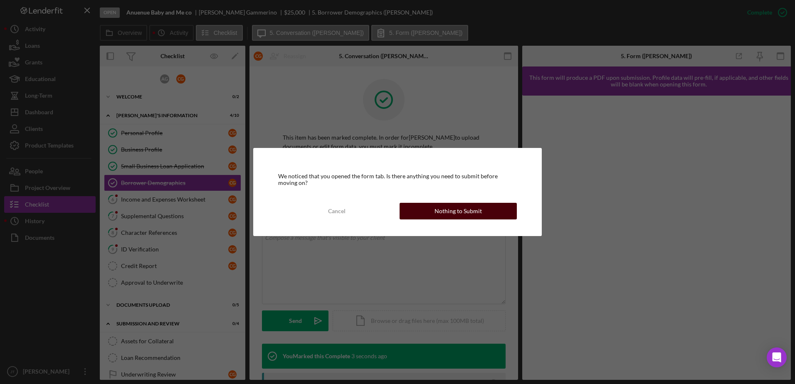
click at [414, 211] on button "Nothing to Submit" at bounding box center [458, 211] width 117 height 17
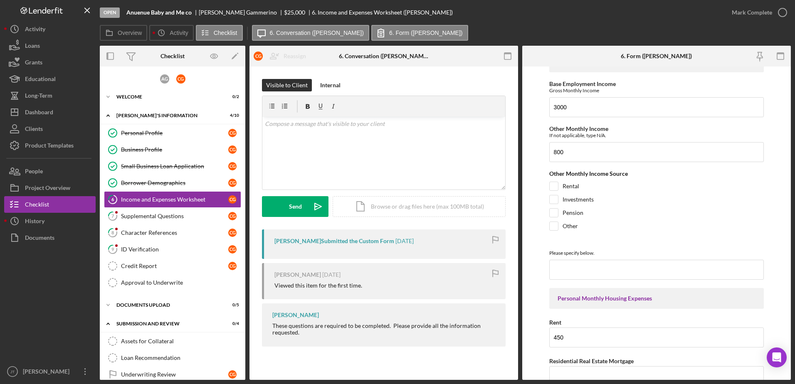
scroll to position [2, 0]
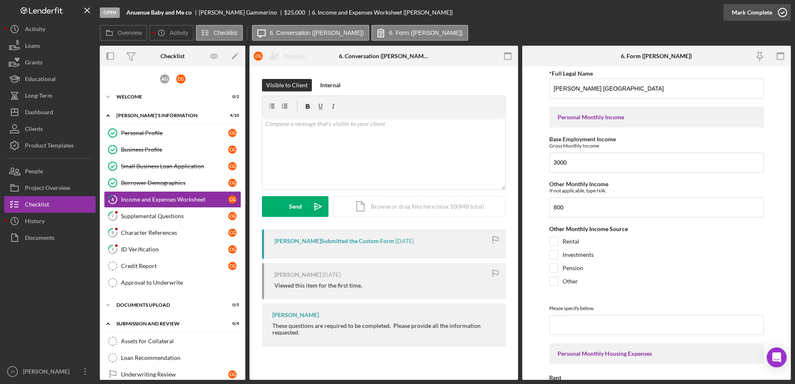
click at [783, 9] on icon "button" at bounding box center [782, 12] width 21 height 21
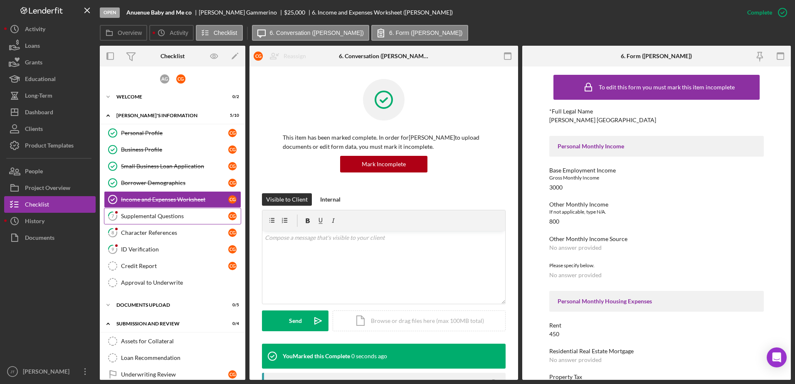
click at [175, 219] on div "Supplemental Questions" at bounding box center [174, 216] width 107 height 7
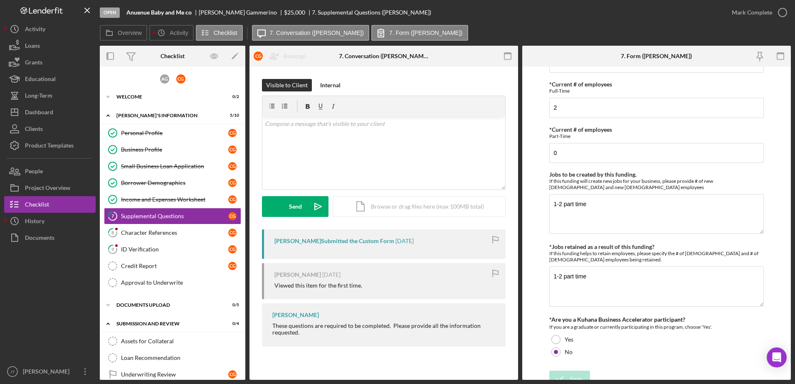
scroll to position [504, 0]
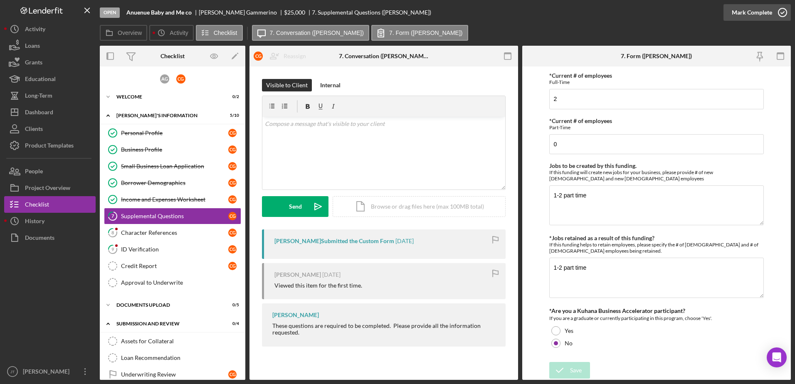
click at [781, 14] on icon "button" at bounding box center [782, 12] width 21 height 21
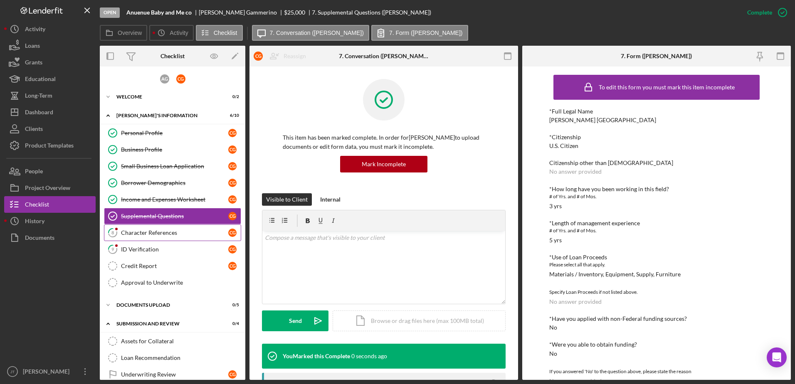
click at [176, 234] on div "Character References" at bounding box center [174, 232] width 107 height 7
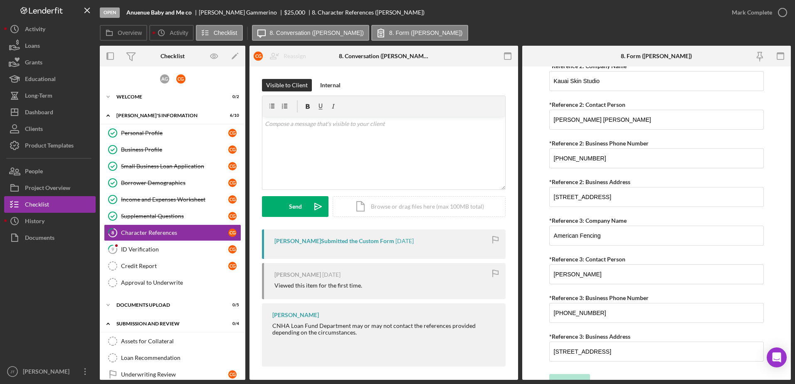
scroll to position [700, 0]
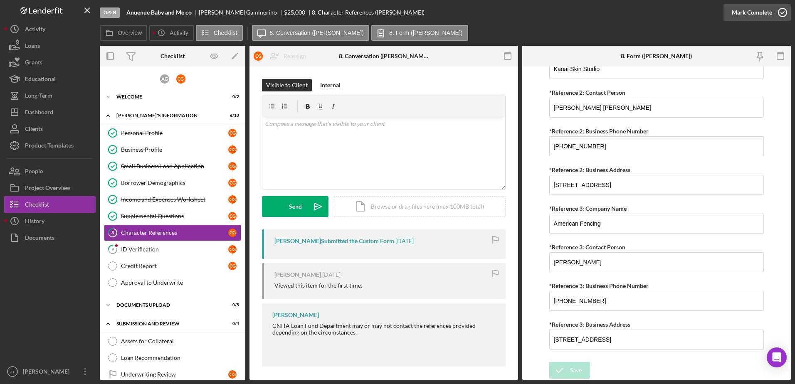
click at [781, 12] on icon "button" at bounding box center [782, 12] width 21 height 21
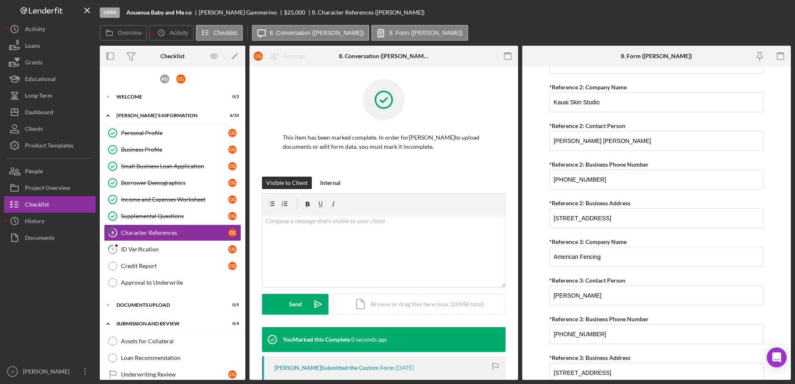
scroll to position [733, 0]
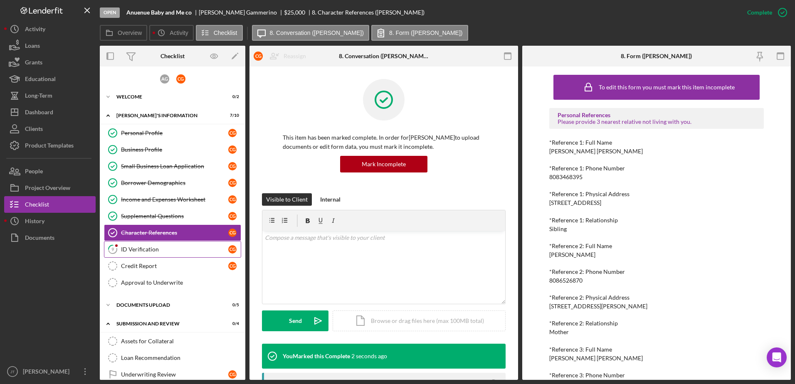
click at [194, 252] on div "ID Verification" at bounding box center [174, 249] width 107 height 7
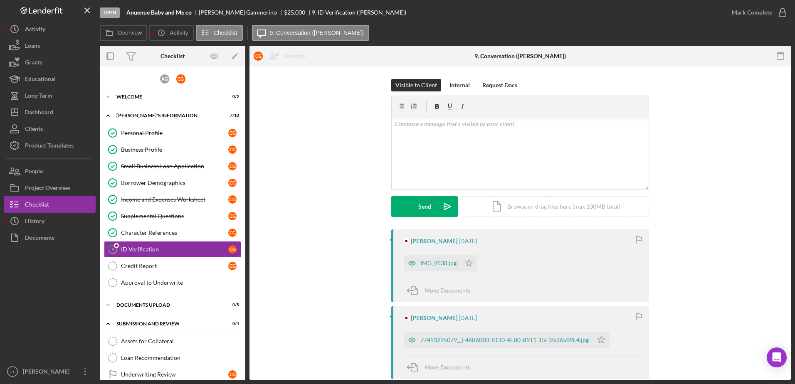
scroll to position [42, 0]
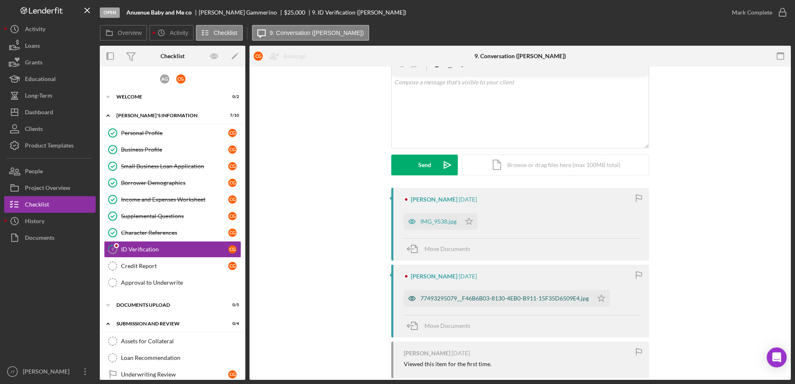
click at [526, 298] on div "77493295079__F46B6B03-8130-4EB0-B911-15F35D6509E4.jpg" at bounding box center [504, 298] width 168 height 7
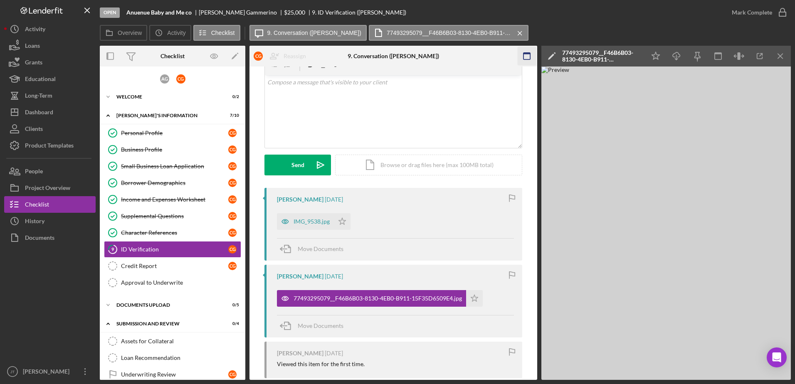
click at [783, 50] on icon "Icon/Menu Close" at bounding box center [780, 56] width 19 height 19
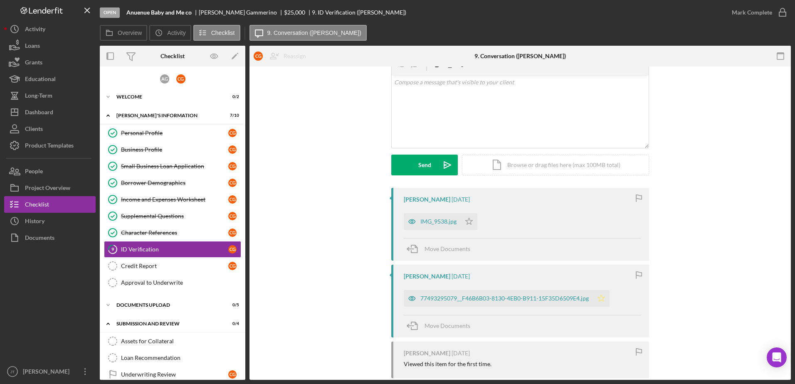
click at [603, 297] on polygon "button" at bounding box center [601, 298] width 7 height 7
click at [430, 219] on div "IMG_9538.jpg" at bounding box center [438, 221] width 36 height 7
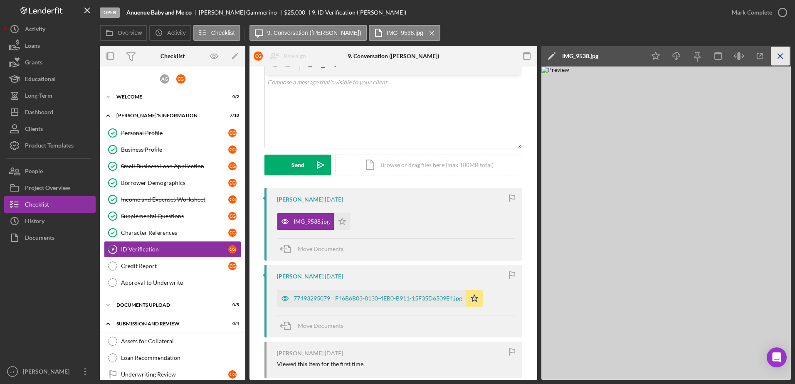
click at [782, 59] on icon "Icon/Menu Close" at bounding box center [780, 56] width 19 height 19
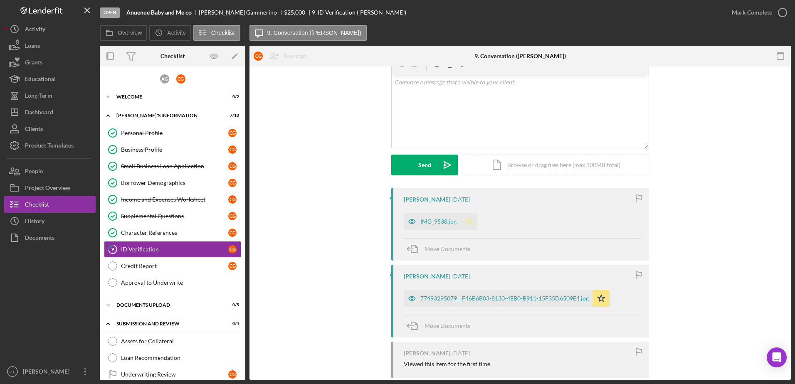
click at [470, 223] on icon "Icon/Star" at bounding box center [469, 221] width 17 height 17
click at [785, 14] on icon "button" at bounding box center [782, 12] width 21 height 21
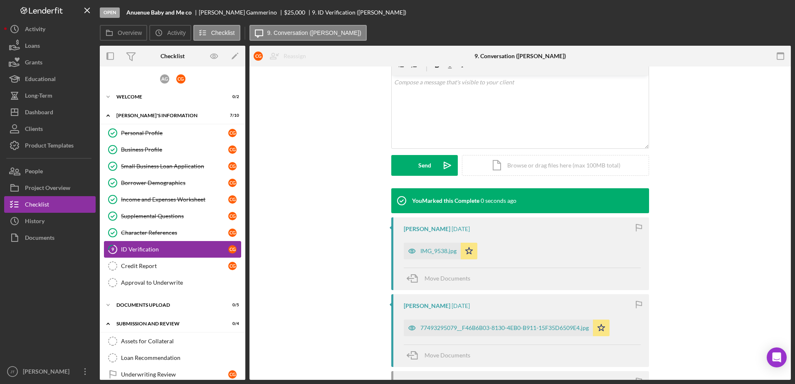
scroll to position [155, 0]
click at [193, 165] on div "Small Business Loan Application" at bounding box center [174, 166] width 107 height 7
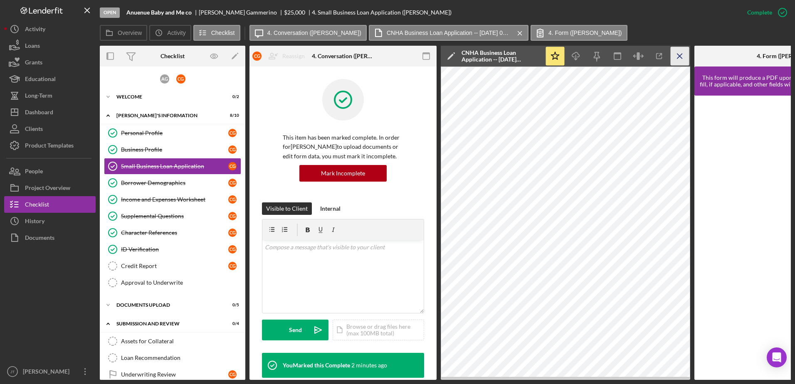
click at [684, 60] on icon "Icon/Menu Close" at bounding box center [680, 56] width 19 height 19
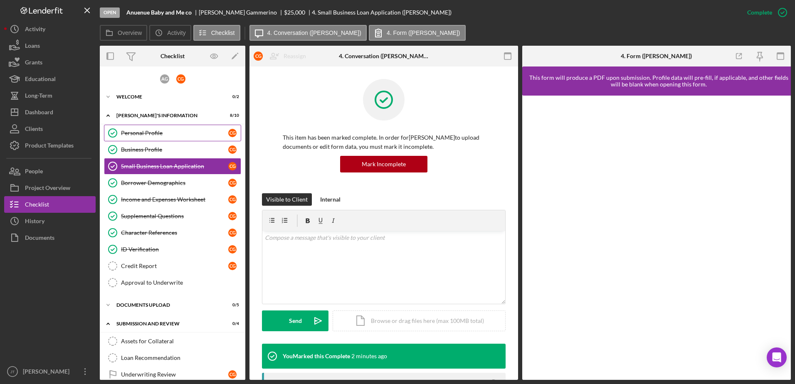
click at [161, 133] on div "Personal Profile" at bounding box center [174, 133] width 107 height 7
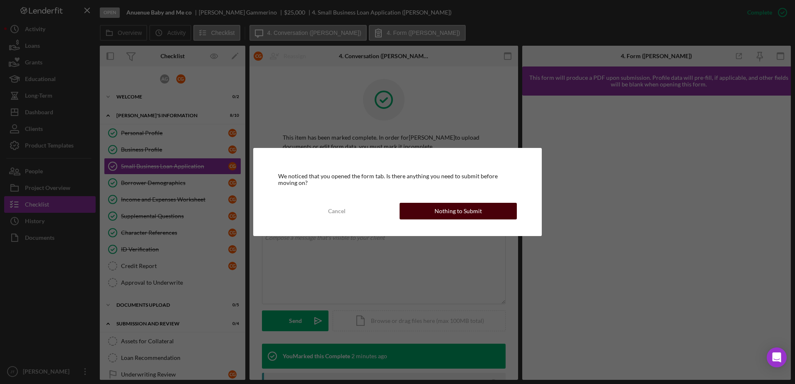
click at [474, 213] on div "Nothing to Submit" at bounding box center [457, 211] width 47 height 17
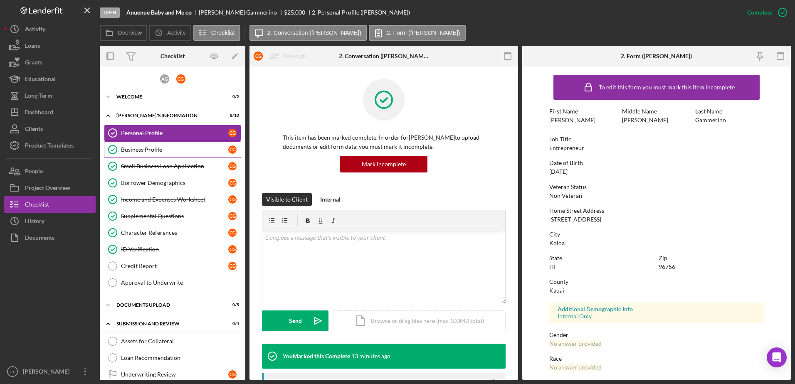
click at [148, 148] on div "Business Profile" at bounding box center [174, 149] width 107 height 7
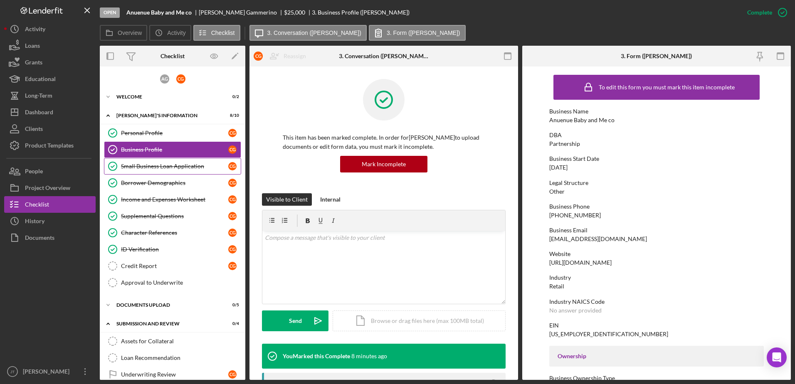
click at [196, 165] on div "Small Business Loan Application" at bounding box center [174, 166] width 107 height 7
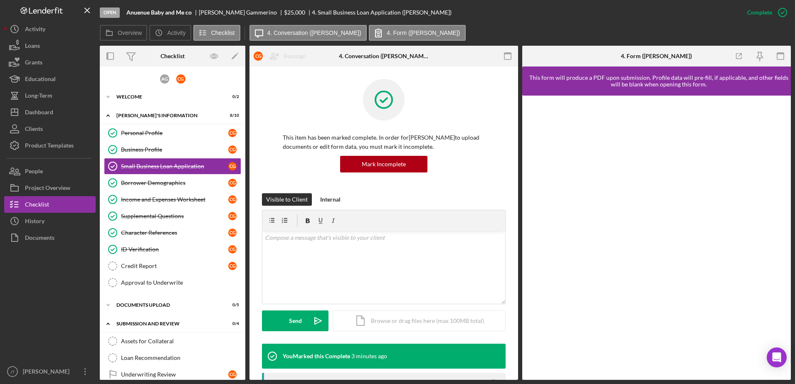
scroll to position [125, 0]
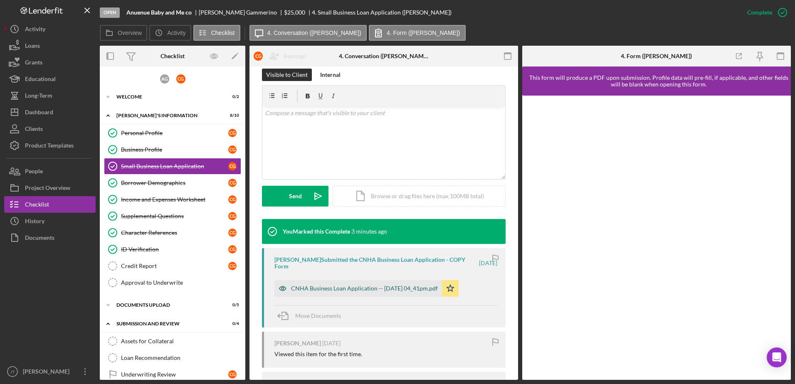
click at [372, 290] on div "CNHA Business Loan Application -- [DATE] 04_41pm.pdf" at bounding box center [364, 288] width 147 height 7
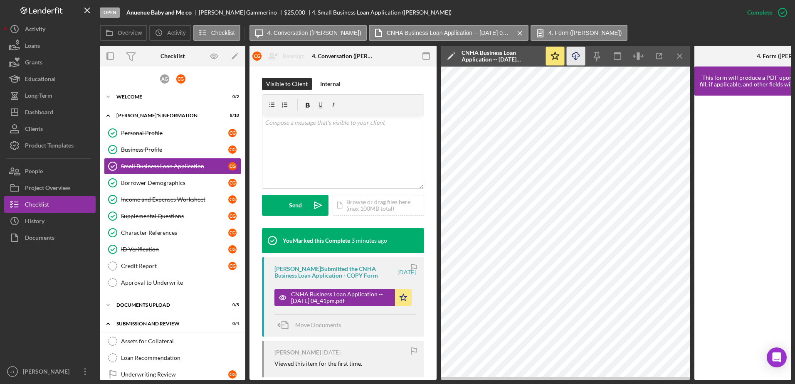
click at [574, 59] on polyline "button" at bounding box center [575, 59] width 3 height 1
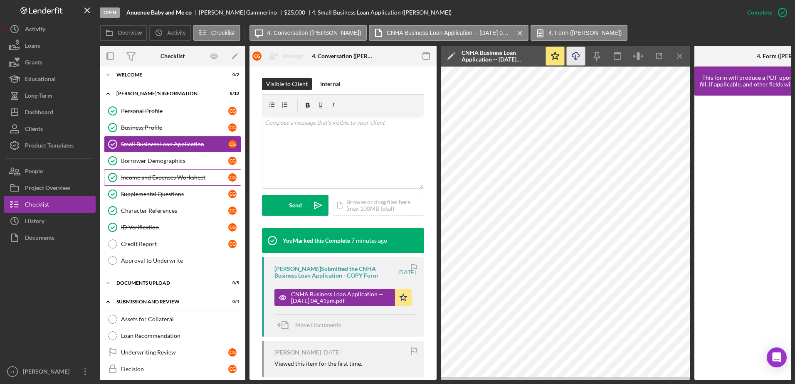
scroll to position [7, 0]
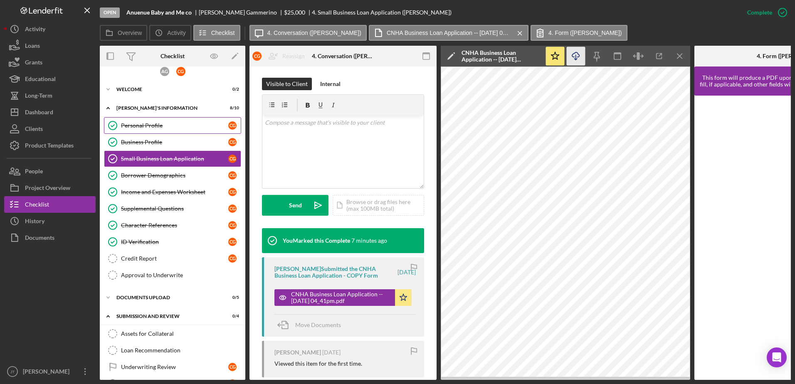
click at [169, 127] on div "Personal Profile" at bounding box center [174, 125] width 107 height 7
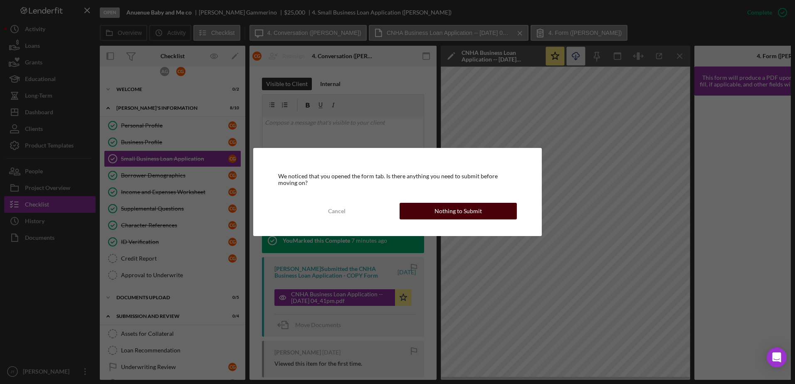
click at [412, 207] on button "Nothing to Submit" at bounding box center [458, 211] width 117 height 17
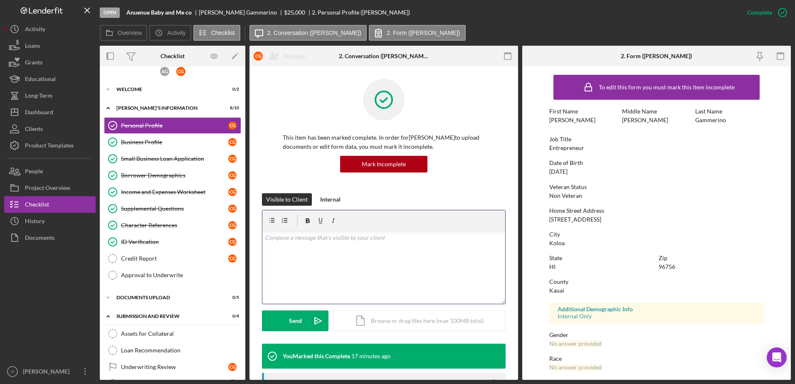
click at [291, 236] on p at bounding box center [384, 237] width 238 height 9
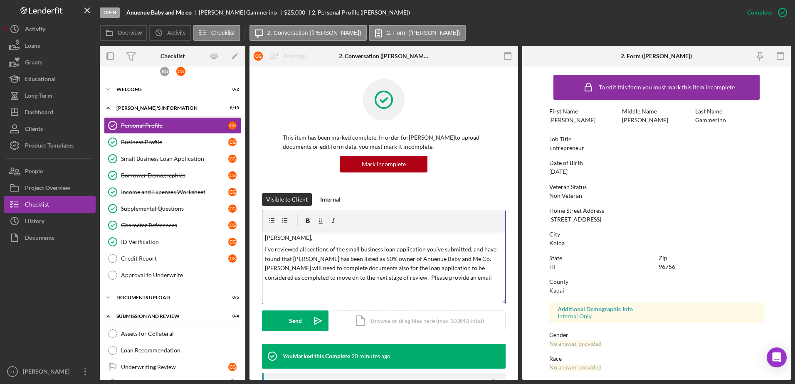
click at [464, 281] on p "I've reviewed all sections of the small business loan application you've submit…" at bounding box center [384, 263] width 238 height 37
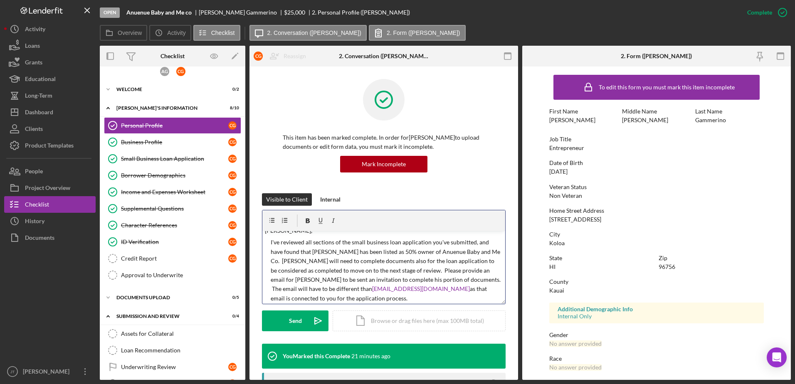
click at [416, 289] on p "I've reviewed all sections of the small business loan application you've submit…" at bounding box center [387, 270] width 232 height 65
click at [422, 299] on p "I've reviewed all sections of the small business loan application you've submit…" at bounding box center [387, 270] width 232 height 65
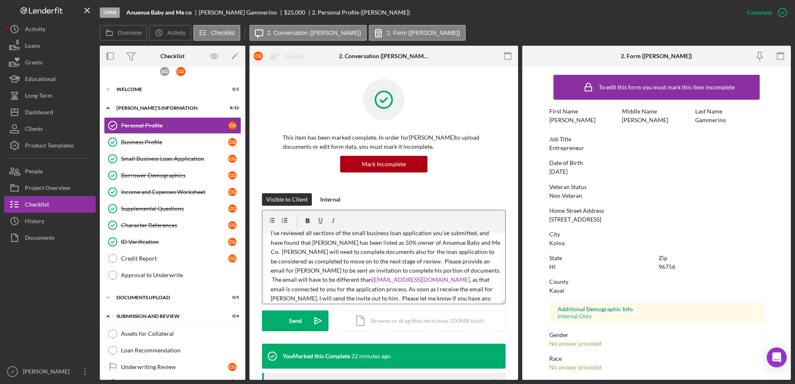
click at [448, 299] on p "I've reviewed all sections of the small business loan application you've submit…" at bounding box center [387, 271] width 232 height 84
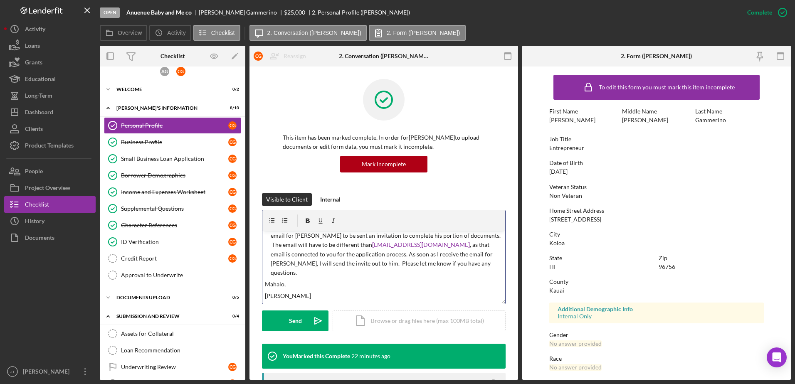
scroll to position [53, 0]
click at [284, 322] on button "Send Icon/icon-invite-send" at bounding box center [295, 321] width 67 height 21
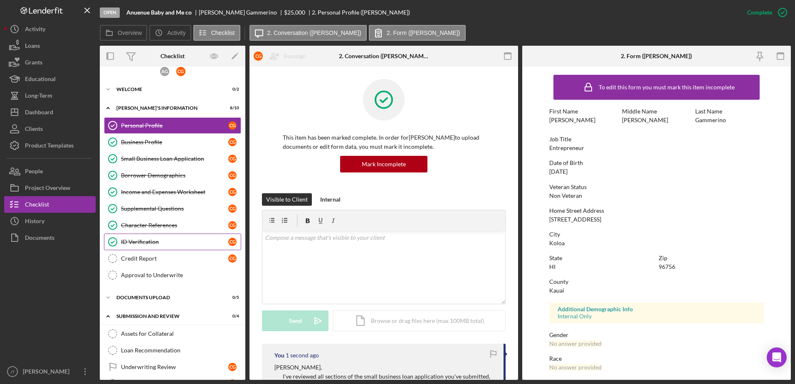
scroll to position [0, 0]
click at [149, 243] on div "ID Verification" at bounding box center [174, 242] width 107 height 7
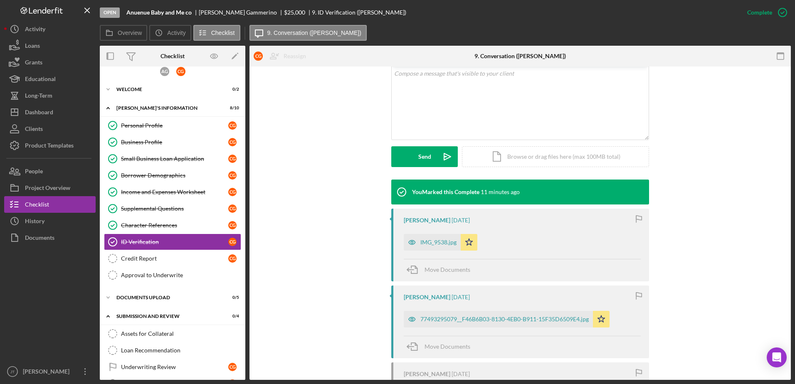
scroll to position [166, 0]
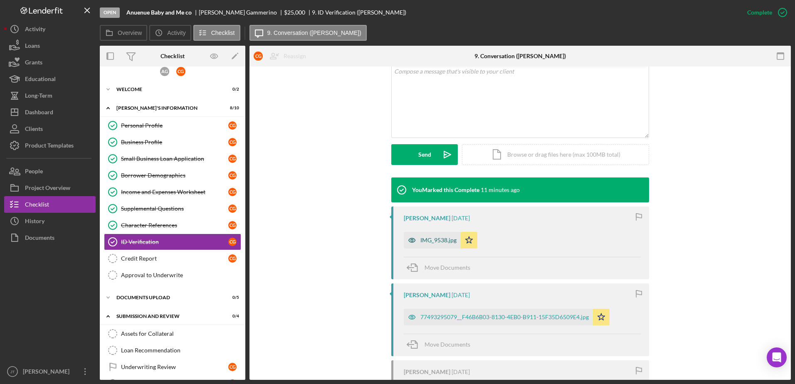
click at [432, 238] on div "IMG_9538.jpg" at bounding box center [438, 240] width 36 height 7
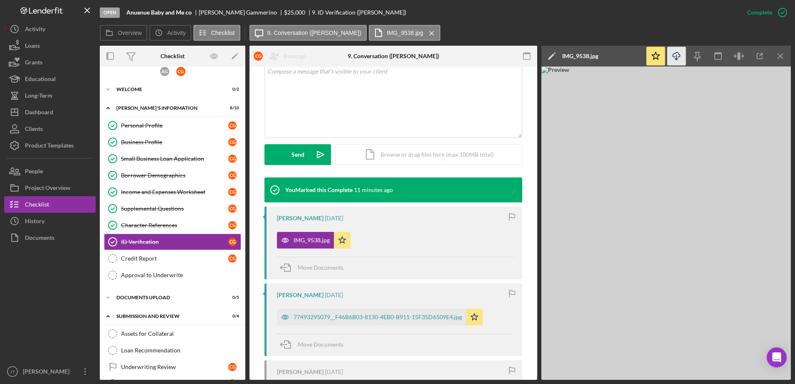
click at [675, 54] on icon "Icon/Download" at bounding box center [676, 56] width 19 height 19
click at [358, 320] on div "77493295079__F46B6B03-8130-4EB0-B911-15F35D6509E4.jpg" at bounding box center [378, 317] width 168 height 7
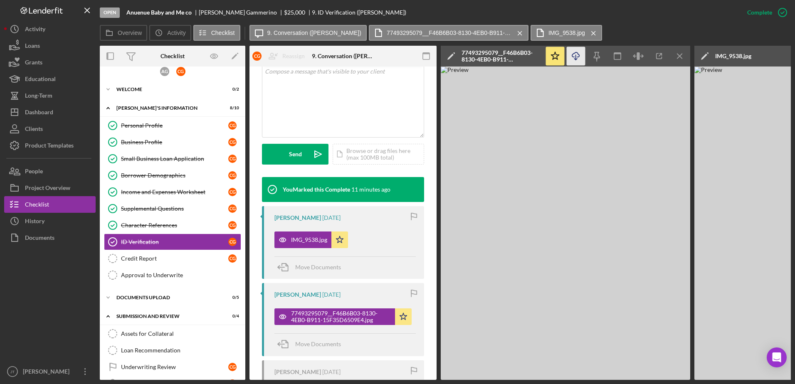
click at [576, 55] on line "button" at bounding box center [576, 57] width 0 height 5
drag, startPoint x: 499, startPoint y: 98, endPoint x: 521, endPoint y: 95, distance: 22.2
click at [499, 98] on img at bounding box center [565, 223] width 249 height 313
click at [678, 53] on icon "Icon/Menu Close" at bounding box center [680, 56] width 19 height 19
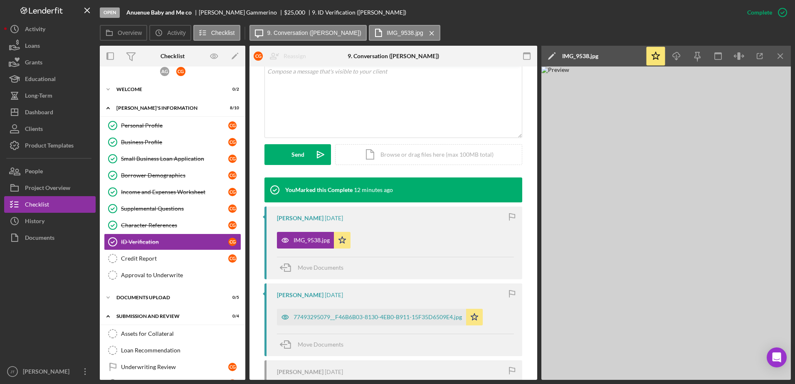
drag, startPoint x: 782, startPoint y: 55, endPoint x: 769, endPoint y: 64, distance: 15.9
click at [782, 54] on icon "Icon/Menu Close" at bounding box center [780, 56] width 19 height 19
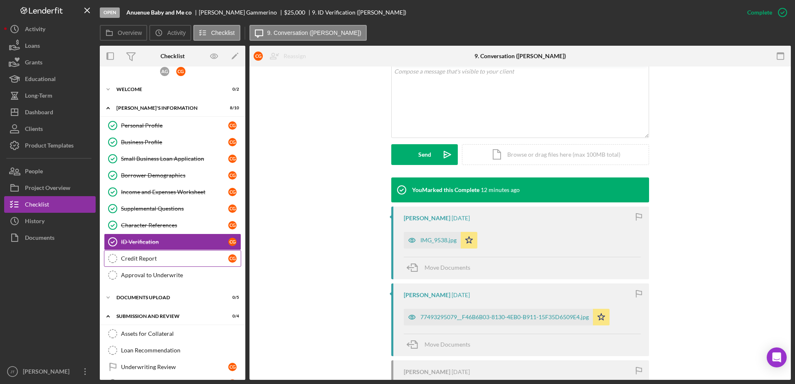
click at [175, 261] on div "Credit Report" at bounding box center [174, 258] width 107 height 7
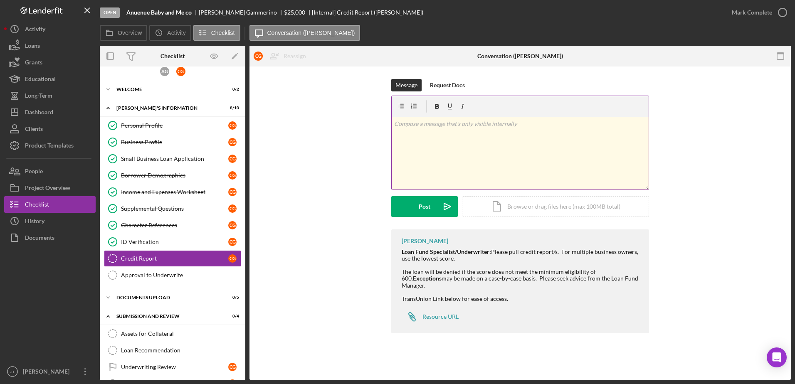
click at [439, 151] on div "v Color teal Color pink Remove color Add row above Add row below Add column bef…" at bounding box center [520, 153] width 257 height 73
click at [409, 126] on p at bounding box center [520, 123] width 252 height 9
drag, startPoint x: 442, startPoint y: 126, endPoint x: 389, endPoint y: 123, distance: 53.3
click at [389, 123] on div "Message Request Docs v Color teal Color pink Remove color Add row above Add row…" at bounding box center [520, 154] width 516 height 150
click at [438, 106] on icon "button" at bounding box center [437, 106] width 4 height 5
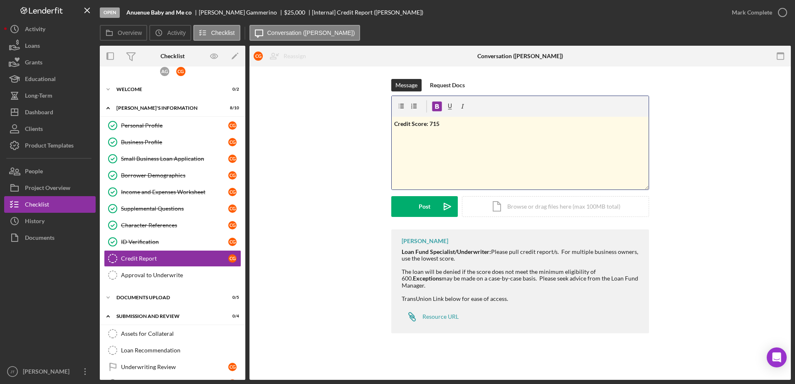
click at [443, 123] on p "Credit Score: 715" at bounding box center [520, 123] width 252 height 9
drag, startPoint x: 495, startPoint y: 136, endPoint x: 379, endPoint y: 133, distance: 116.0
click at [379, 133] on div "Message Request Docs v Color teal Color pink Remove color Add row above Add row…" at bounding box center [520, 154] width 516 height 150
click at [438, 106] on icon "button" at bounding box center [437, 106] width 4 height 5
click at [519, 138] on p "Delinquent Accts: 0 Past Due Total: 0" at bounding box center [520, 135] width 252 height 9
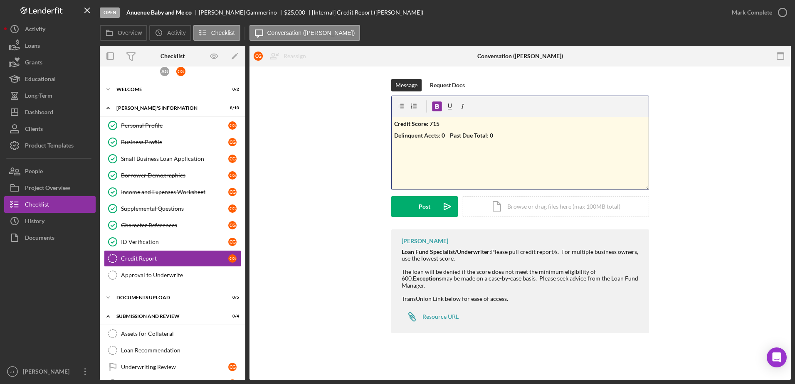
click at [462, 170] on div "v Color teal Color pink Remove color Add row above Add row below Add column bef…" at bounding box center [520, 153] width 257 height 73
click at [674, 120] on div "Message Request Docs v Color teal Color pink Remove color Add row above Add row…" at bounding box center [520, 154] width 516 height 150
click at [676, 117] on div "Message Request Docs v Color teal Color pink Remove color Add row above Add row…" at bounding box center [520, 154] width 516 height 150
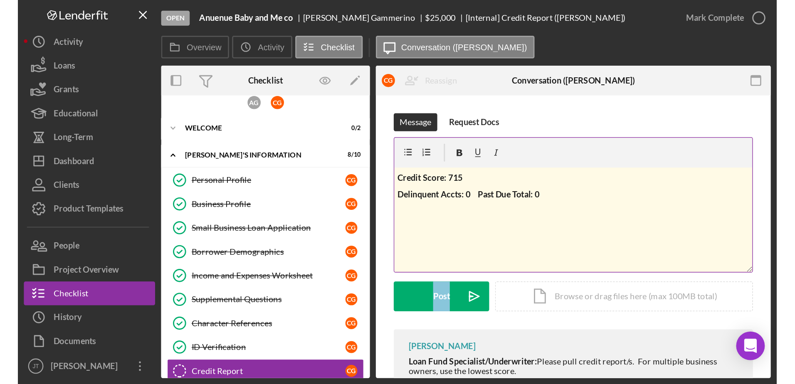
scroll to position [7, 0]
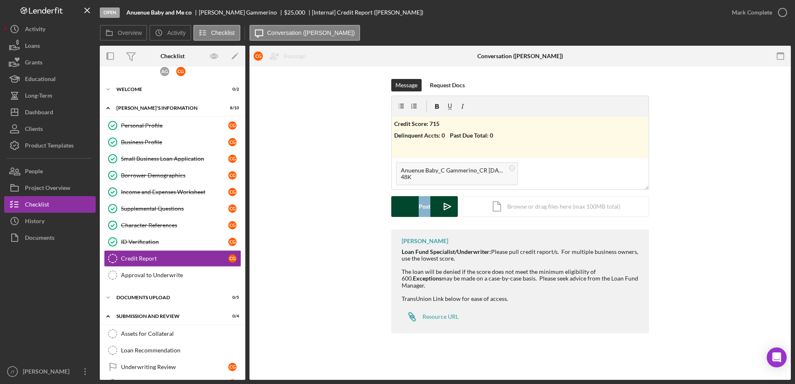
click at [409, 208] on button "Post Icon/icon-invite-send" at bounding box center [424, 206] width 67 height 21
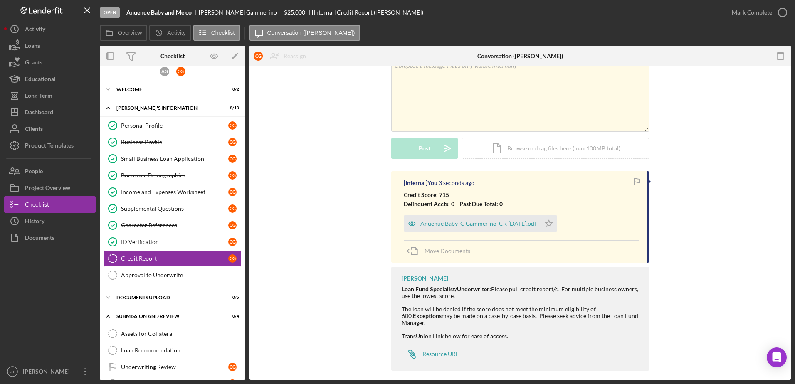
scroll to position [59, 0]
click at [556, 223] on icon "Icon/Star" at bounding box center [548, 223] width 17 height 17
click at [338, 228] on div "[Internal] You 6 seconds ago Credit Score: 715 Delinquent Accts: 0 Past Due Tot…" at bounding box center [520, 272] width 516 height 204
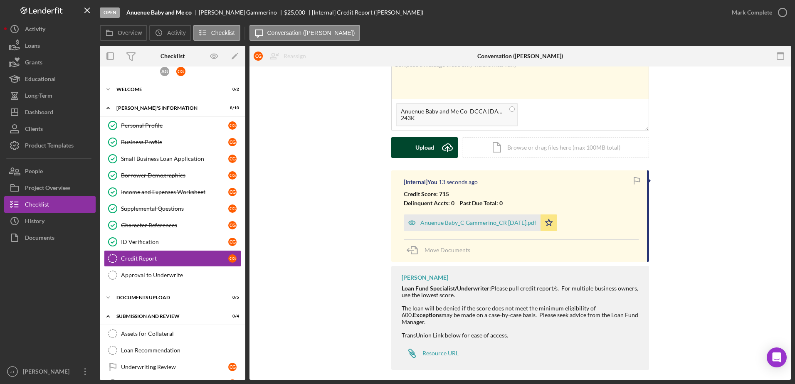
click at [422, 155] on div "Upload" at bounding box center [424, 147] width 19 height 21
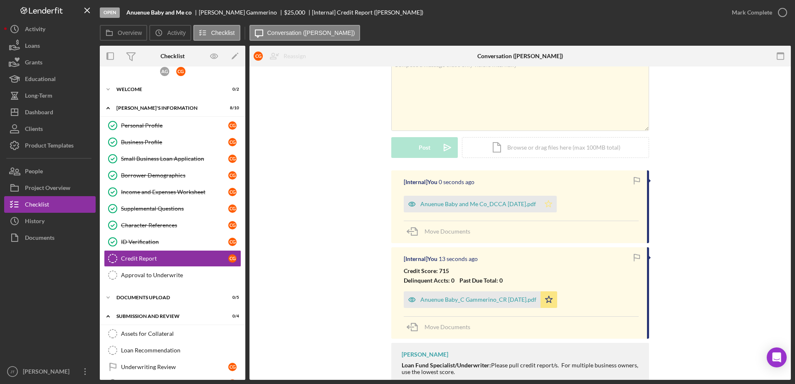
click at [552, 205] on icon "Icon/Star" at bounding box center [548, 204] width 17 height 17
click at [62, 113] on button "Icon/Dashboard Dashboard" at bounding box center [49, 112] width 91 height 17
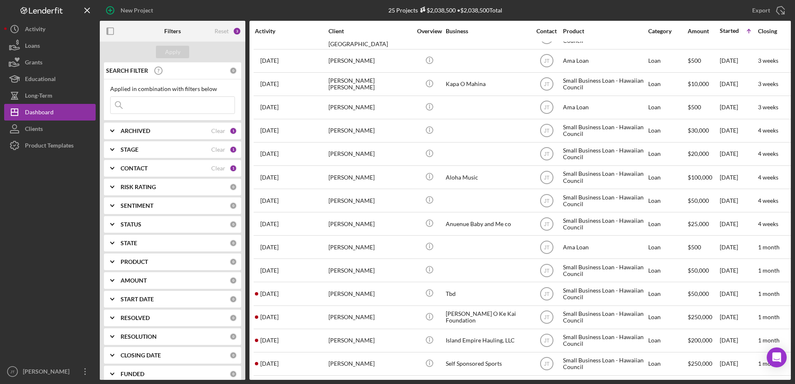
scroll to position [255, 0]
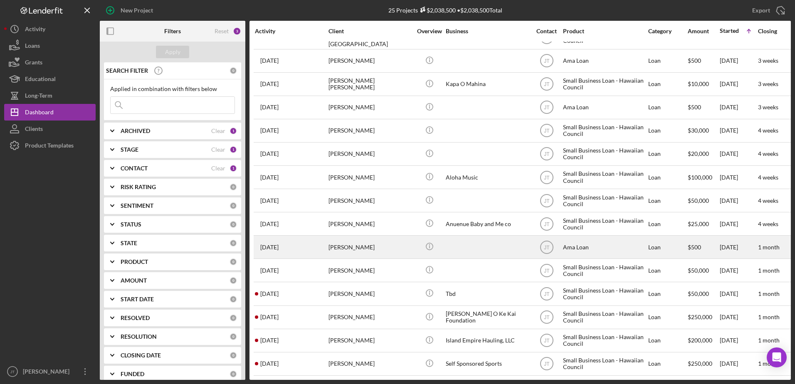
click at [369, 243] on div "[PERSON_NAME]" at bounding box center [369, 247] width 83 height 22
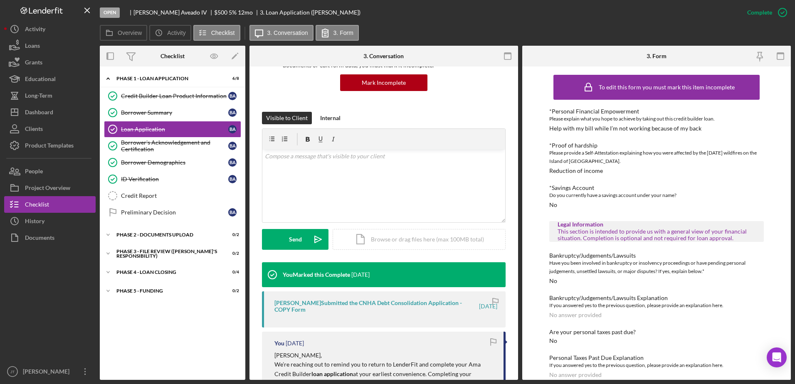
scroll to position [83, 0]
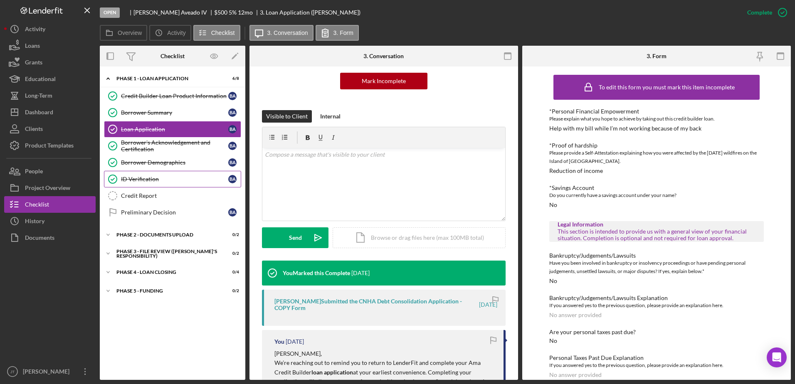
click at [175, 187] on link "ID Verification ID Verification B A" at bounding box center [172, 179] width 137 height 17
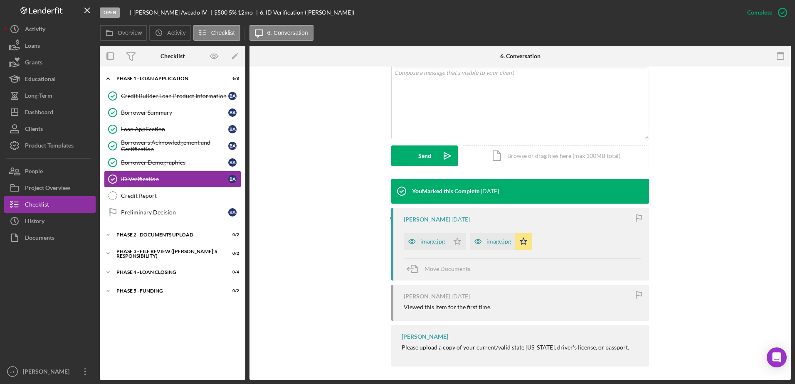
scroll to position [168, 0]
